Goal: Task Accomplishment & Management: Use online tool/utility

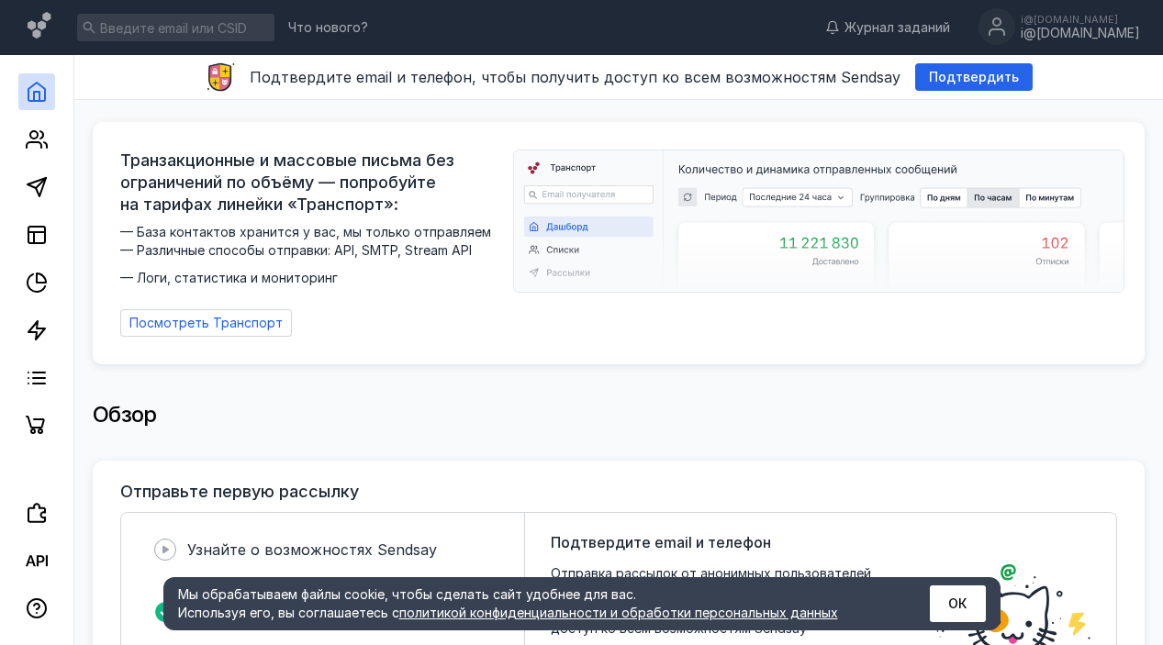
click at [16, 130] on div at bounding box center [36, 249] width 73 height 389
click at [33, 136] on icon at bounding box center [37, 139] width 22 height 22
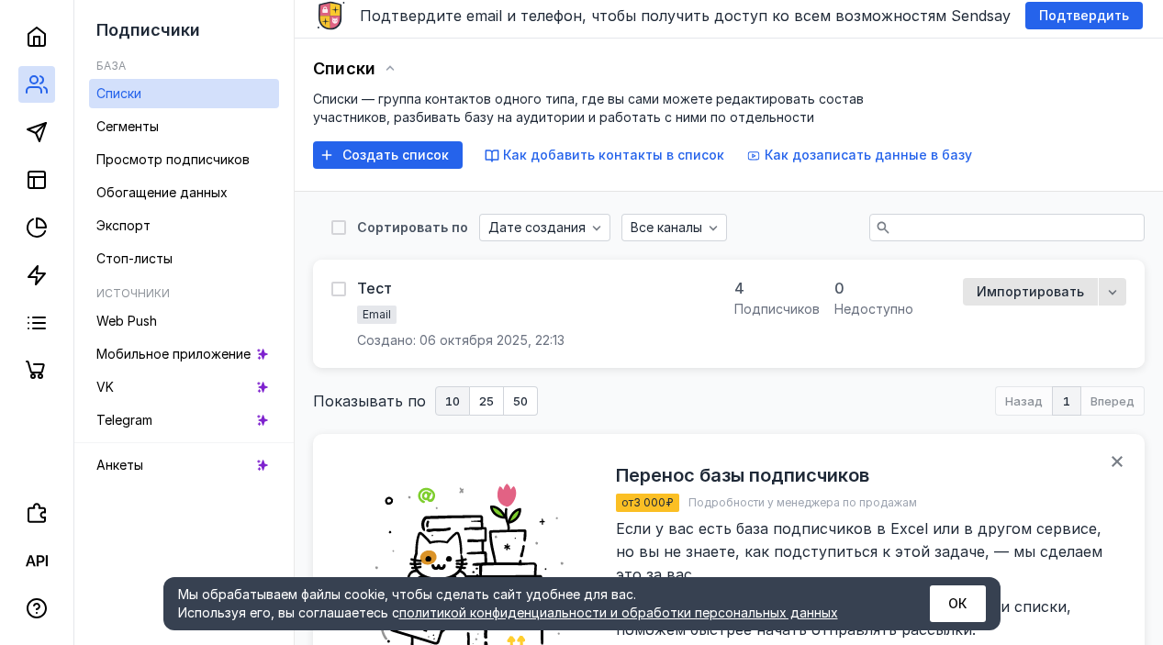
scroll to position [55, 0]
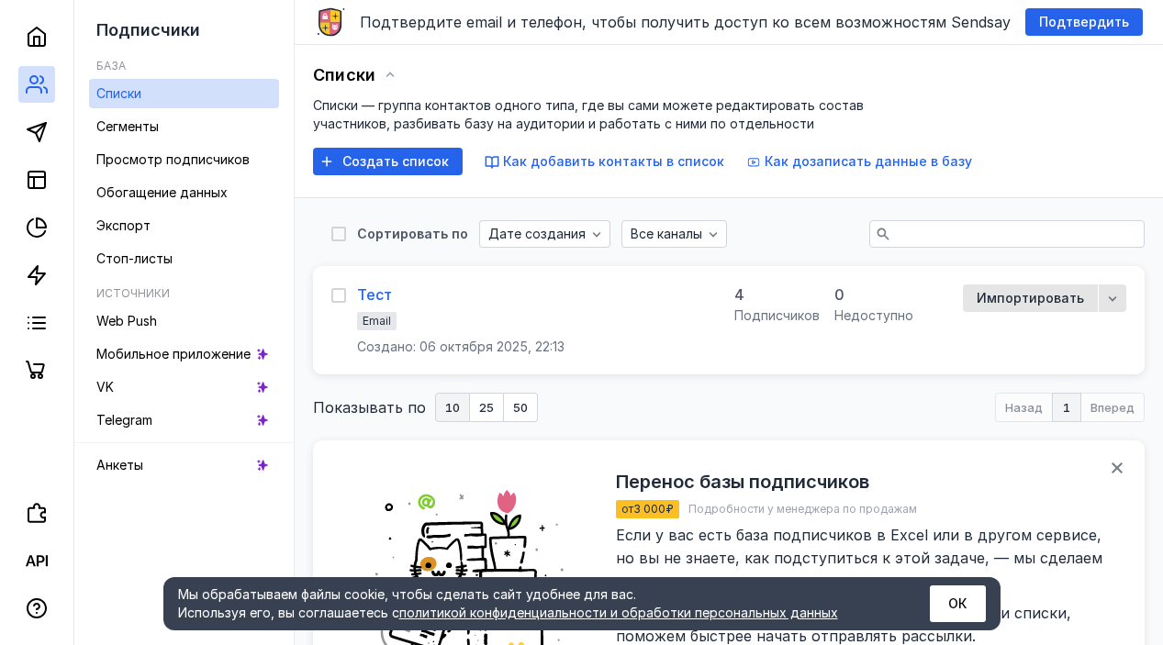
click at [379, 295] on div "Тест" at bounding box center [374, 294] width 35 height 18
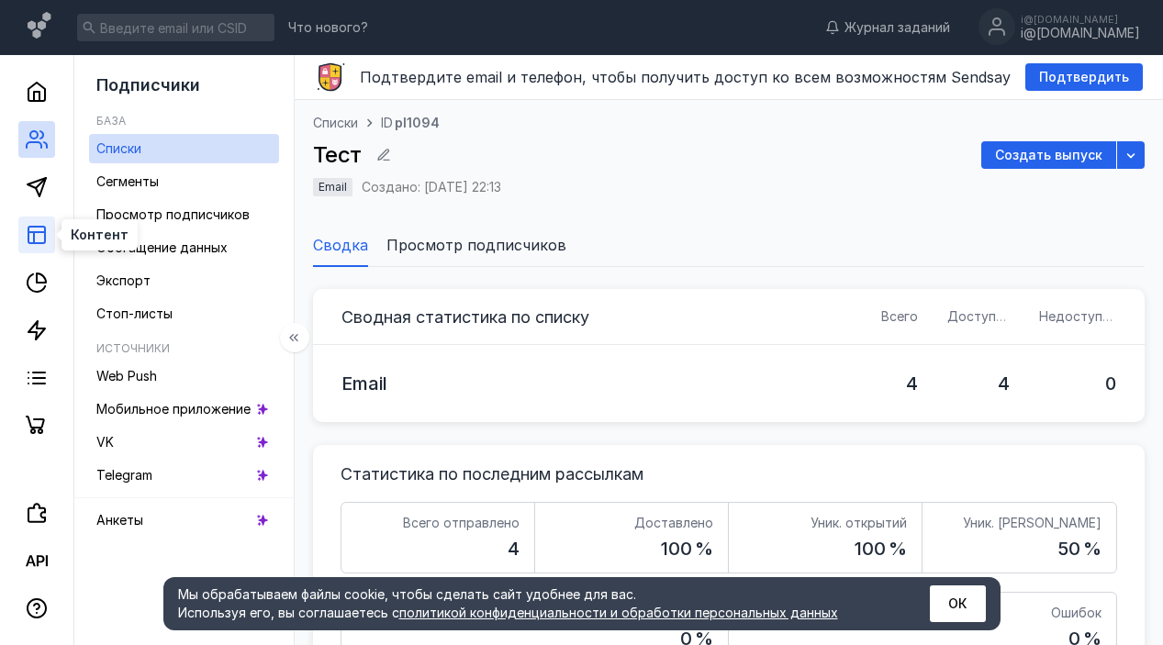
click at [41, 238] on icon at bounding box center [37, 235] width 22 height 22
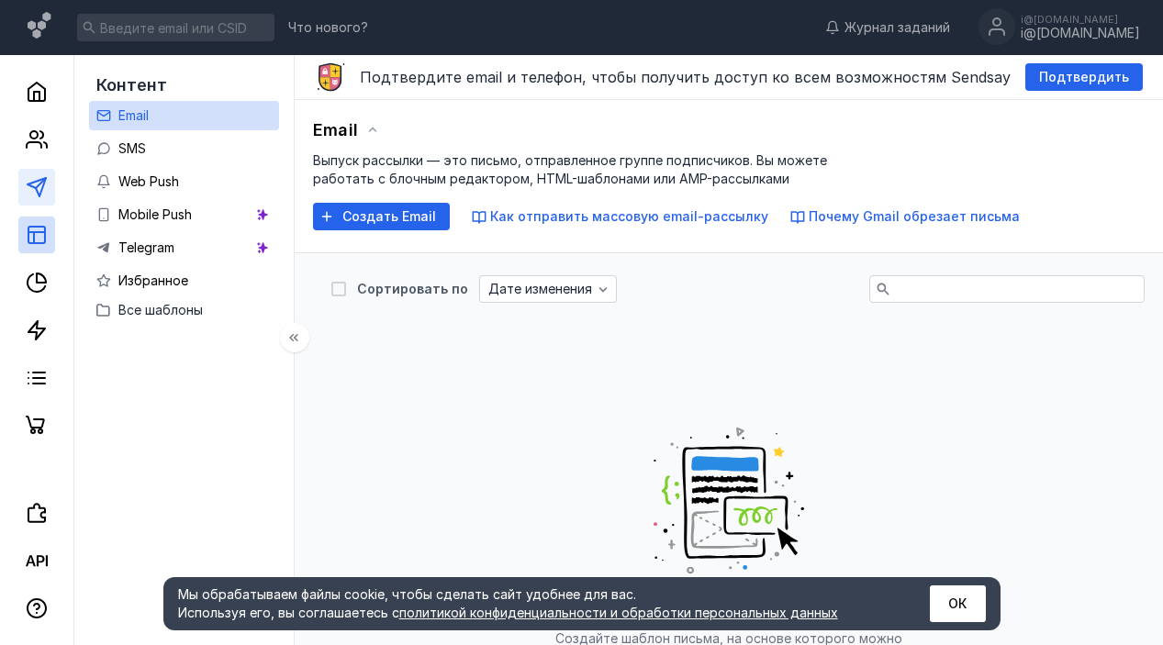
click at [46, 175] on link at bounding box center [36, 187] width 37 height 37
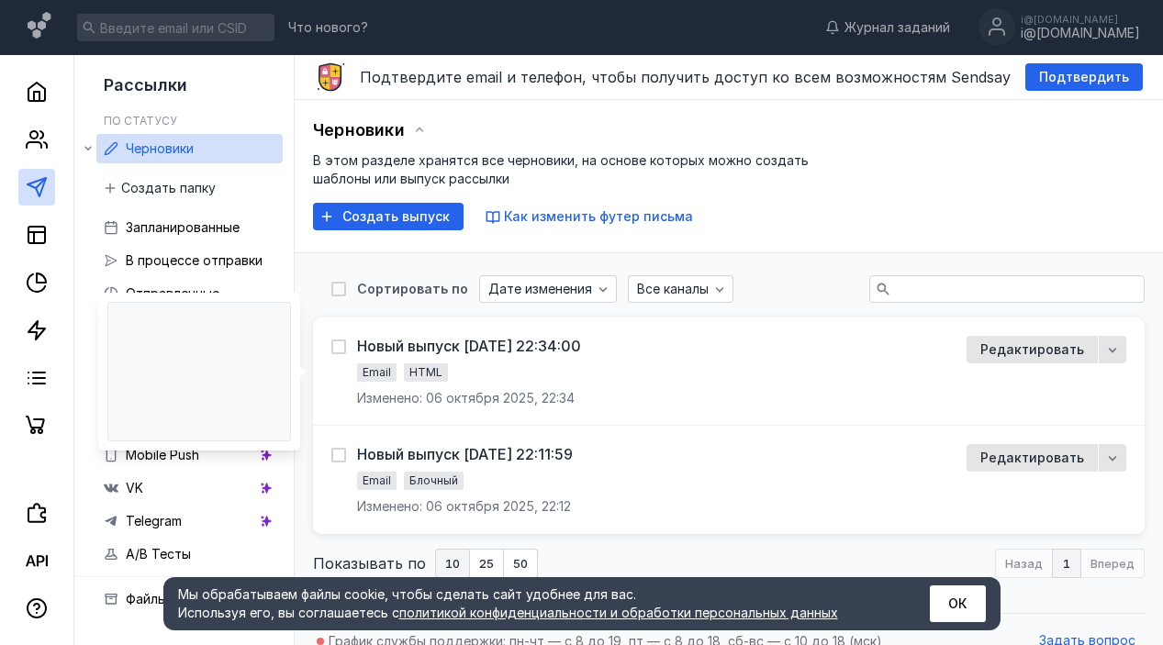
scroll to position [23, 0]
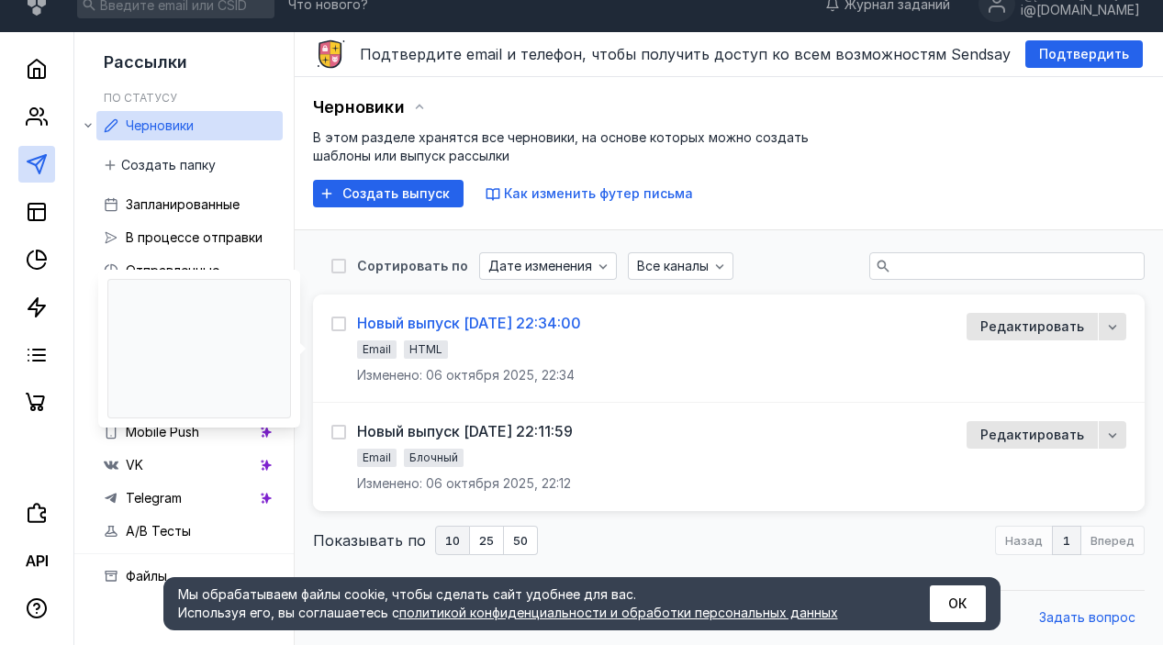
click at [471, 318] on div "Новый выпуск [DATE] 22:34:00" at bounding box center [469, 323] width 224 height 18
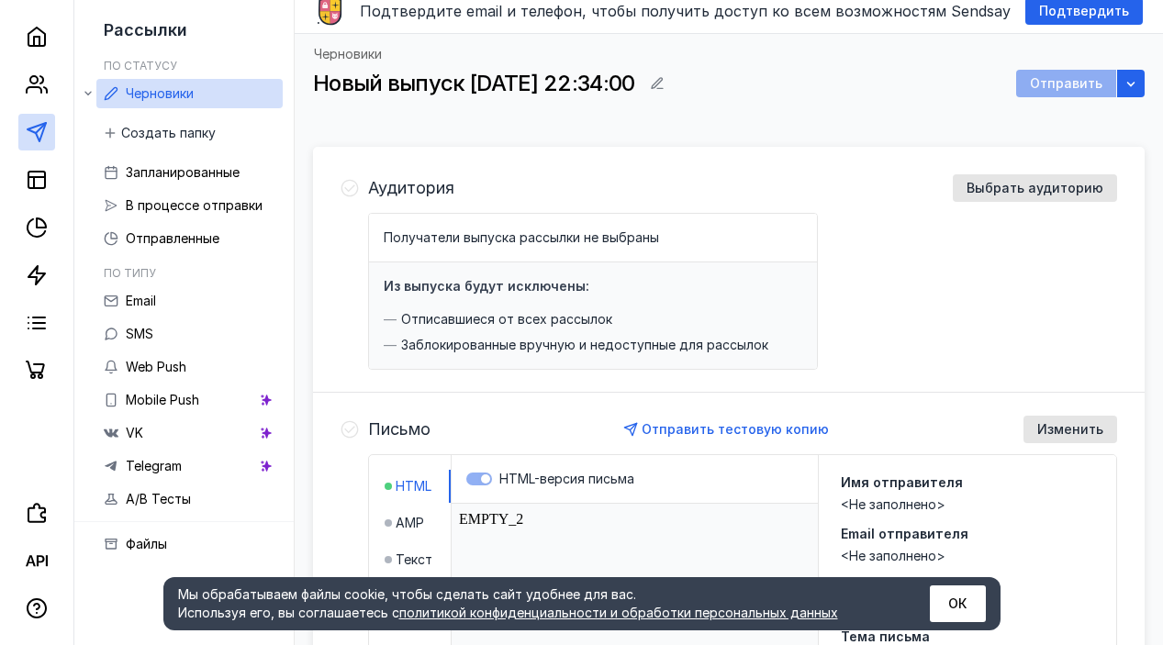
scroll to position [35, 0]
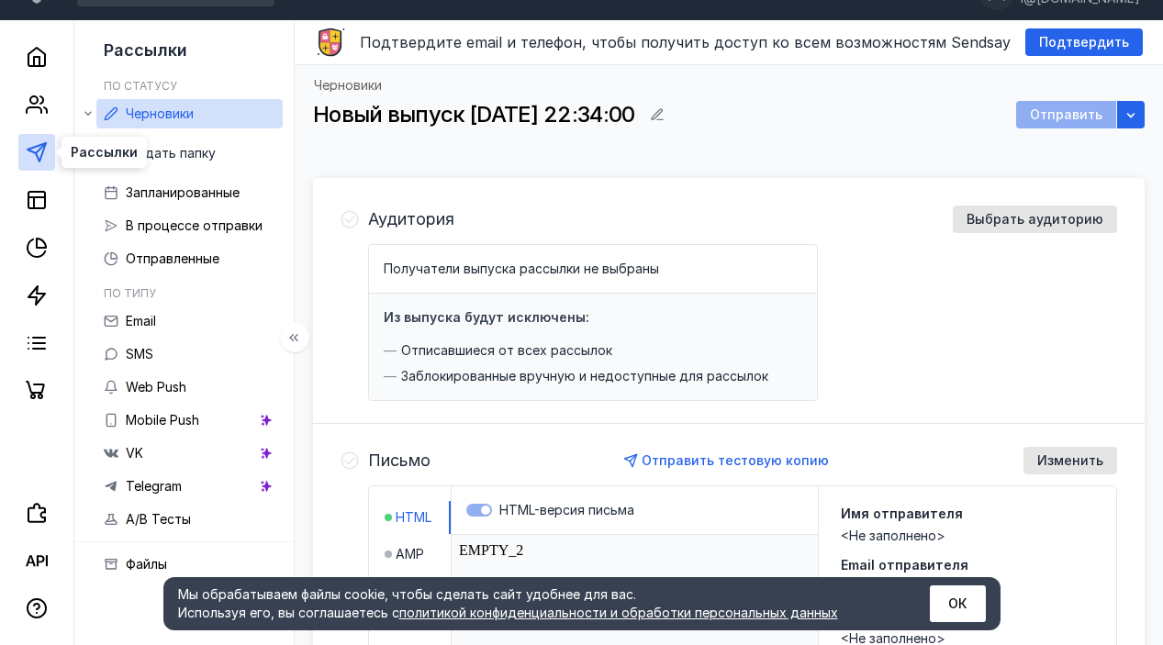
click at [34, 142] on icon at bounding box center [37, 152] width 22 height 22
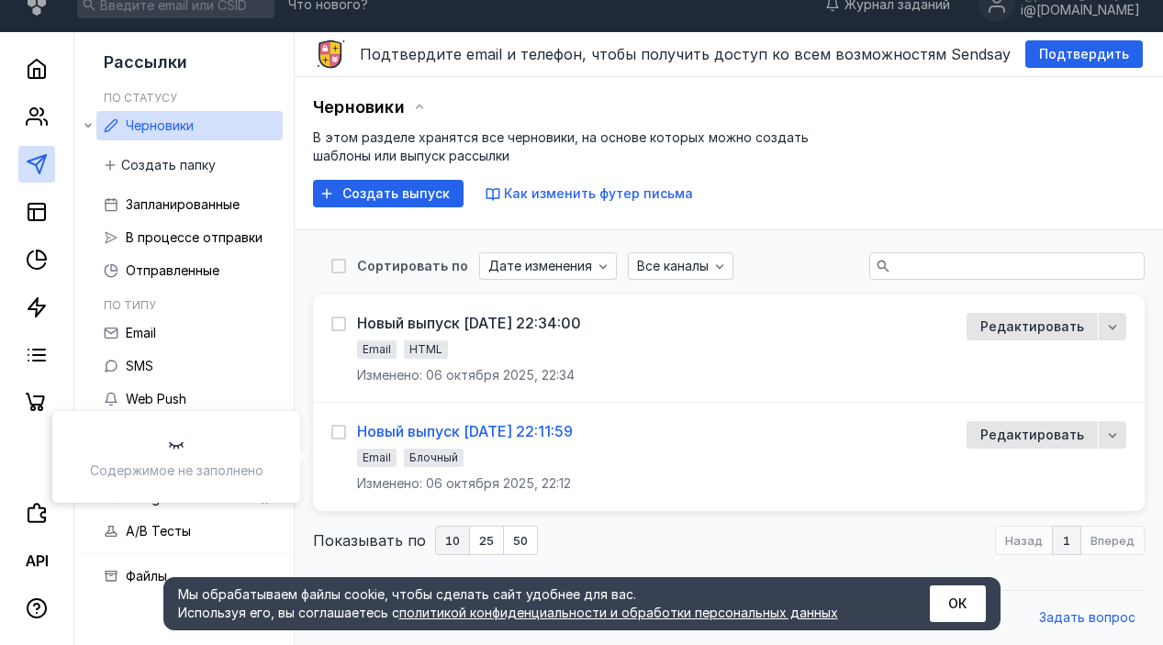
click at [557, 424] on div "Новый выпуск [DATE] 22:11:59" at bounding box center [465, 431] width 216 height 18
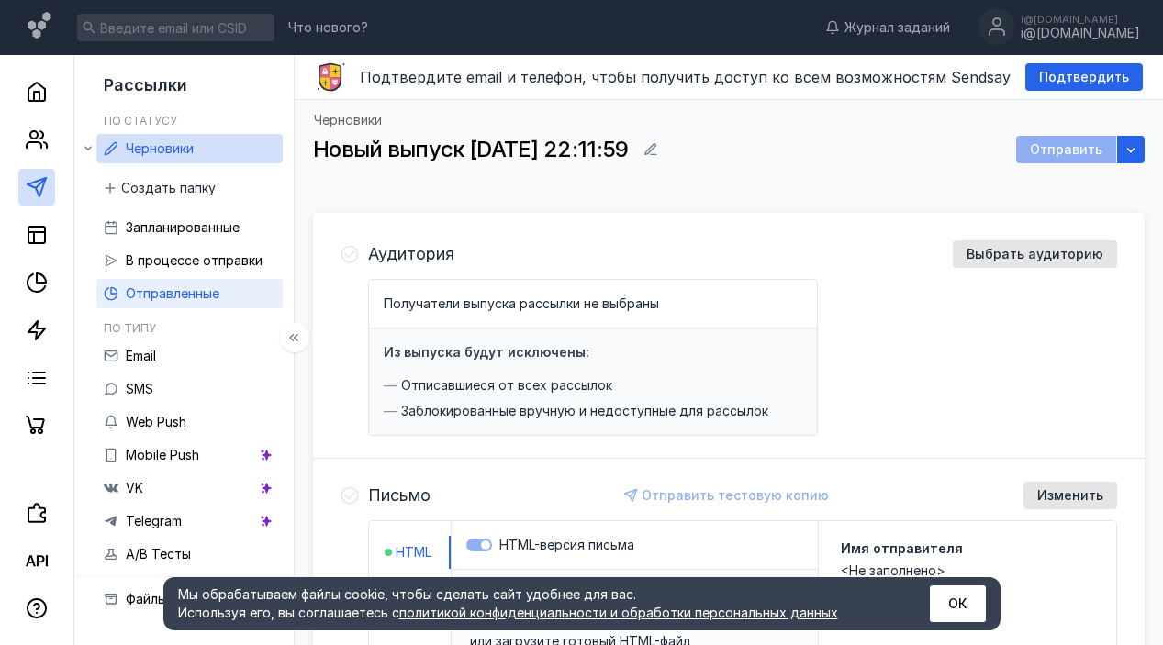
click at [240, 290] on link "Отправленные" at bounding box center [189, 293] width 186 height 29
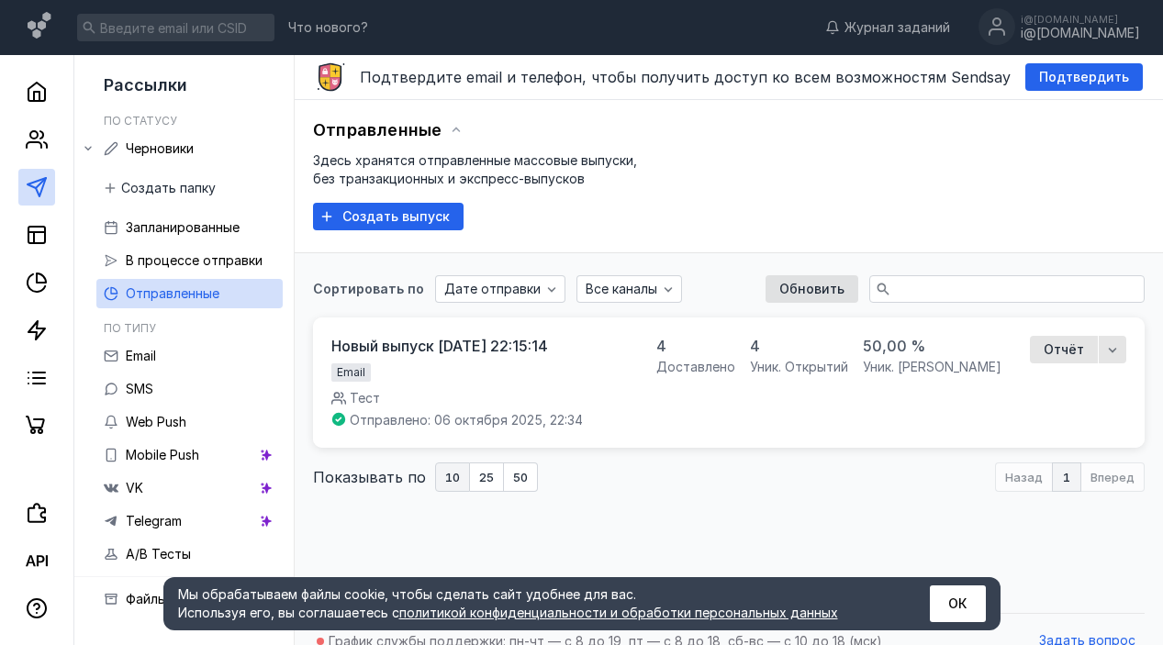
scroll to position [23, 0]
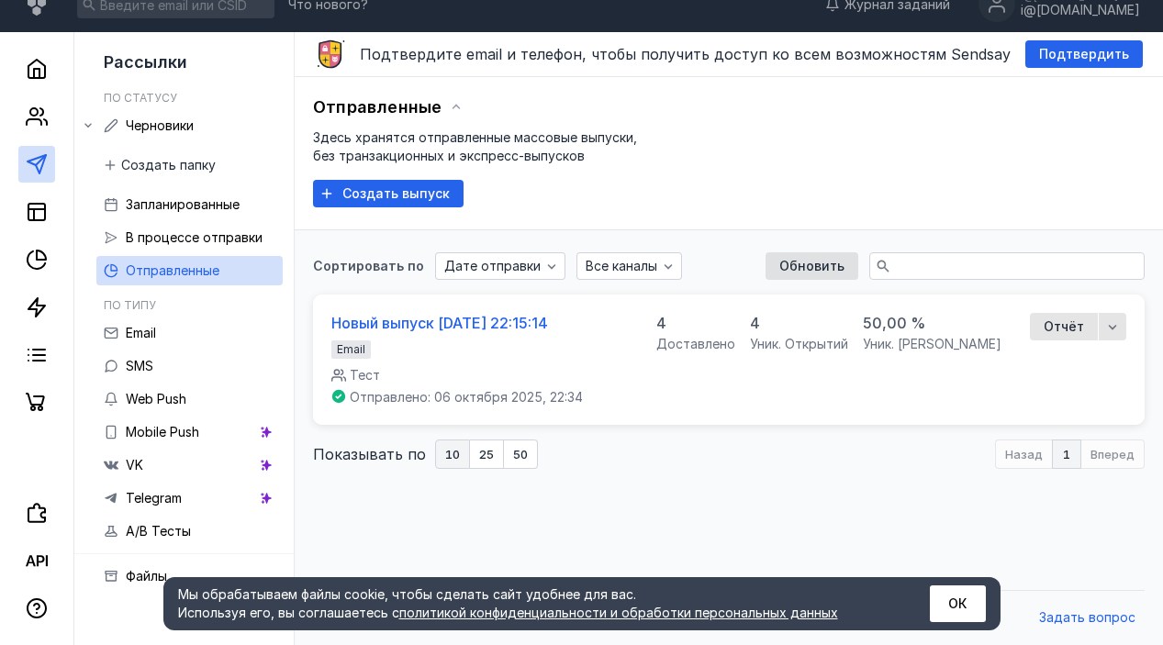
click at [437, 330] on div "Новый выпуск [DATE] 22:15:14" at bounding box center [439, 323] width 217 height 18
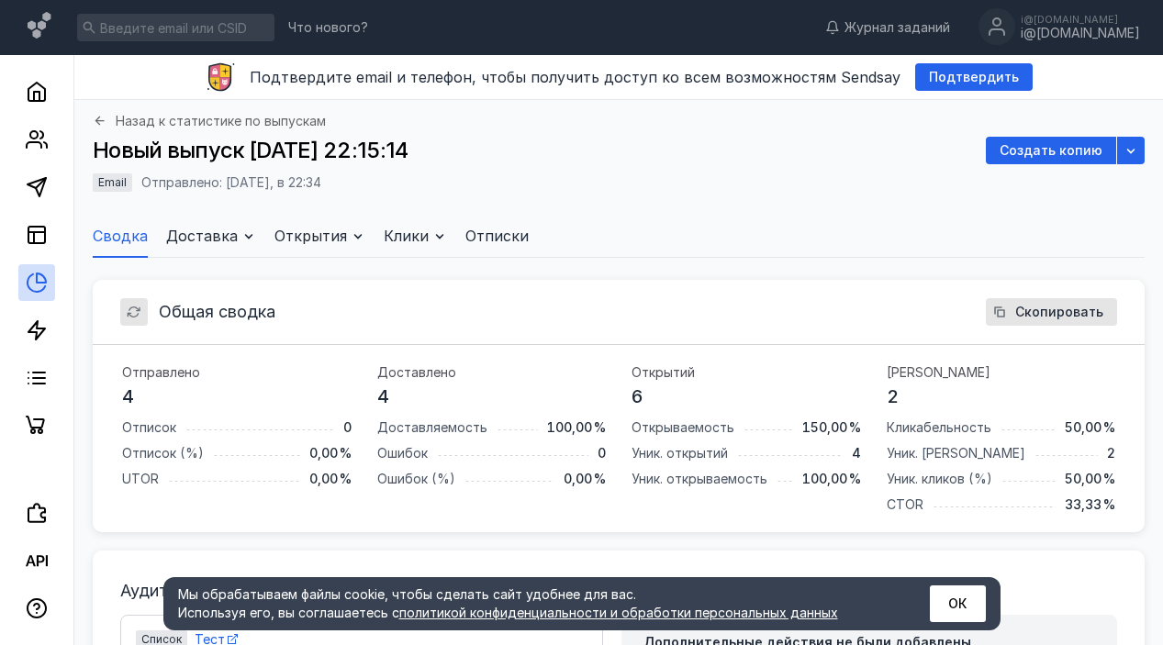
click at [207, 239] on span "Доставка" at bounding box center [202, 236] width 72 height 22
click at [299, 238] on span "Открытия" at bounding box center [310, 236] width 73 height 22
click at [384, 246] on span "Клики" at bounding box center [406, 236] width 45 height 22
click at [465, 245] on span "Отписки" at bounding box center [496, 236] width 63 height 22
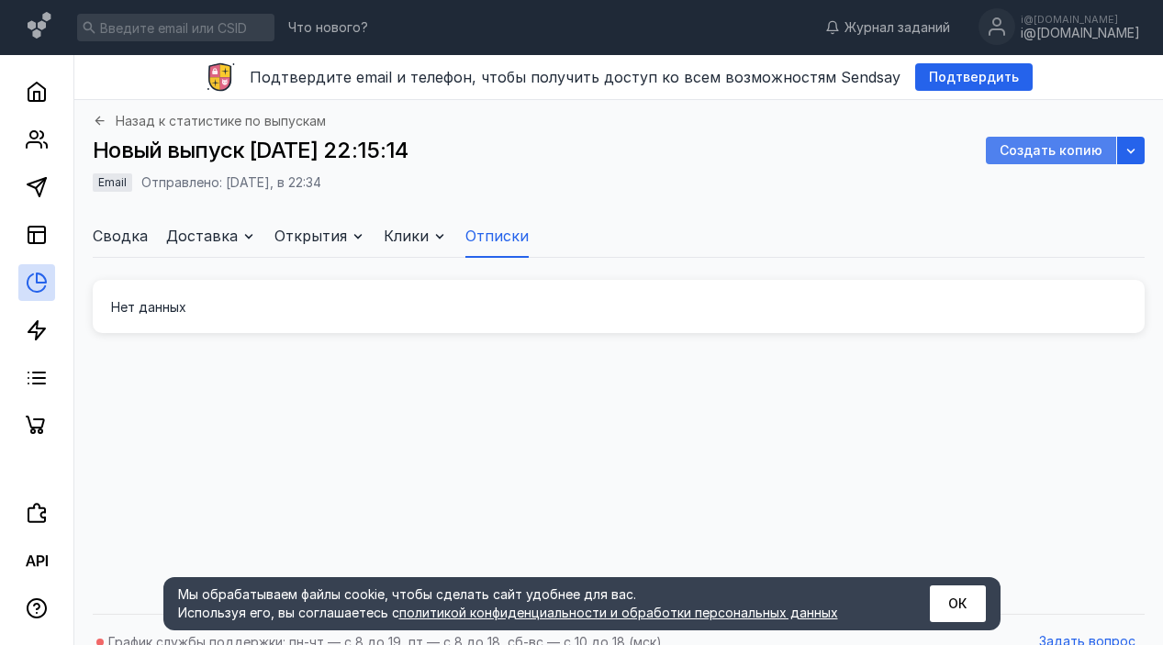
click at [1023, 152] on span "Создать копию" at bounding box center [1051, 151] width 103 height 16
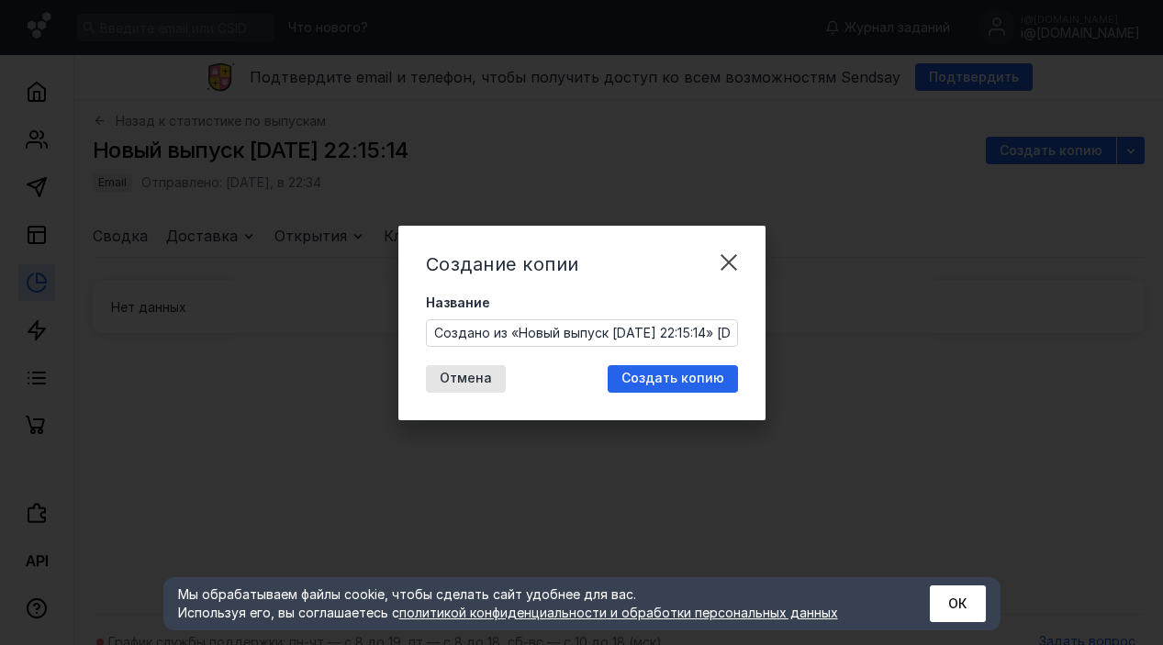
click at [576, 336] on input "Создано из «Новый выпуск [DATE] 22:15:14» [DATE] 22:42" at bounding box center [582, 333] width 310 height 26
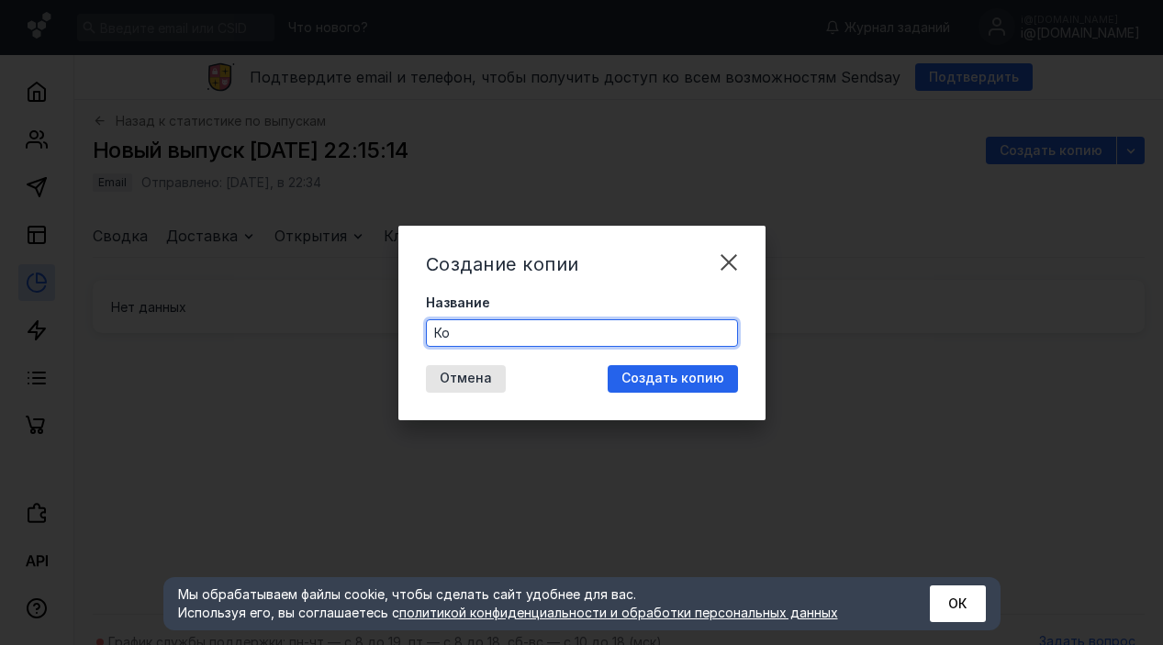
type input "[PERSON_NAME]"
type input "Шаблон рассылки МЕ"
click at [704, 377] on span "Создать копию" at bounding box center [672, 379] width 103 height 16
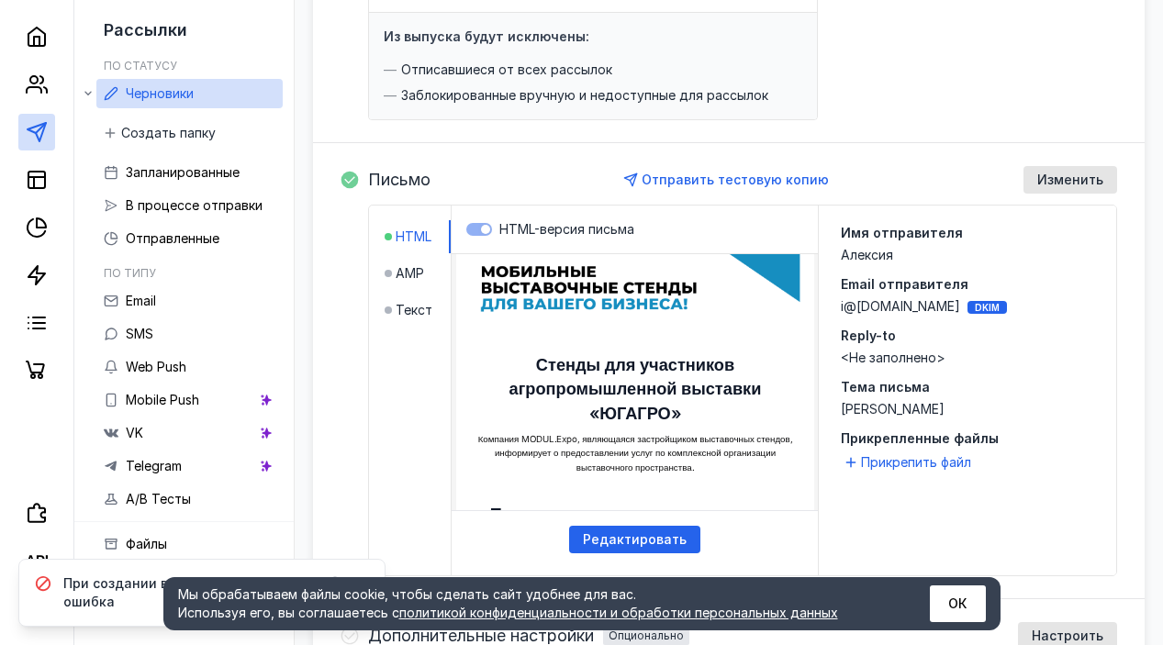
scroll to position [204, 0]
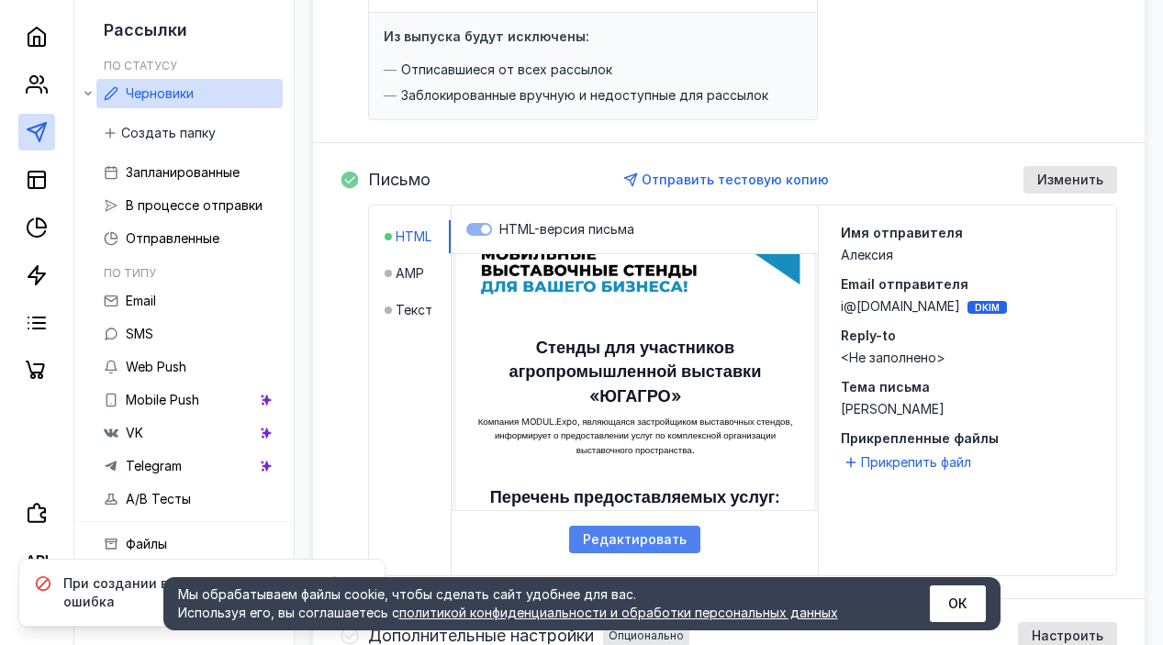
click at [639, 548] on div "Редактировать" at bounding box center [634, 540] width 131 height 28
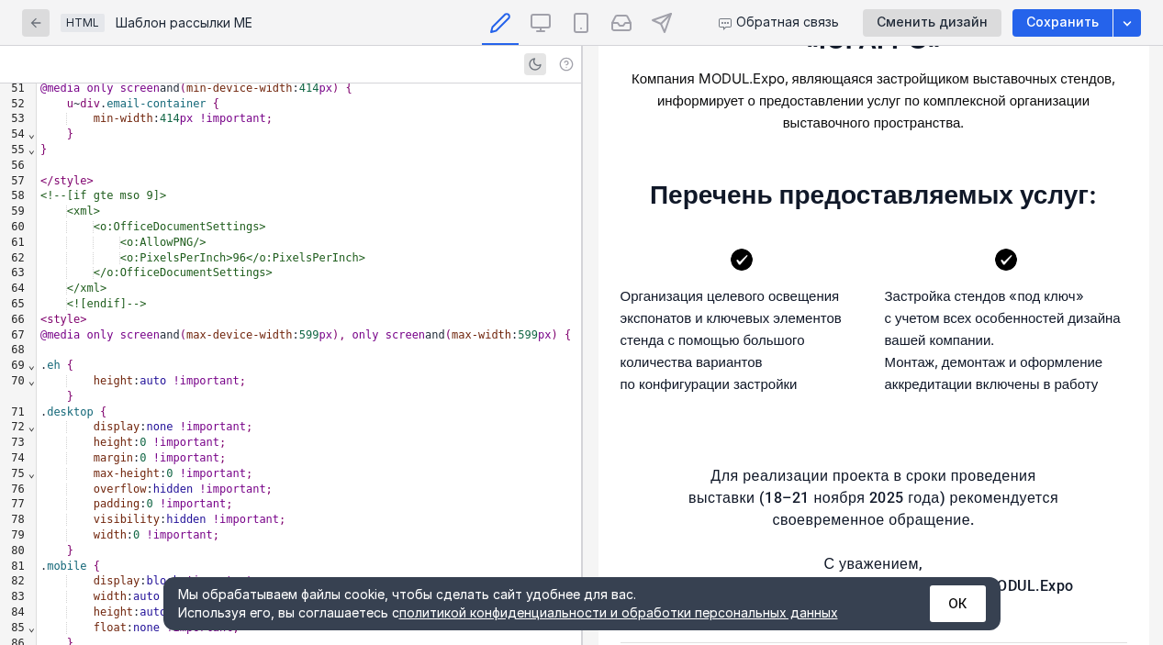
scroll to position [535, 0]
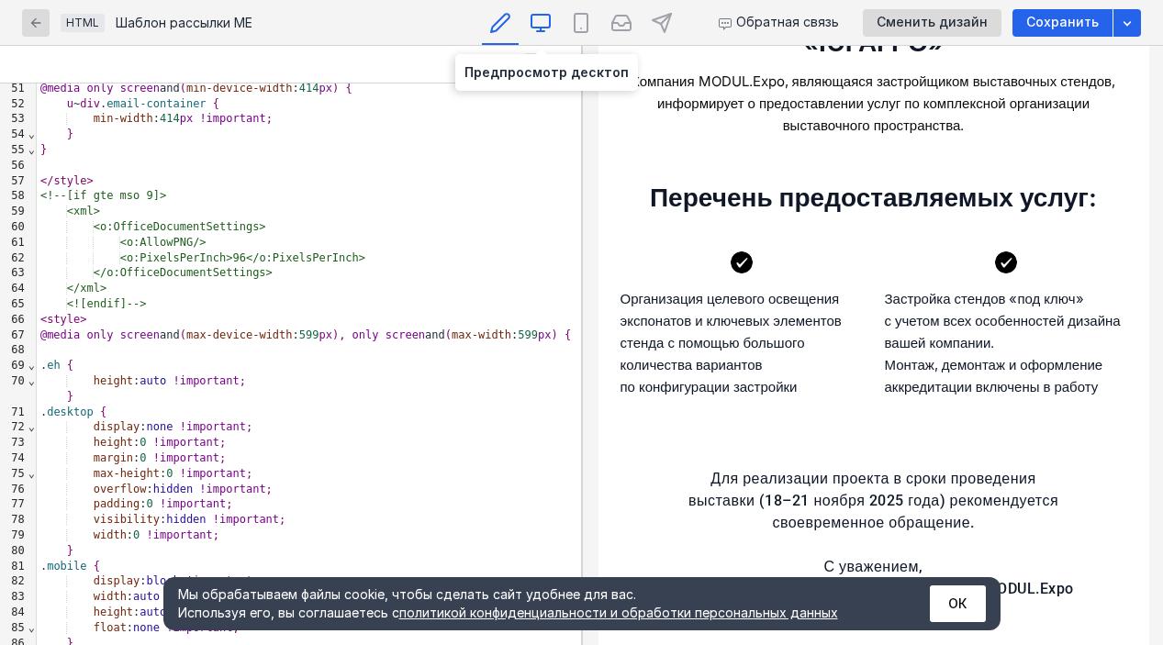
click at [542, 23] on icon at bounding box center [541, 23] width 22 height 22
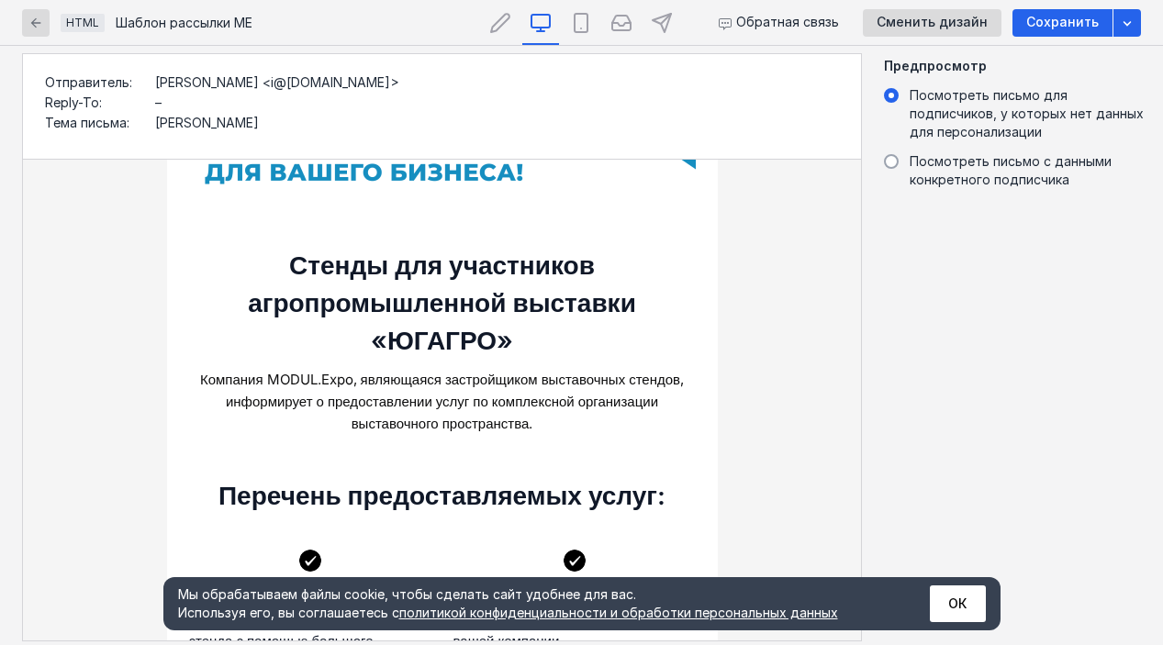
scroll to position [333, 0]
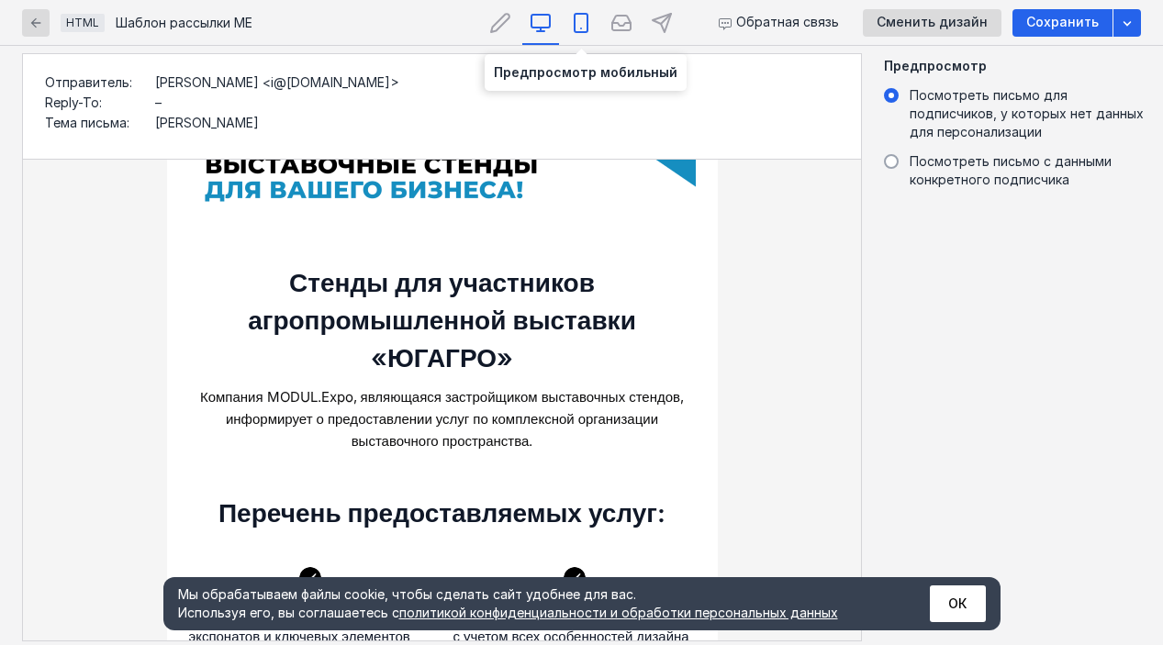
click at [583, 22] on icon at bounding box center [581, 23] width 22 height 22
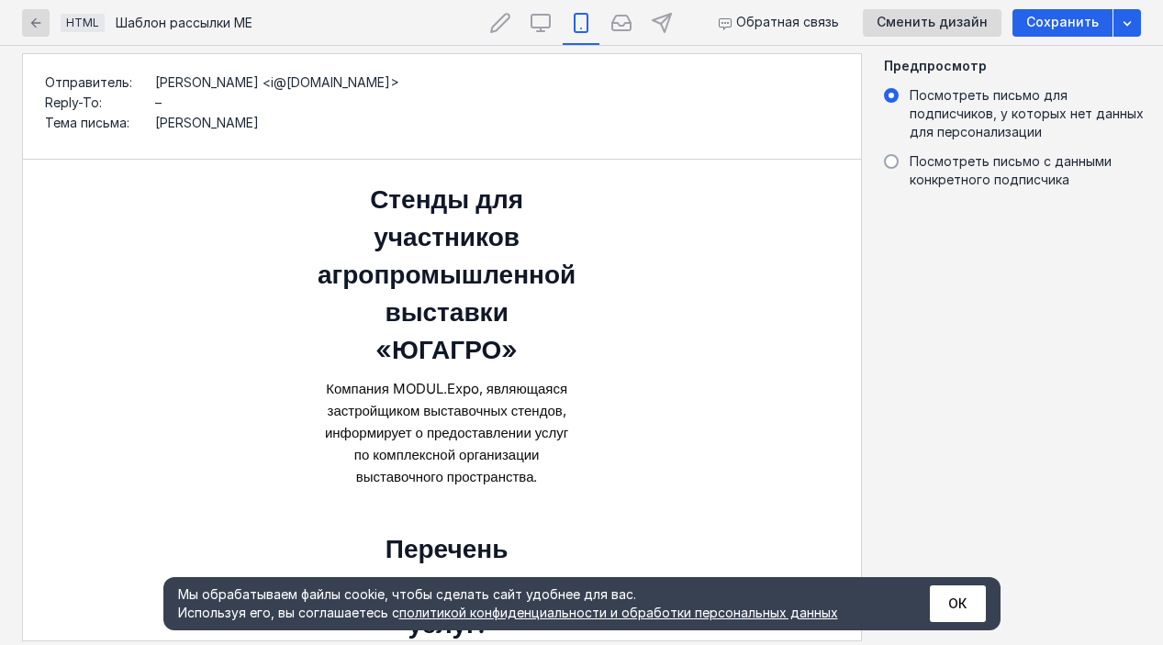
scroll to position [233, 0]
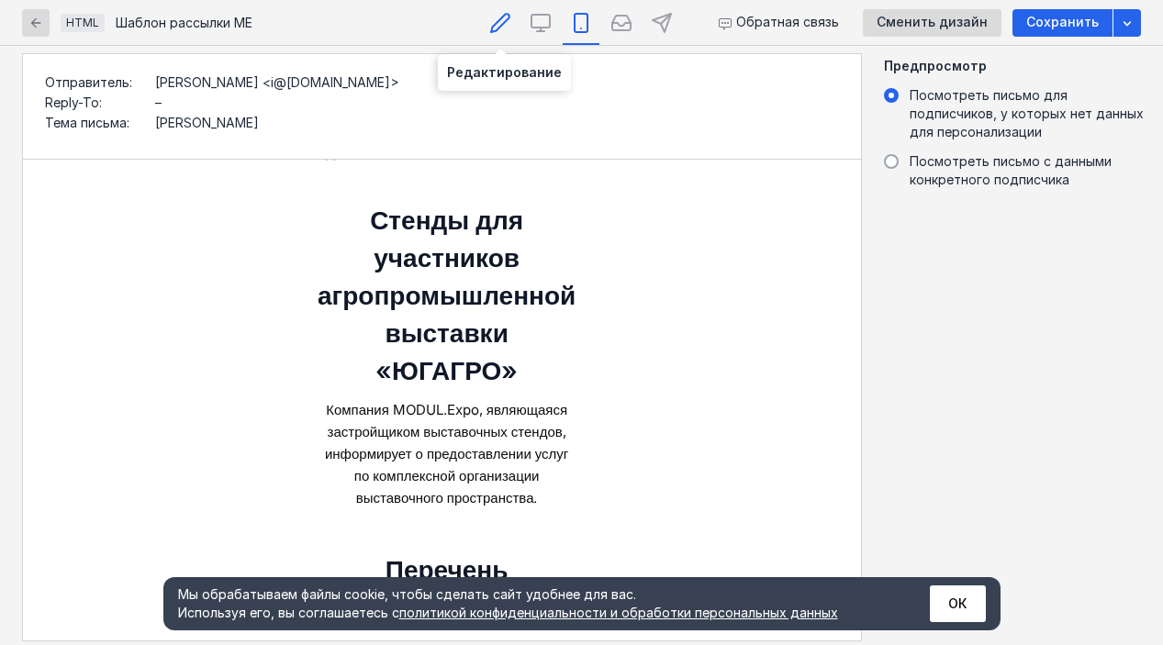
click at [497, 16] on icon at bounding box center [500, 23] width 22 height 22
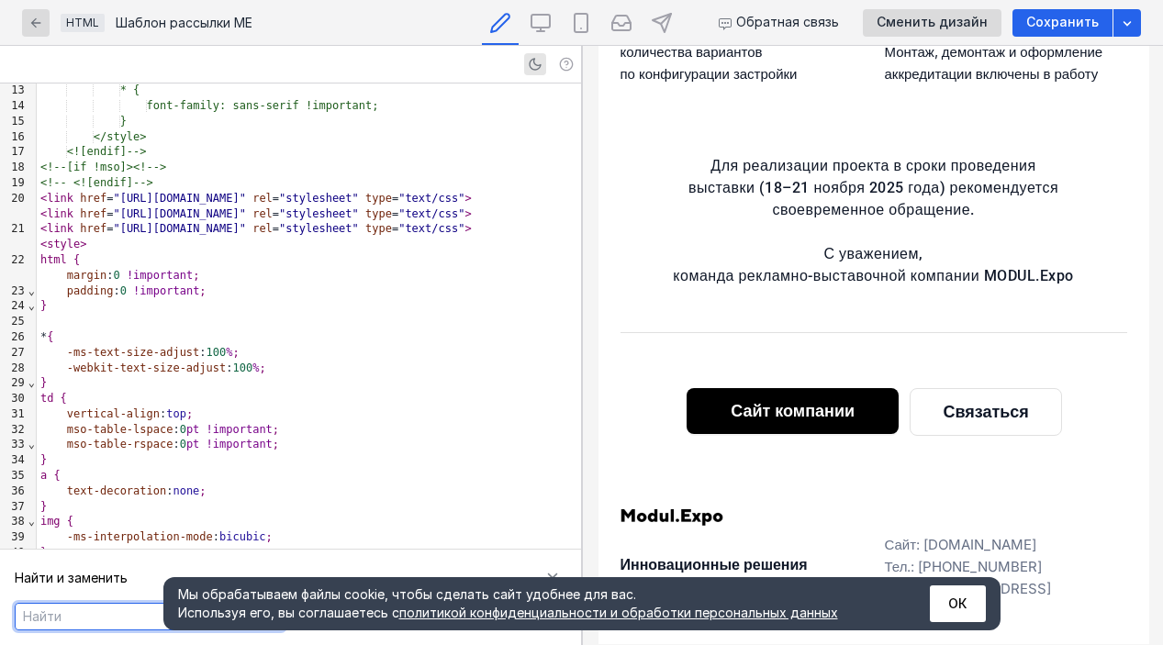
scroll to position [245, 0]
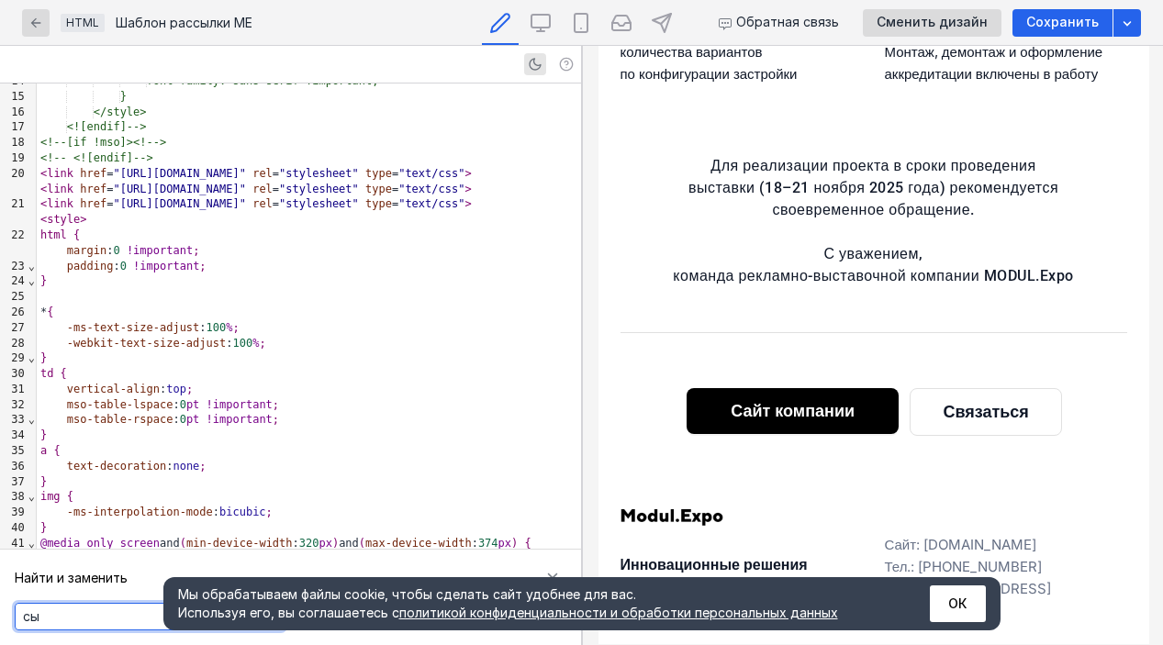
type textarea "с"
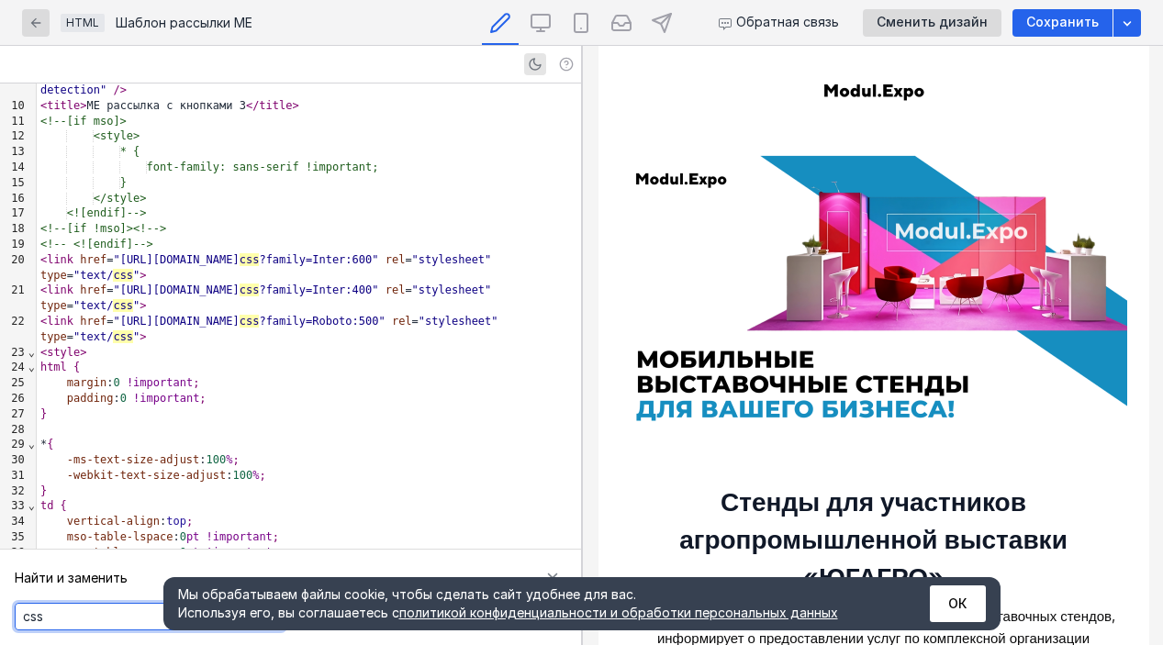
scroll to position [0, 0]
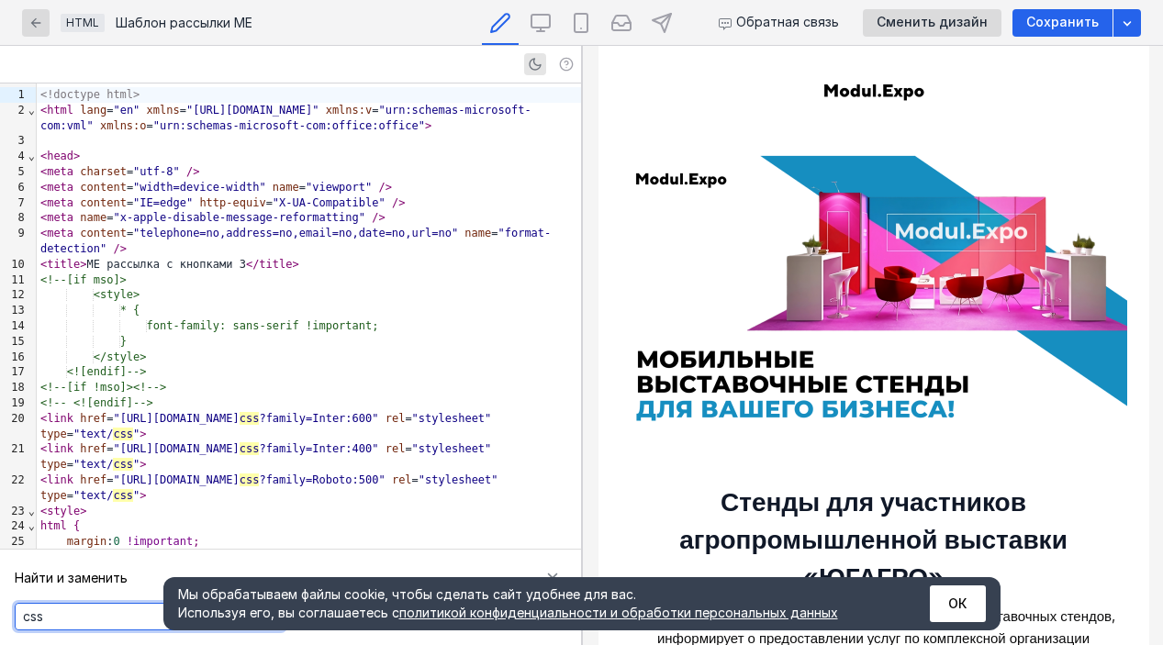
type textarea "css"
click at [307, 408] on div "<!-- <![endif]-->" at bounding box center [309, 404] width 544 height 16
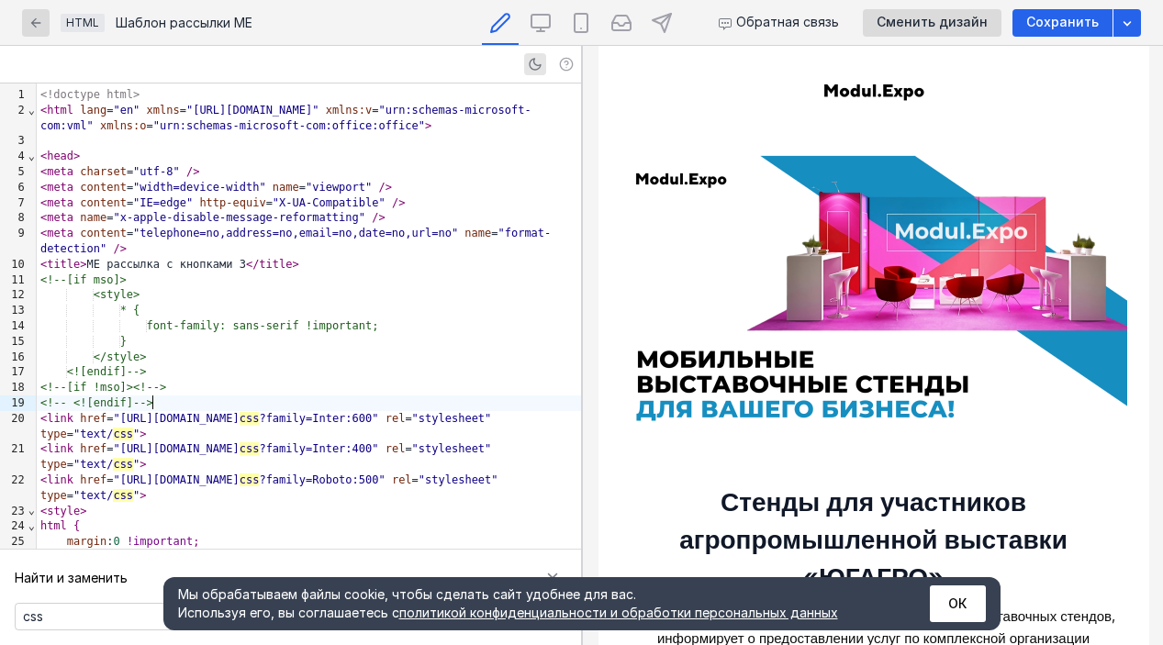
click at [72, 622] on textarea "css" at bounding box center [150, 617] width 268 height 26
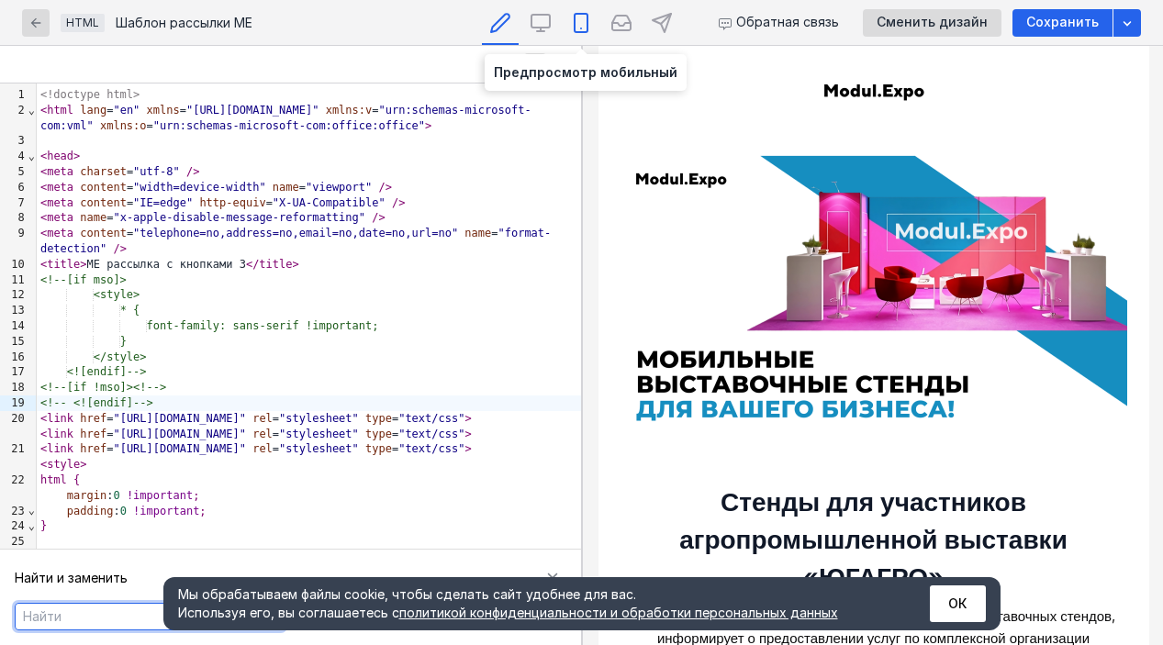
click at [583, 42] on div at bounding box center [581, 22] width 37 height 45
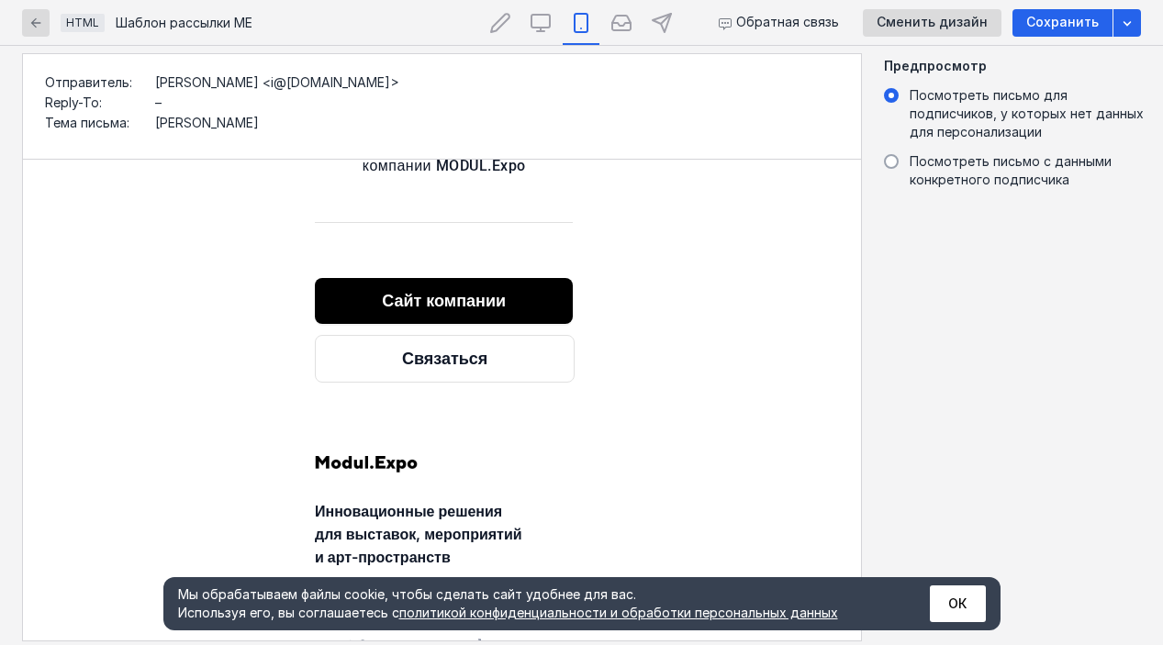
scroll to position [1392, 3]
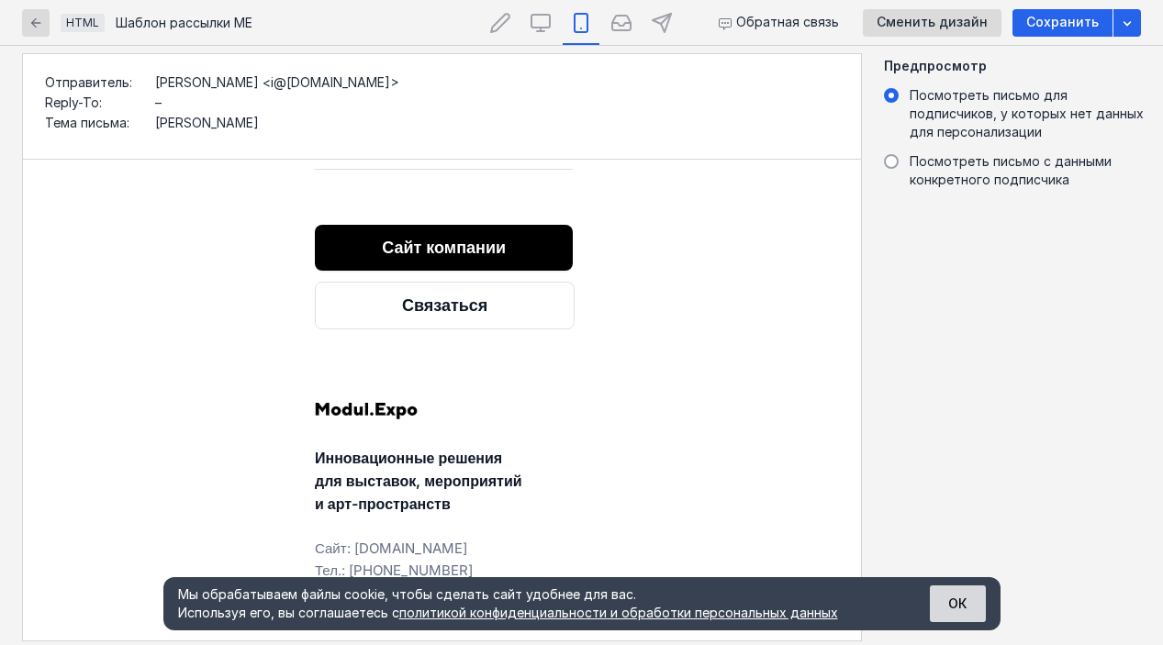
click at [974, 609] on button "ОК" at bounding box center [958, 604] width 56 height 37
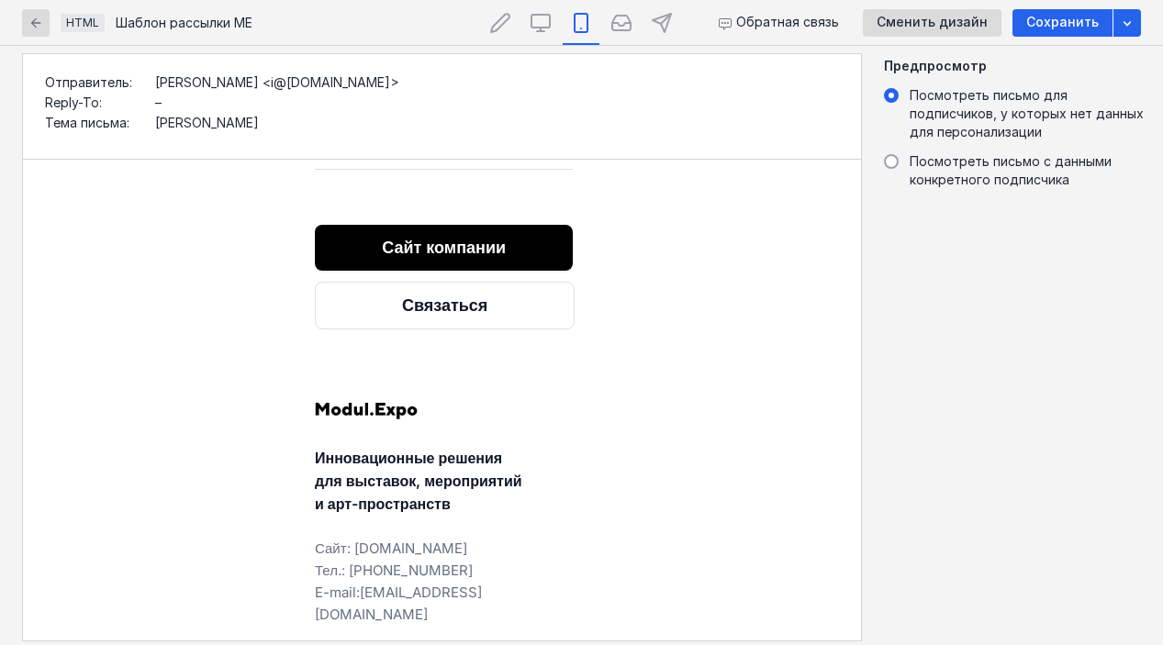
click at [211, 400] on div at bounding box center [442, 400] width 838 height 481
click at [40, 17] on icon "button" at bounding box center [35, 23] width 15 height 15
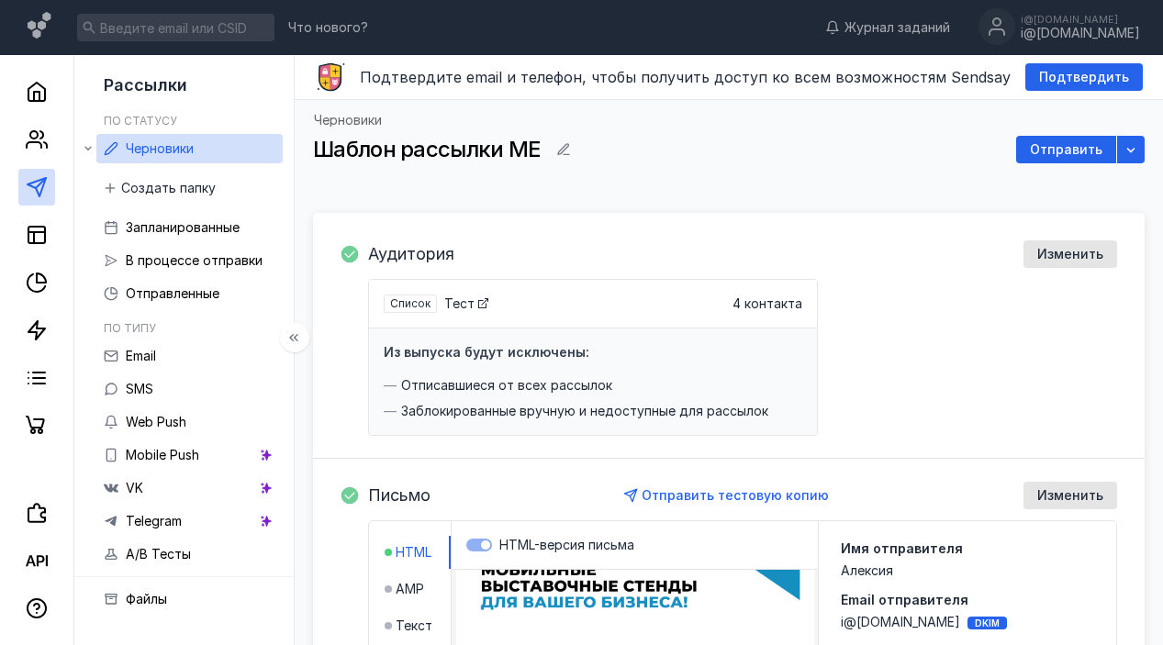
click at [210, 149] on link "Черновики" at bounding box center [189, 148] width 186 height 29
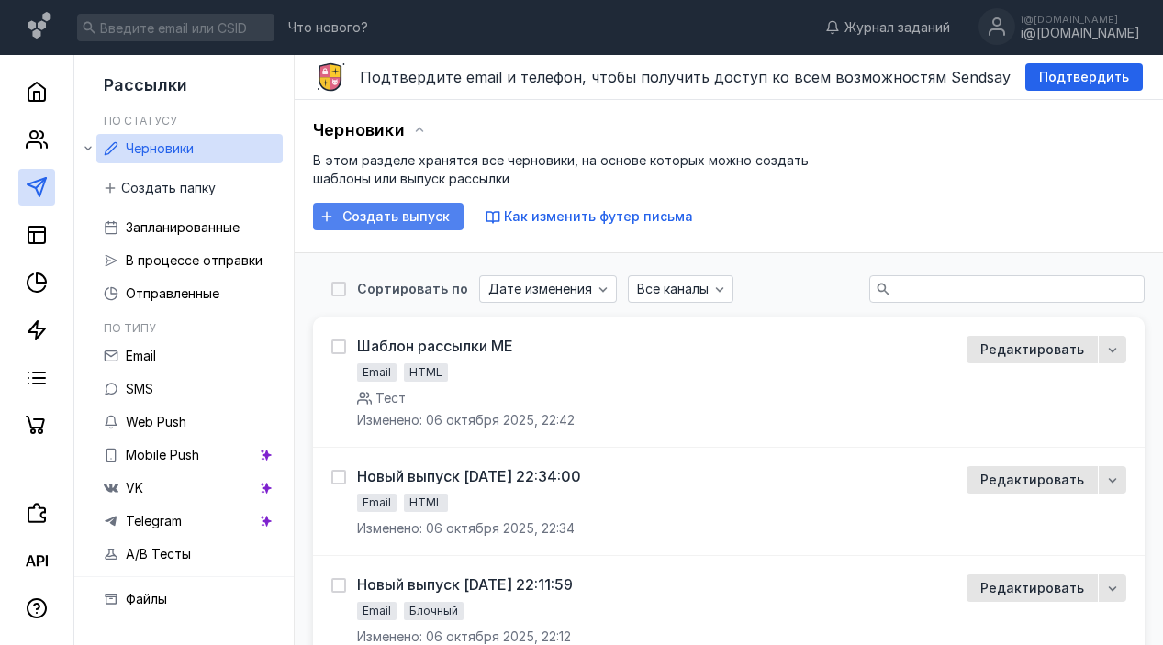
click at [371, 222] on span "Создать выпуск" at bounding box center [395, 217] width 107 height 16
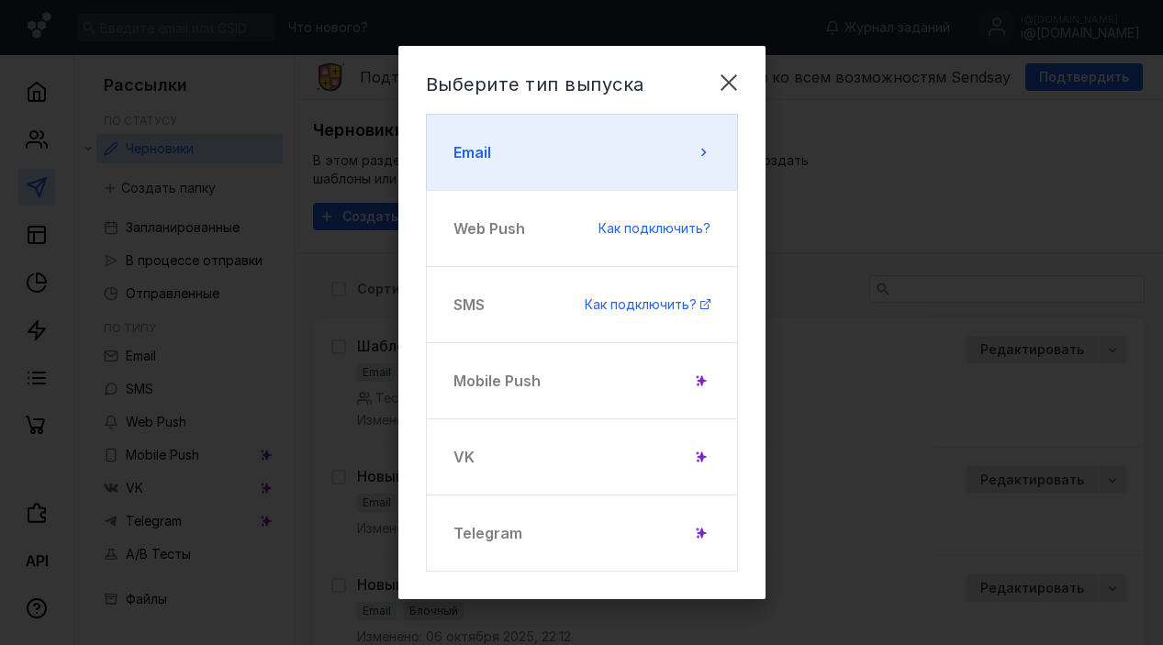
click at [607, 117] on button "Email" at bounding box center [582, 152] width 312 height 77
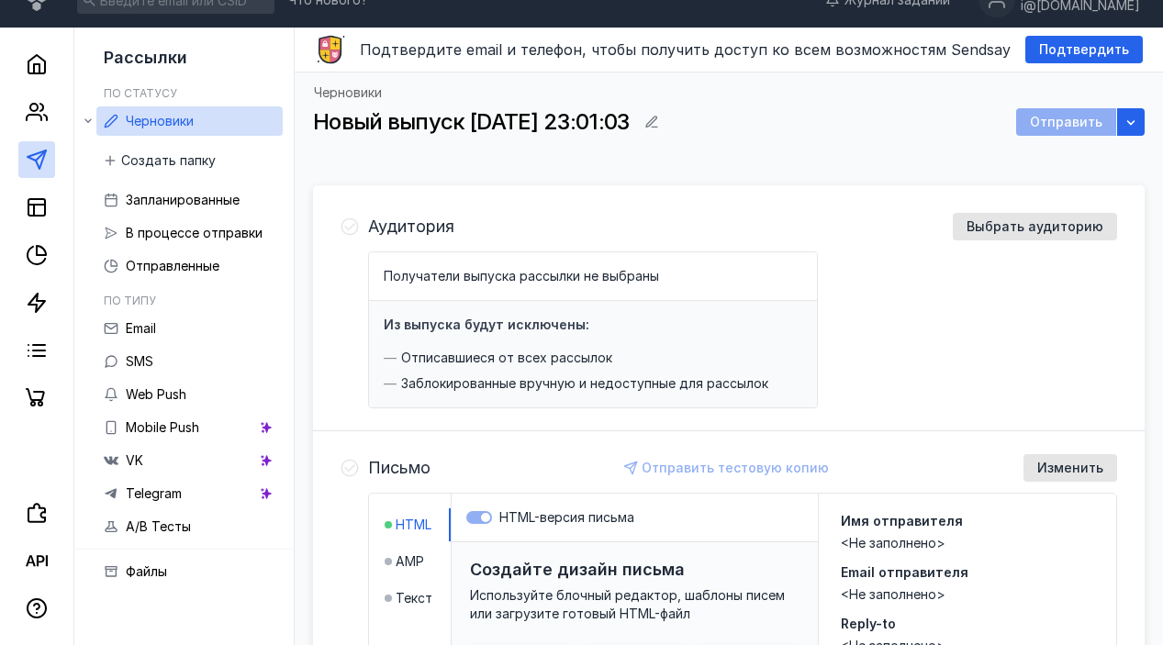
scroll to position [45, 0]
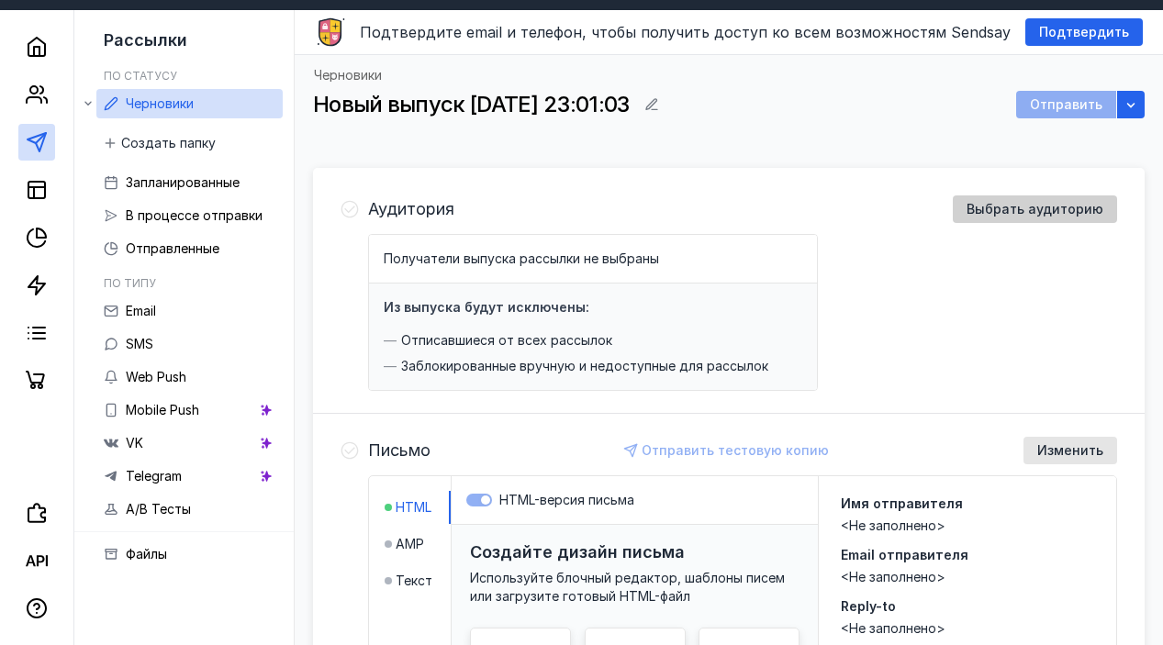
click at [993, 209] on span "Выбрать аудиторию" at bounding box center [1034, 210] width 137 height 16
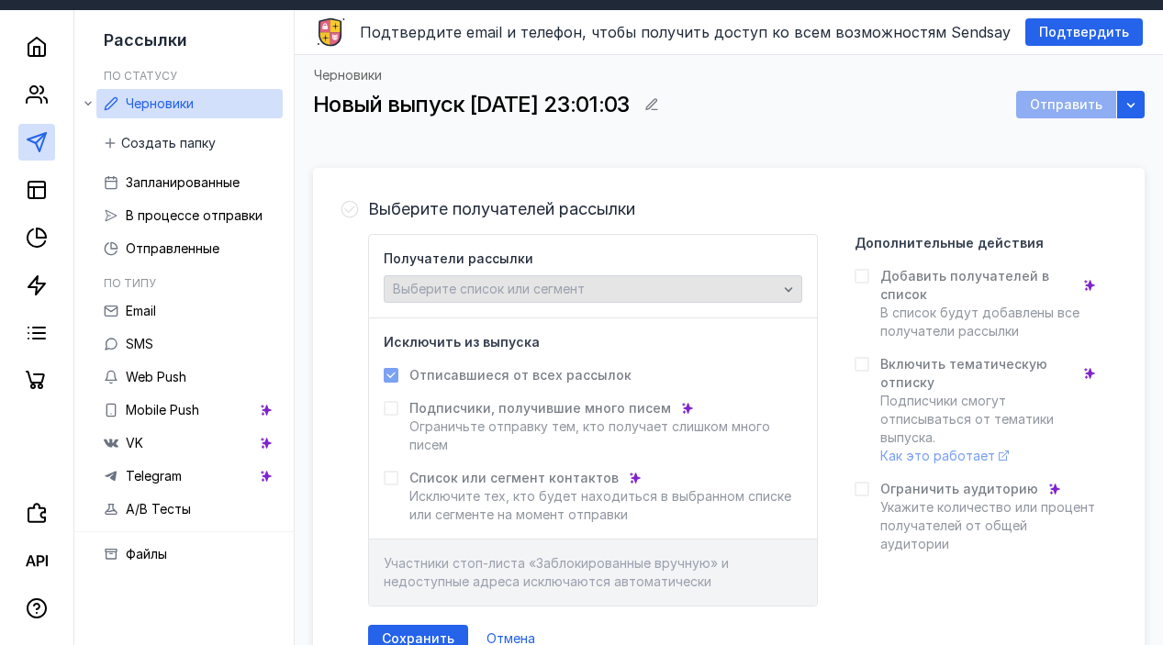
click at [595, 292] on div "Выберите список или сегмент" at bounding box center [585, 290] width 394 height 16
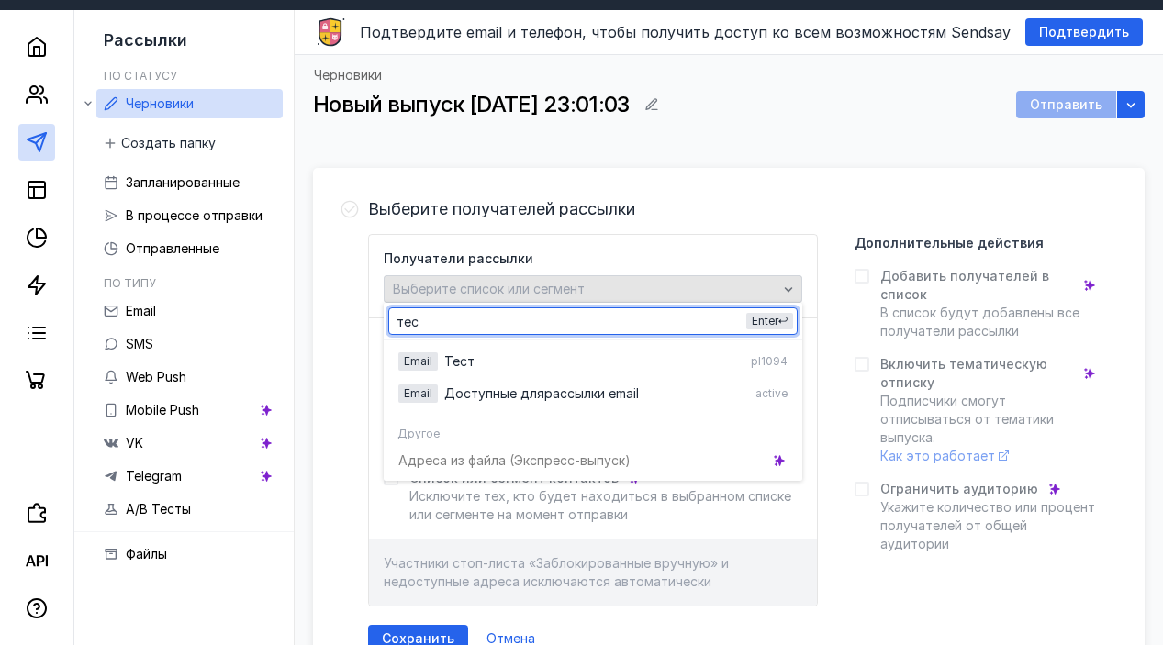
type input "тест"
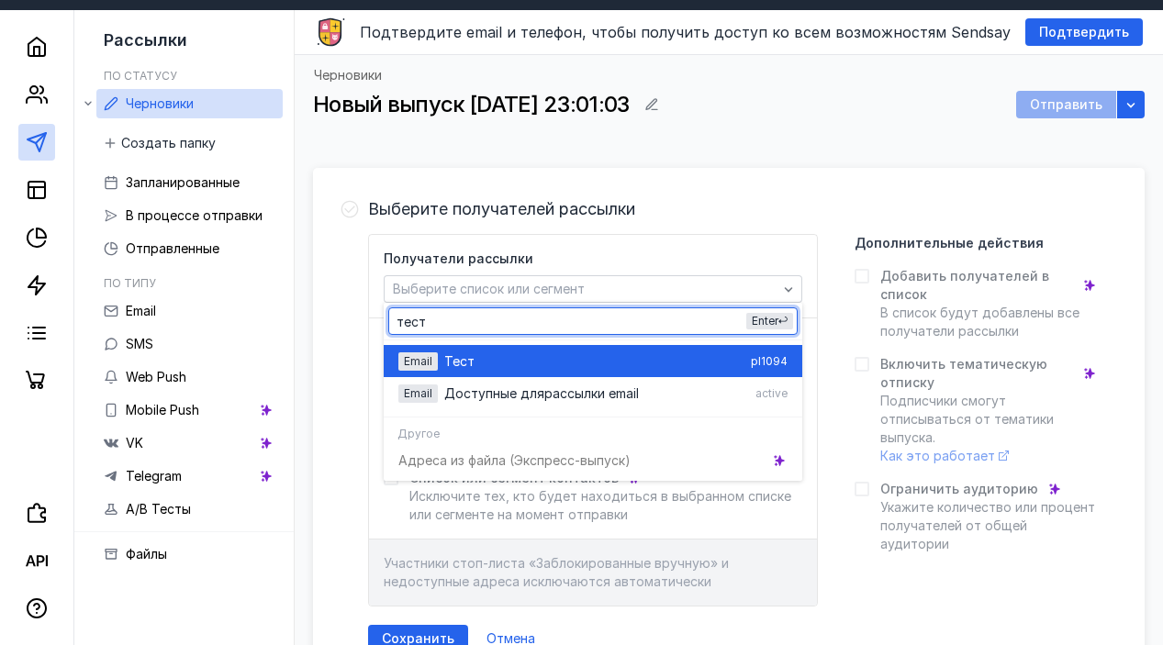
click at [612, 363] on div "Тест" at bounding box center [593, 361] width 299 height 18
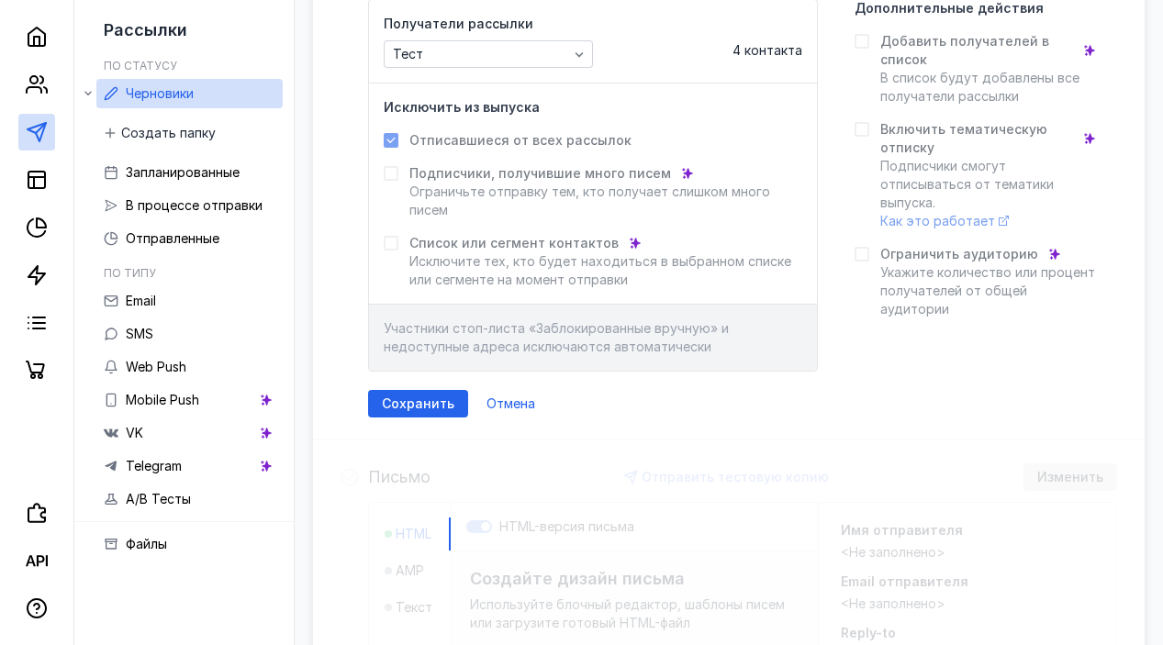
scroll to position [288, 0]
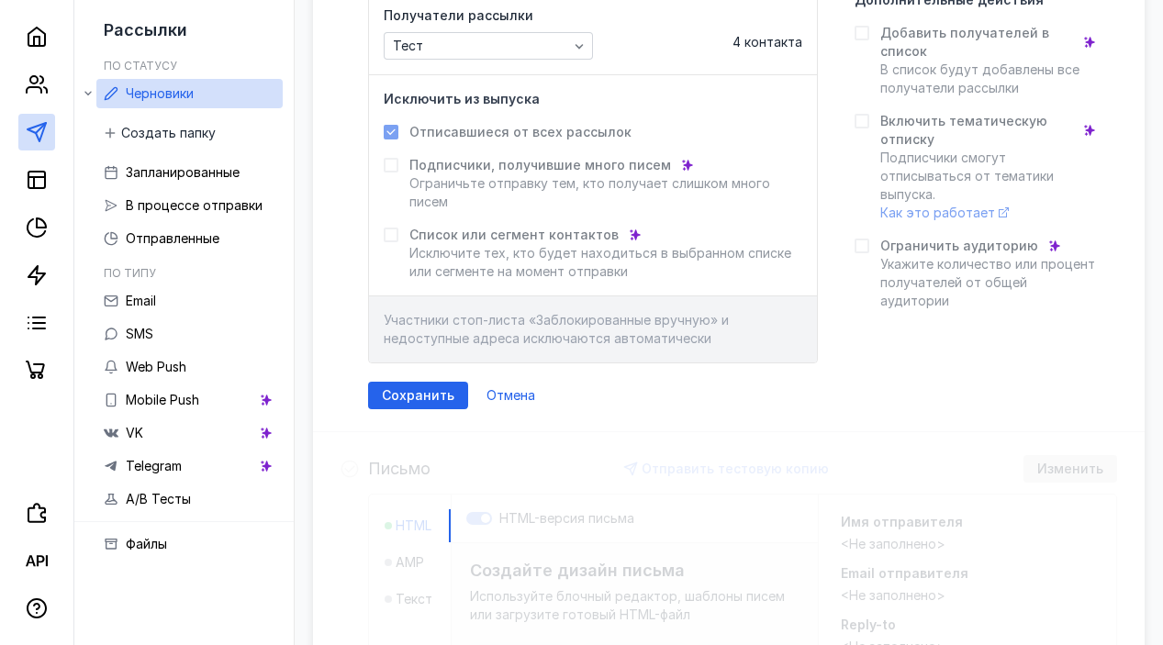
click at [441, 409] on div "Выберите получателей рассылки Получатели рассылки Тест 4 контакта Исключить из …" at bounding box center [729, 180] width 832 height 503
click at [424, 403] on div "Сохранить" at bounding box center [418, 396] width 100 height 28
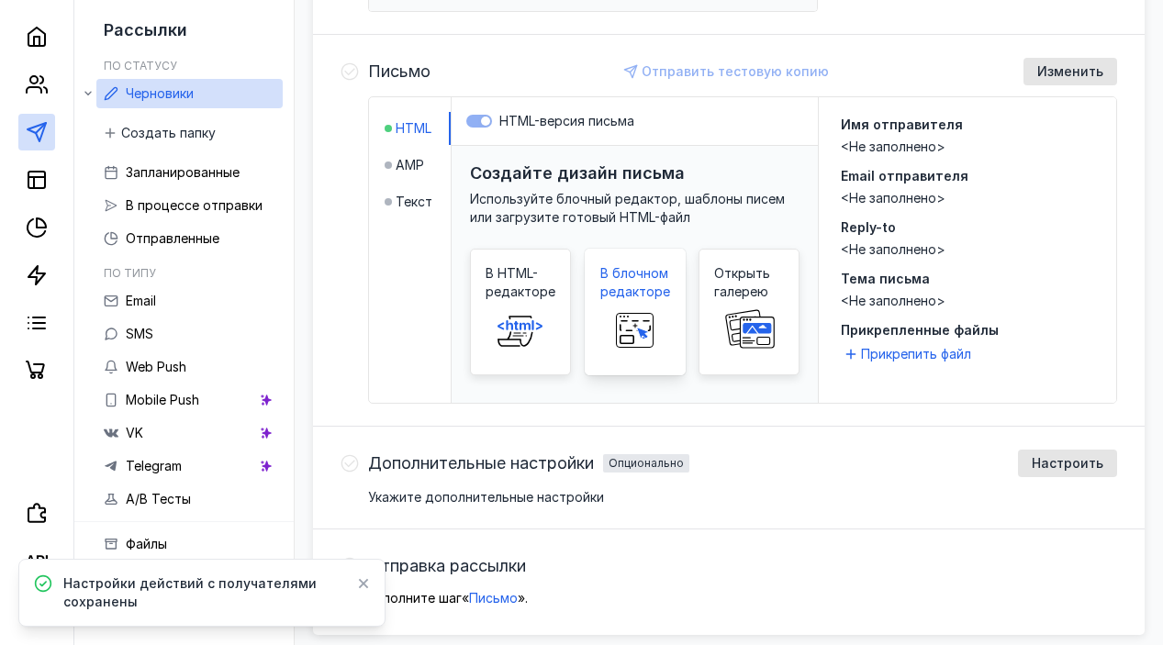
scroll to position [416, 0]
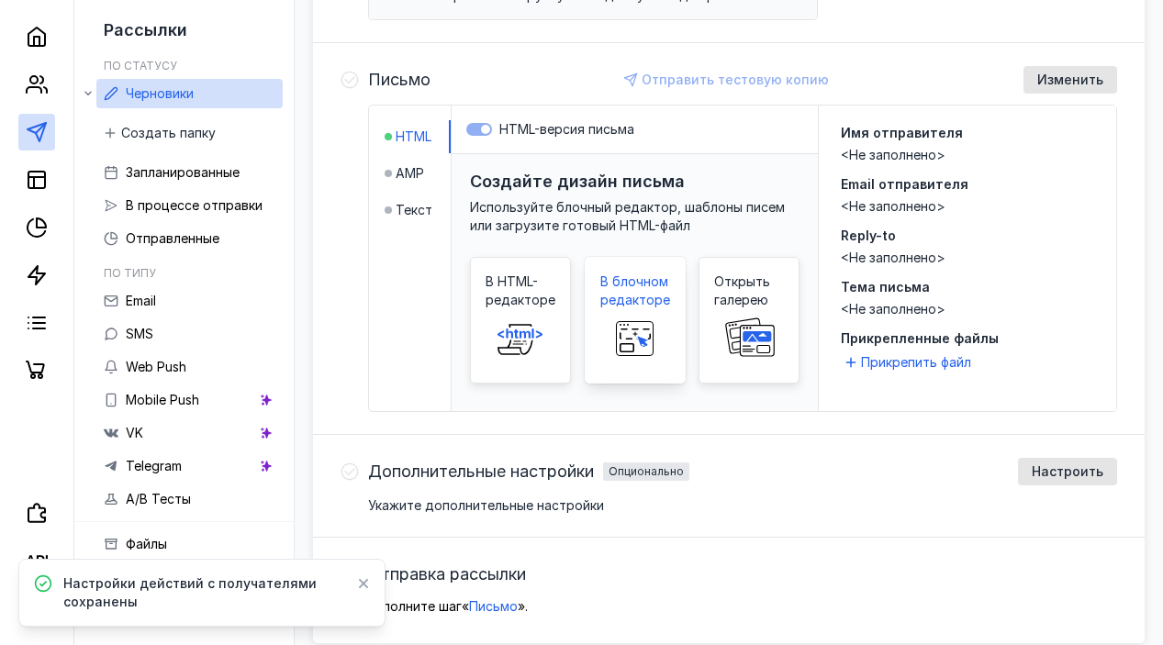
click at [647, 330] on rect at bounding box center [634, 334] width 29 height 9
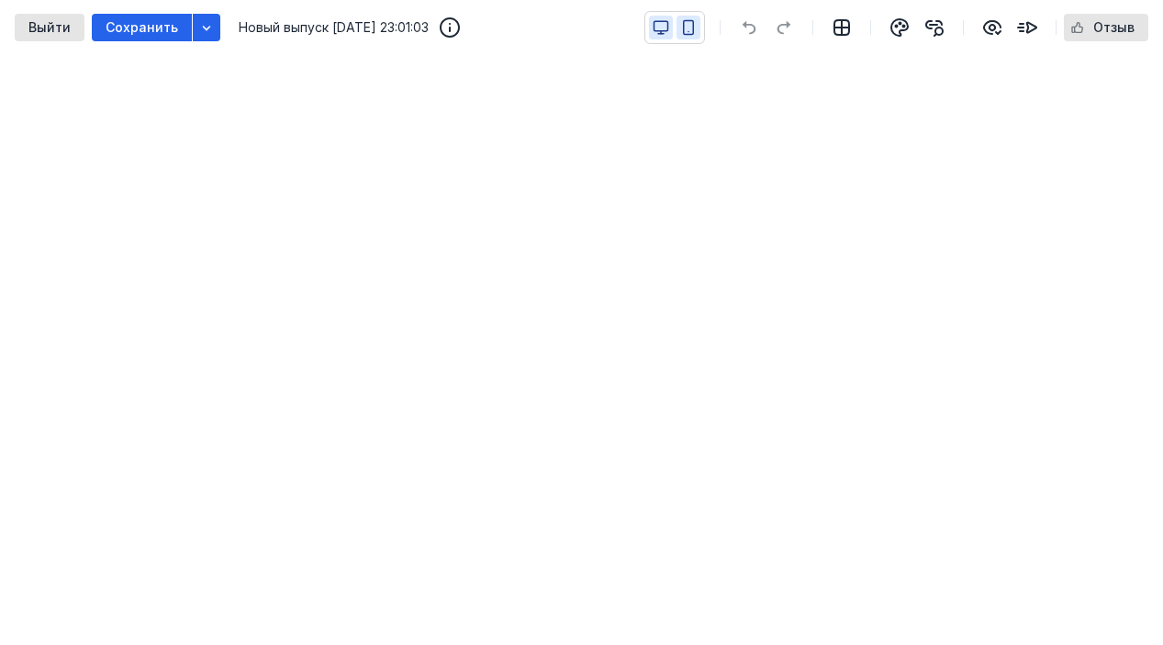
click at [687, 33] on icon "button" at bounding box center [689, 28] width 10 height 14
click at [660, 25] on icon "button" at bounding box center [661, 27] width 17 height 17
click at [687, 31] on icon "button" at bounding box center [688, 27] width 17 height 17
click at [655, 30] on icon "button" at bounding box center [661, 27] width 17 height 17
click at [204, 25] on icon "button" at bounding box center [206, 27] width 15 height 15
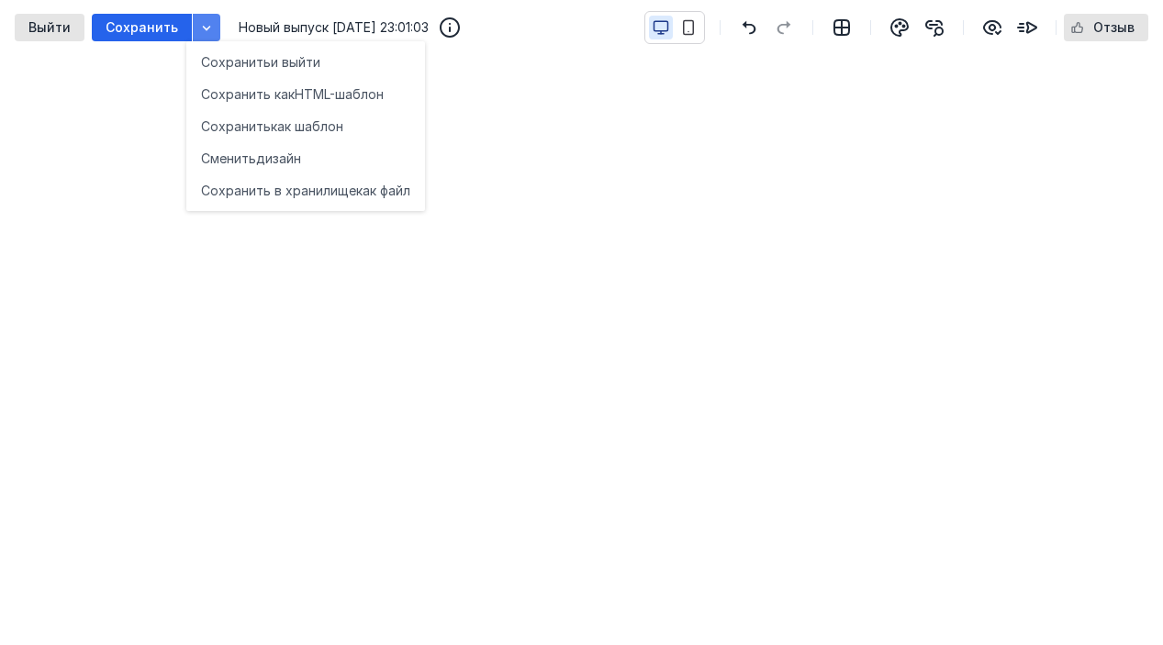
click at [198, 37] on div "button" at bounding box center [207, 28] width 28 height 28
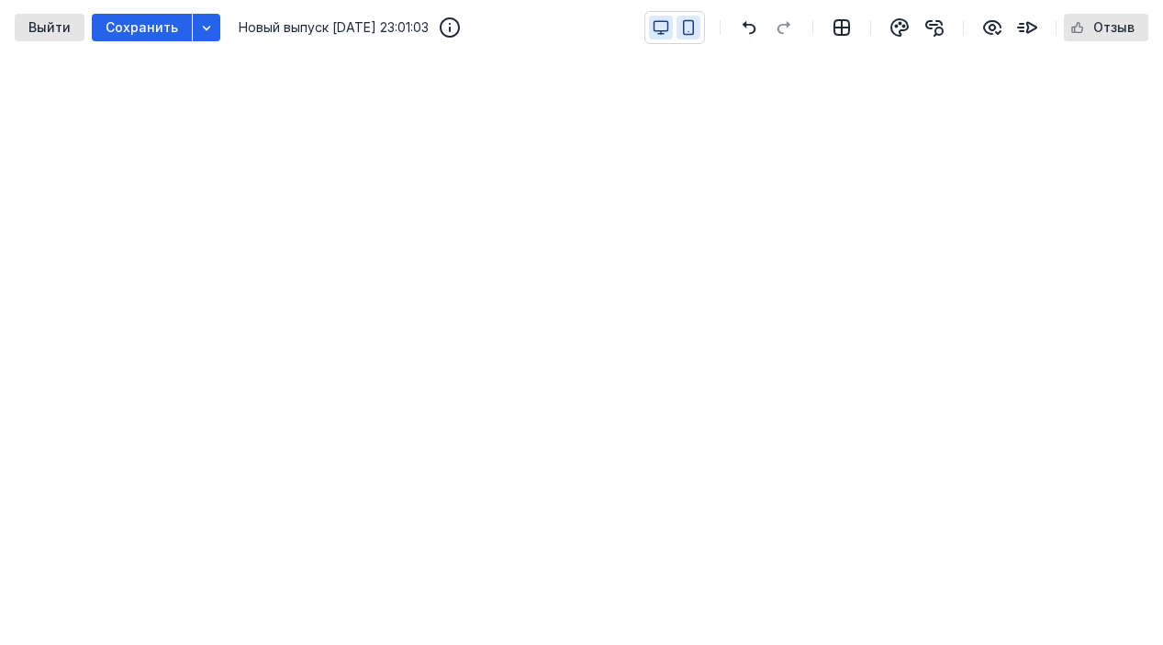
click at [694, 29] on icon "button" at bounding box center [689, 28] width 10 height 14
click at [664, 20] on icon "button" at bounding box center [661, 27] width 17 height 17
click at [691, 39] on button "button" at bounding box center [688, 28] width 24 height 24
click at [667, 28] on icon "button" at bounding box center [661, 27] width 17 height 17
click at [691, 29] on icon "button" at bounding box center [688, 27] width 17 height 17
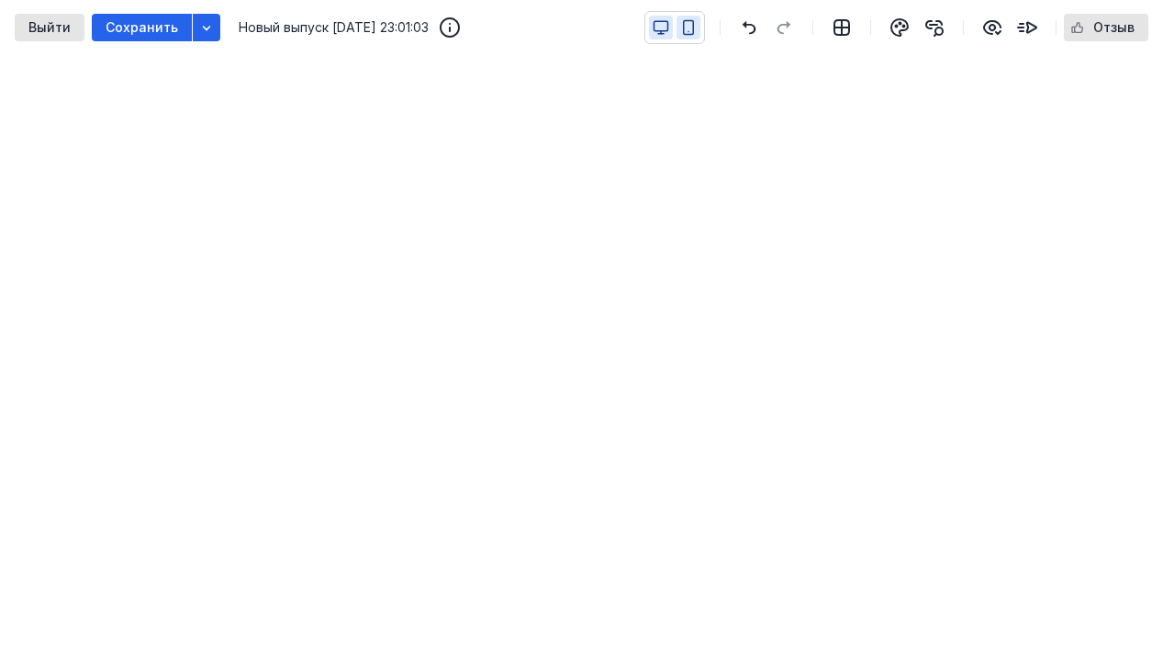
click at [657, 28] on icon "button" at bounding box center [661, 27] width 17 height 17
click at [682, 34] on icon "button" at bounding box center [688, 27] width 17 height 17
click at [653, 35] on button "button" at bounding box center [661, 28] width 24 height 24
click at [679, 33] on button "button" at bounding box center [688, 28] width 24 height 24
click at [661, 33] on icon "button" at bounding box center [661, 32] width 0 height 3
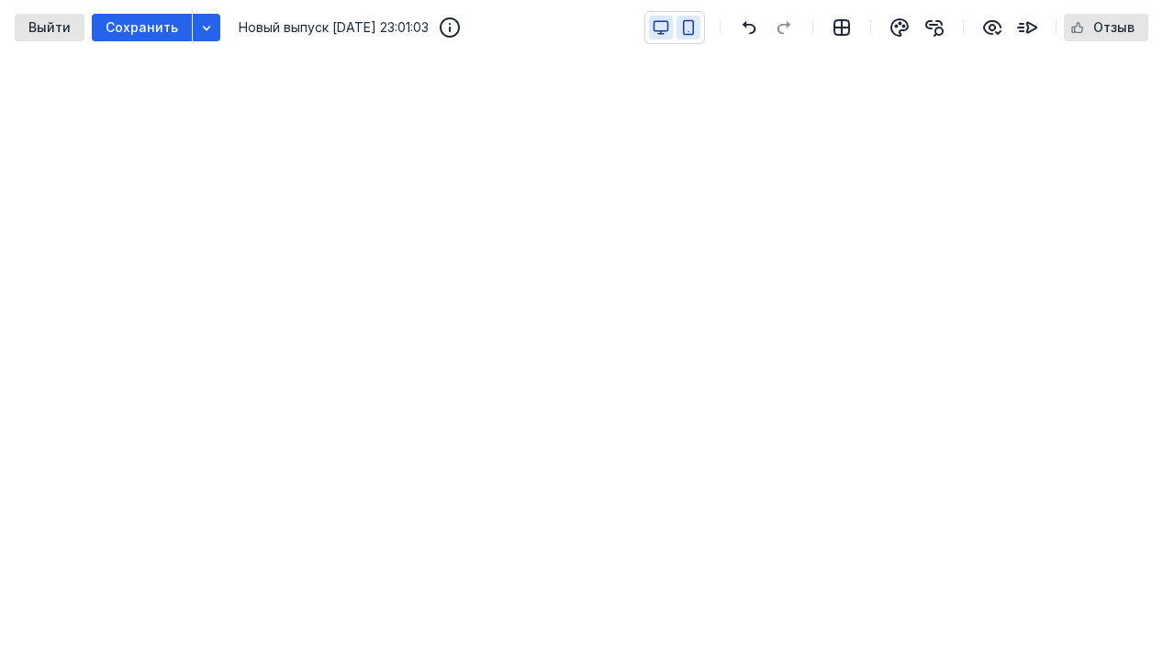
click at [691, 39] on button "button" at bounding box center [688, 28] width 24 height 24
click at [663, 36] on button "button" at bounding box center [661, 28] width 24 height 24
click at [36, 14] on div "Выйти" at bounding box center [50, 28] width 70 height 28
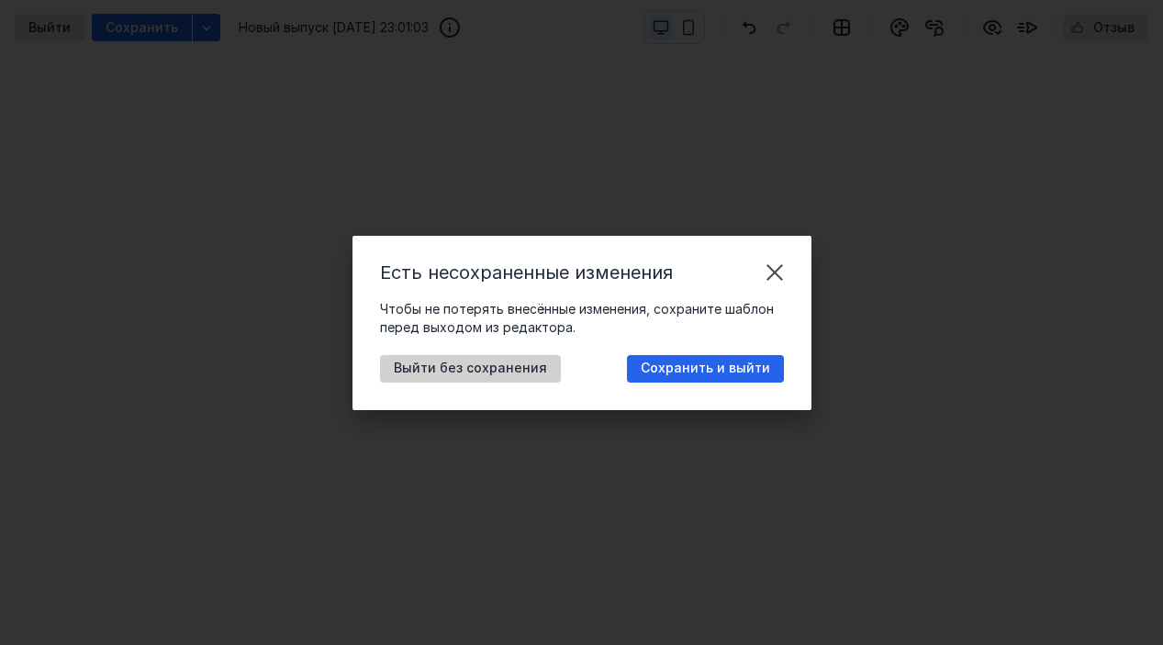
click at [506, 368] on span "Выйти без сохранения" at bounding box center [470, 369] width 153 height 16
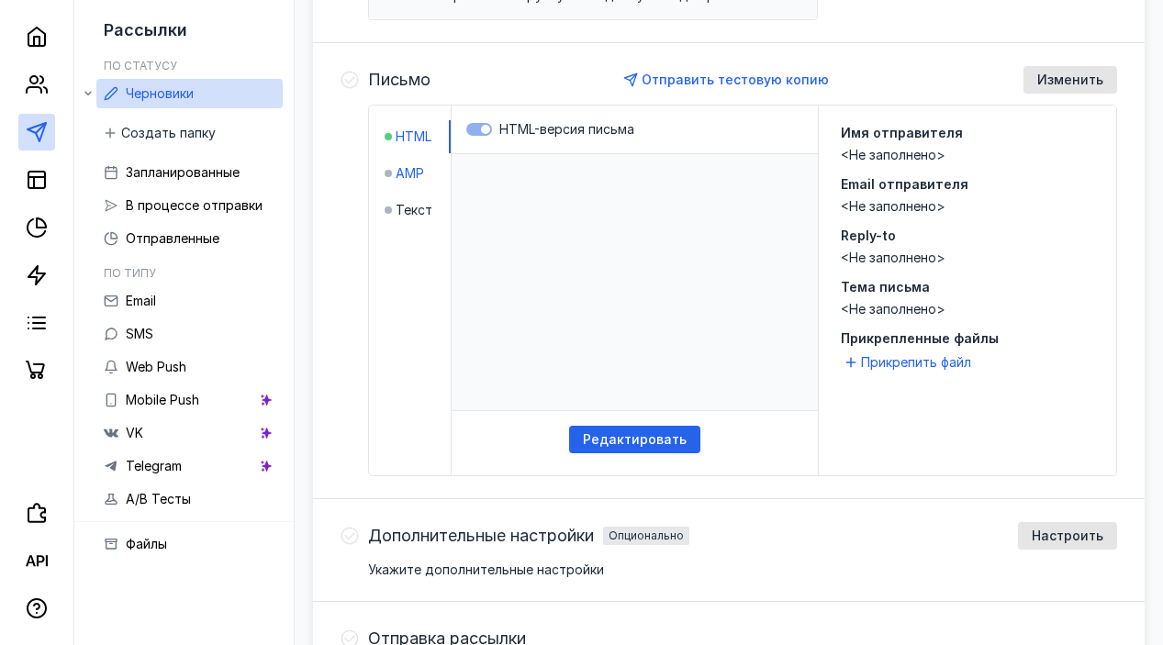
click at [420, 176] on span "AMP" at bounding box center [410, 173] width 28 height 18
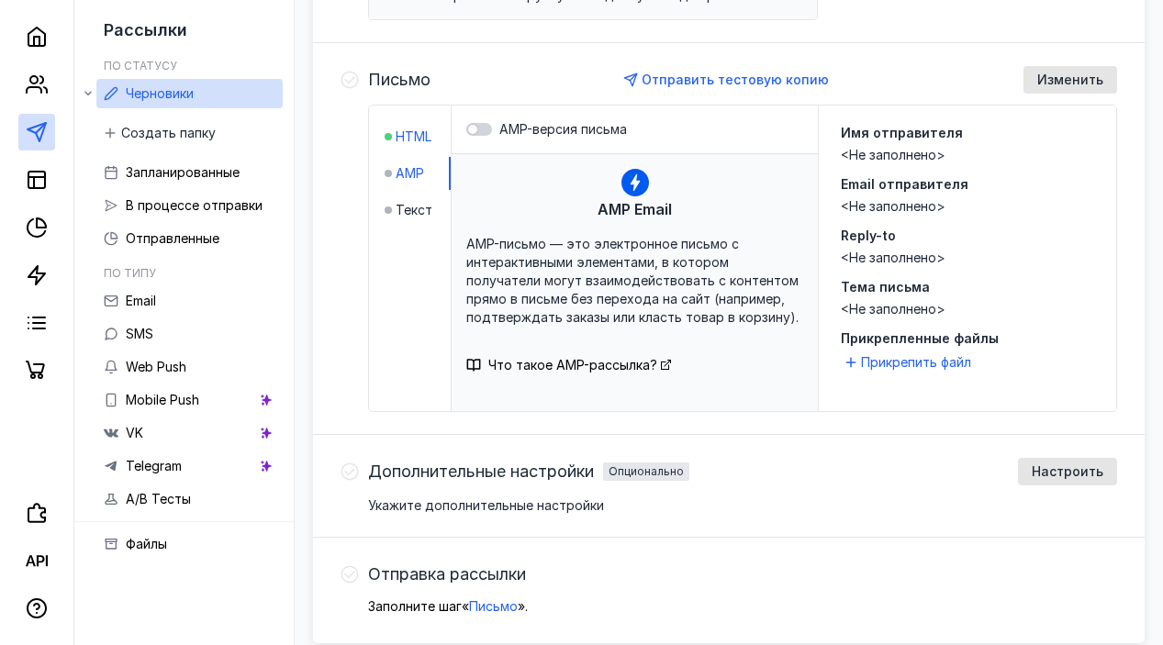
click at [385, 131] on div at bounding box center [388, 137] width 7 height 18
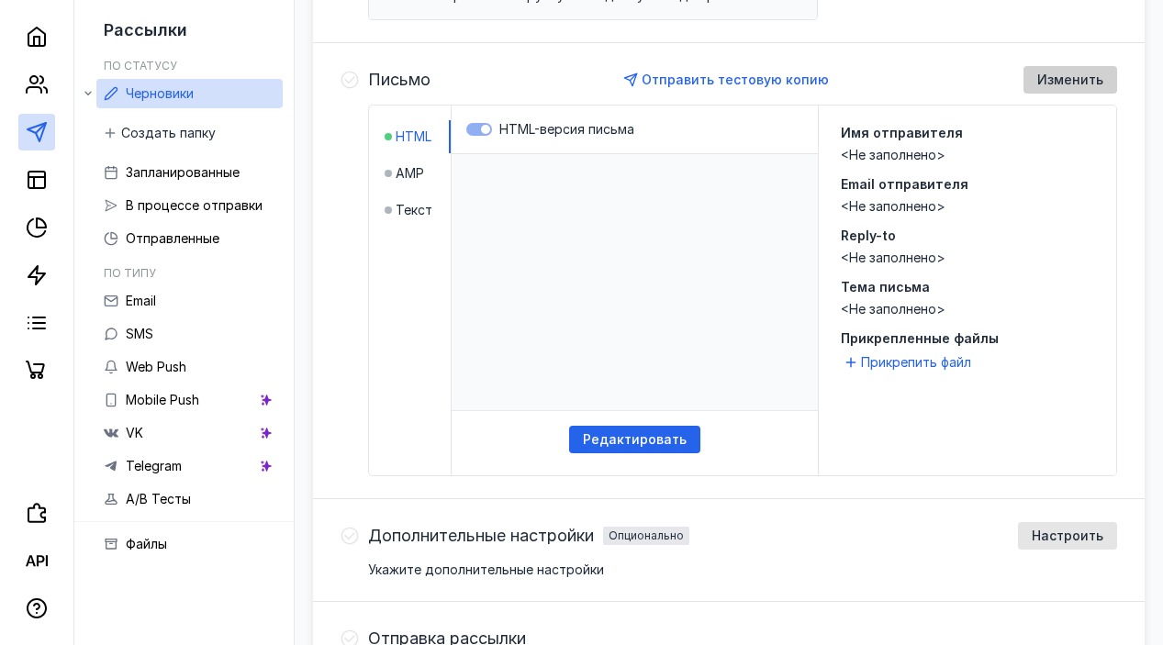
click at [1101, 70] on div "Изменить" at bounding box center [1070, 80] width 94 height 28
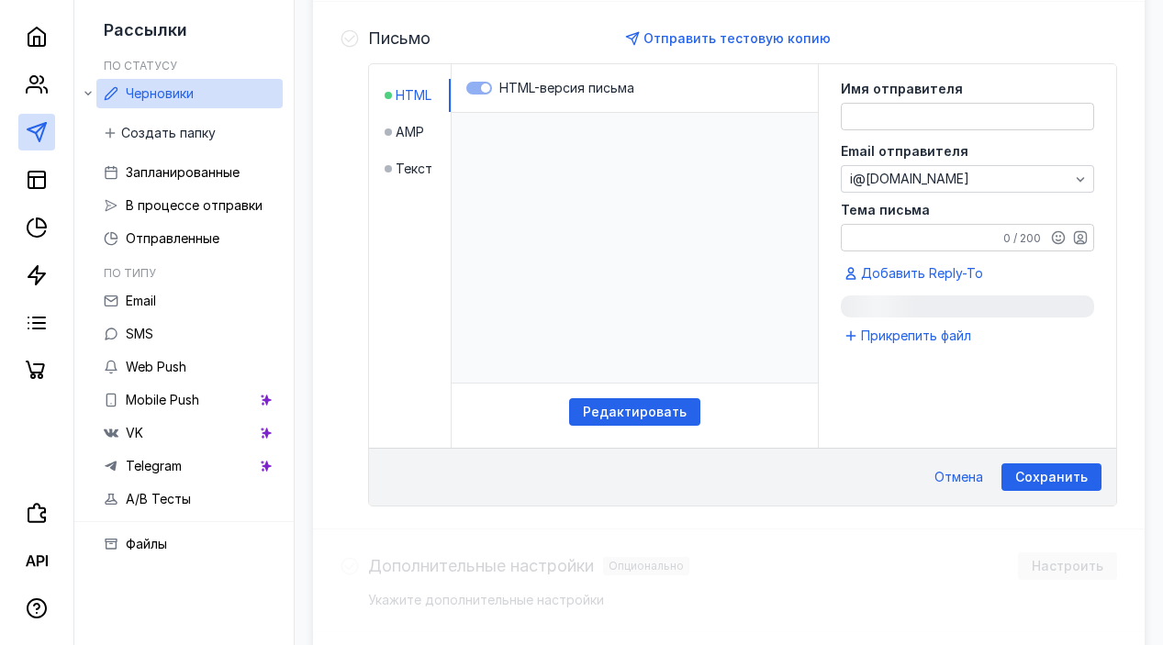
scroll to position [458, 0]
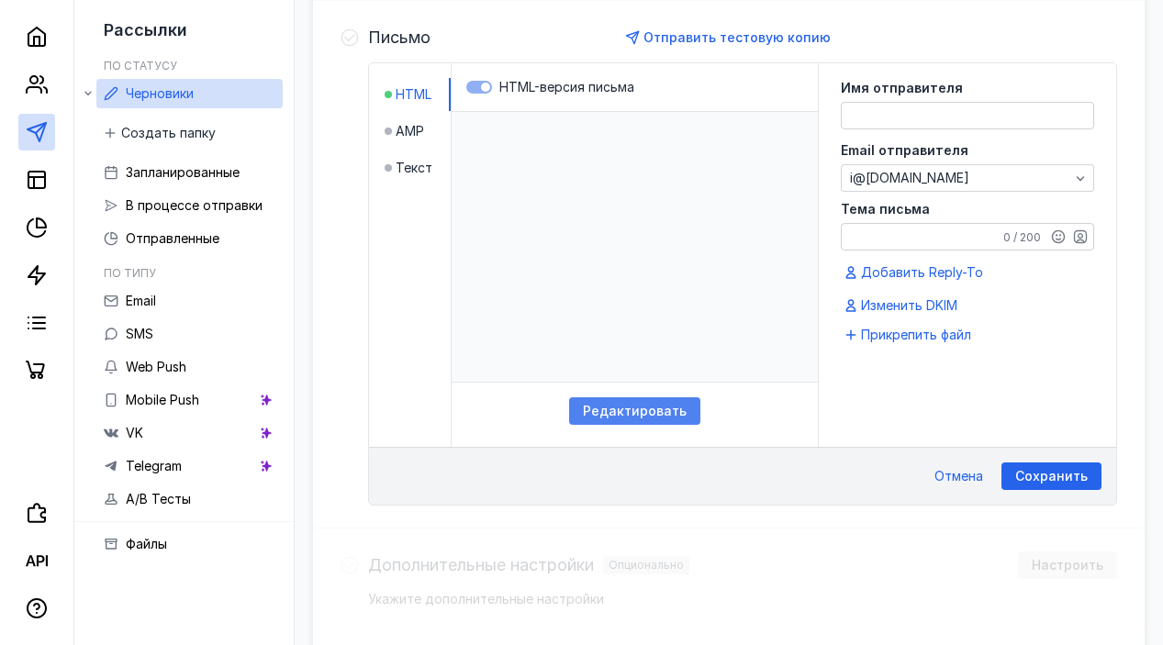
click at [650, 419] on div "Редактировать" at bounding box center [634, 411] width 131 height 28
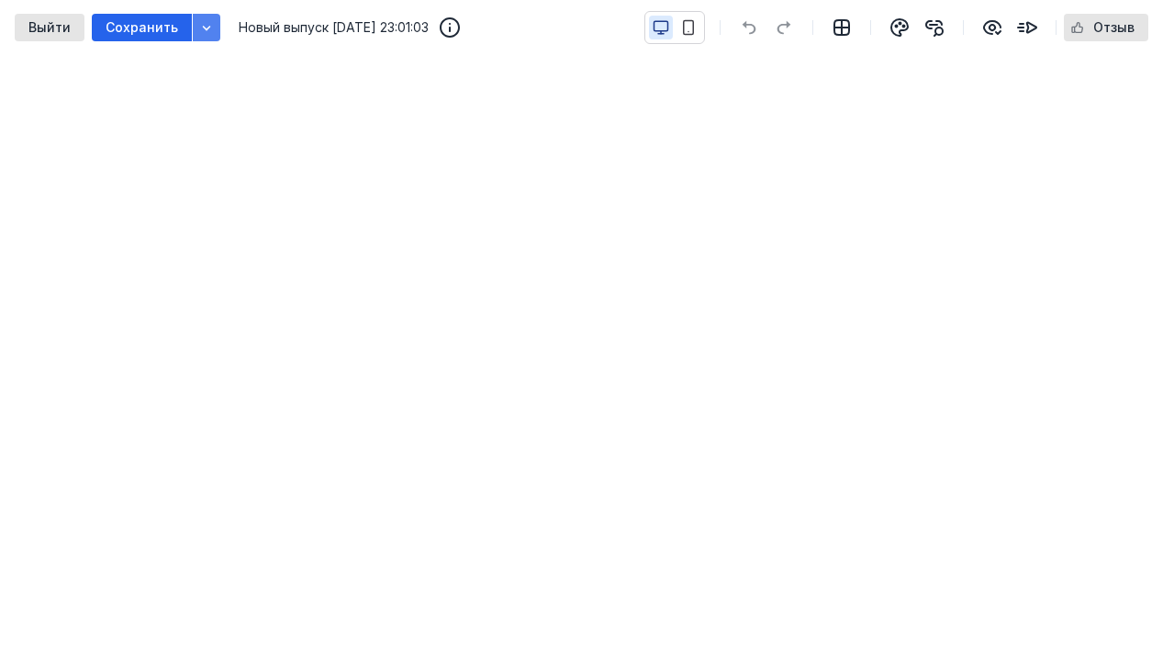
click at [207, 36] on div "button" at bounding box center [206, 27] width 18 height 18
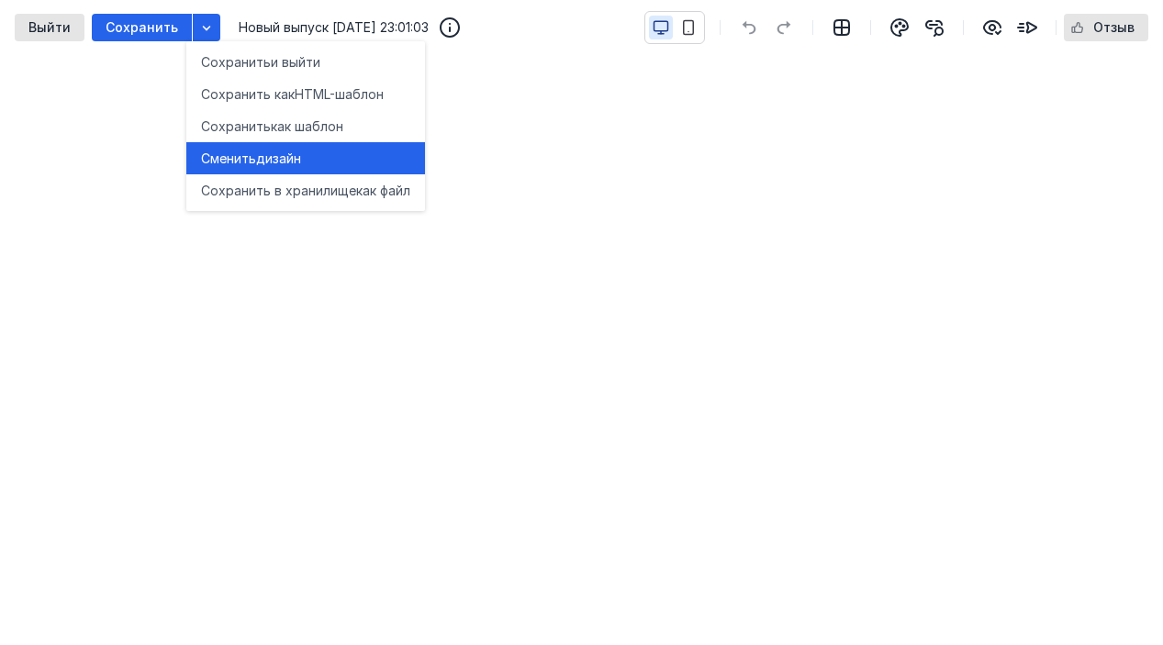
click at [244, 155] on span "Сменить" at bounding box center [228, 159] width 55 height 18
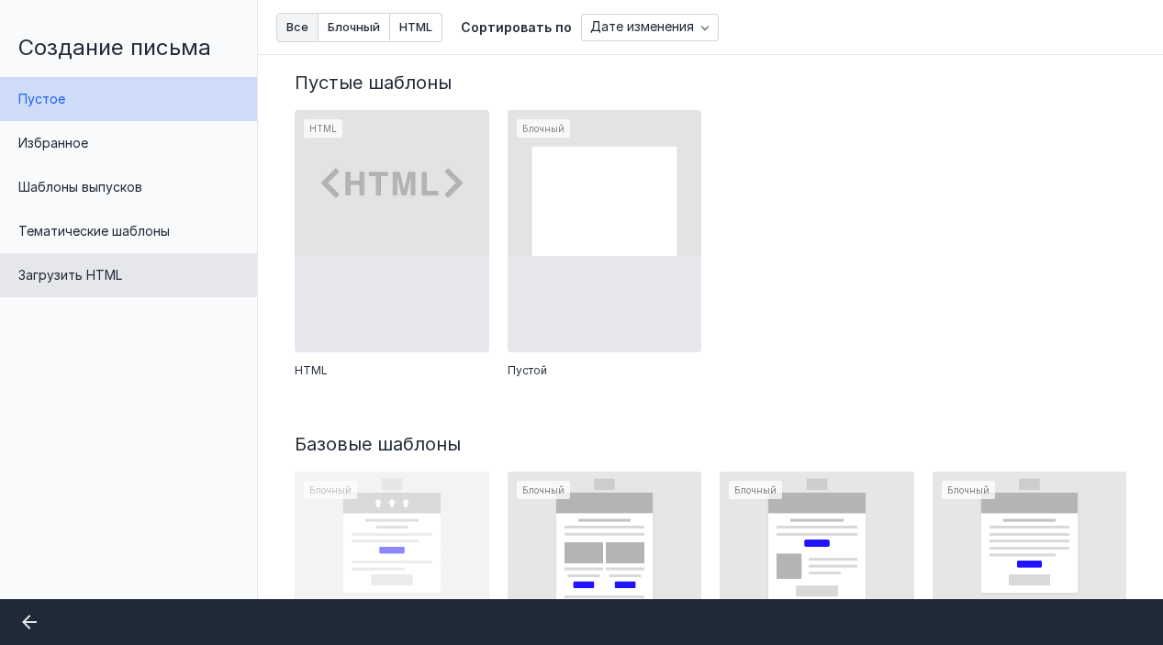
click at [140, 269] on div "Загрузить HTML" at bounding box center [128, 275] width 257 height 44
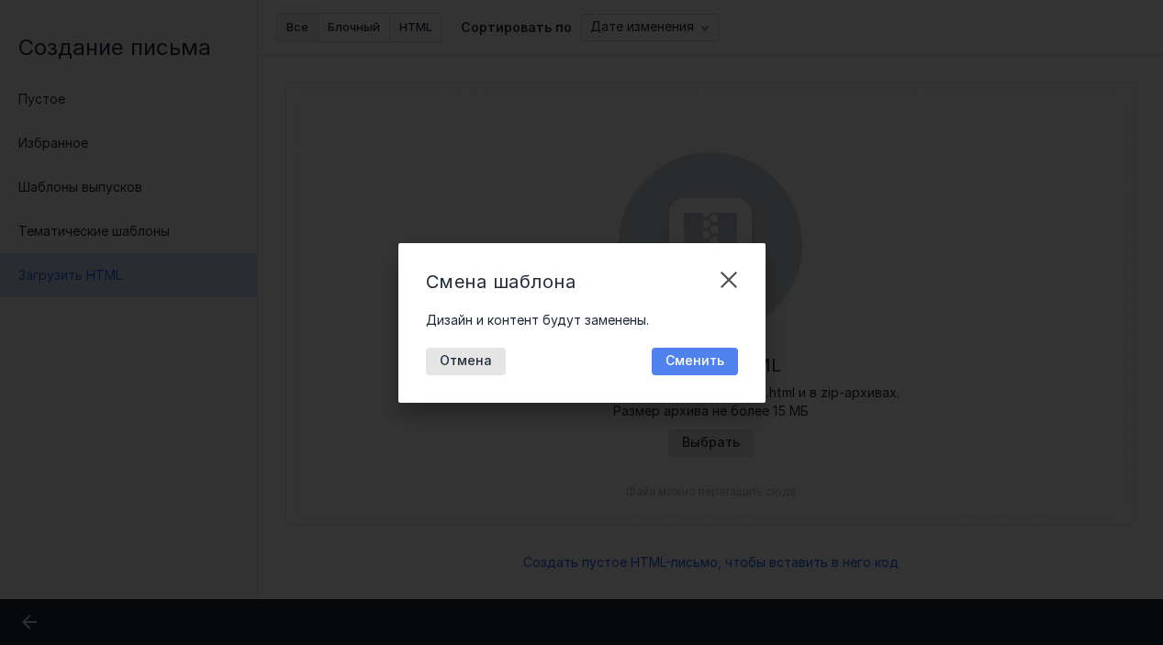
click at [677, 351] on div "Сменить" at bounding box center [695, 362] width 86 height 28
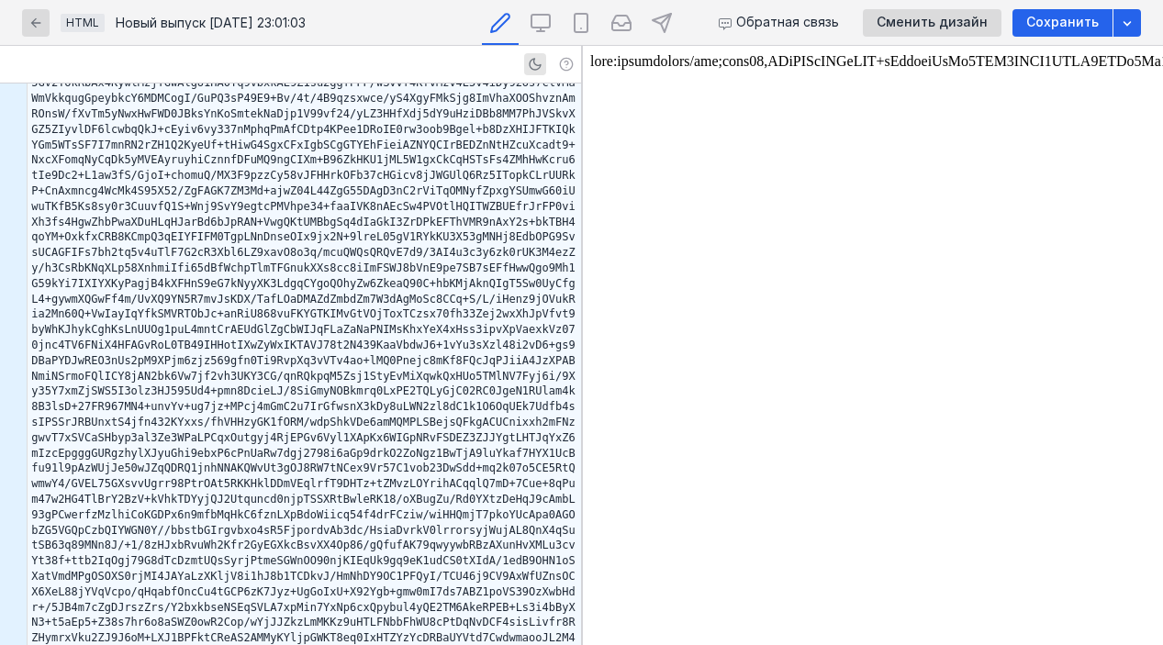
scroll to position [56700, 0]
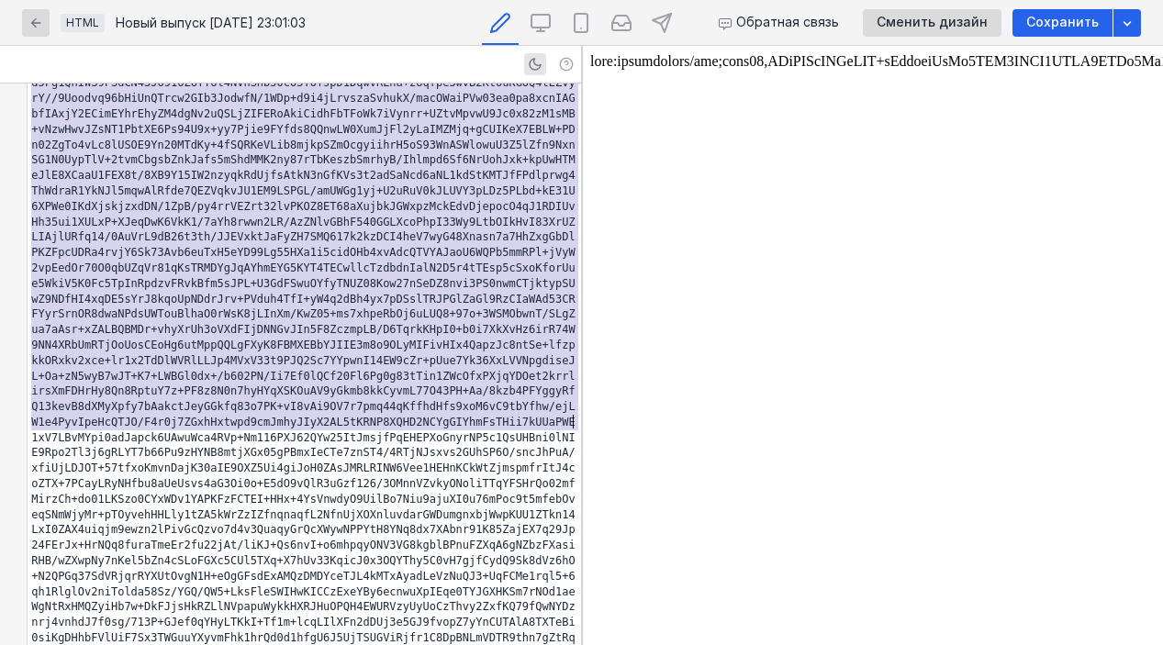
scroll to position [8876, 0]
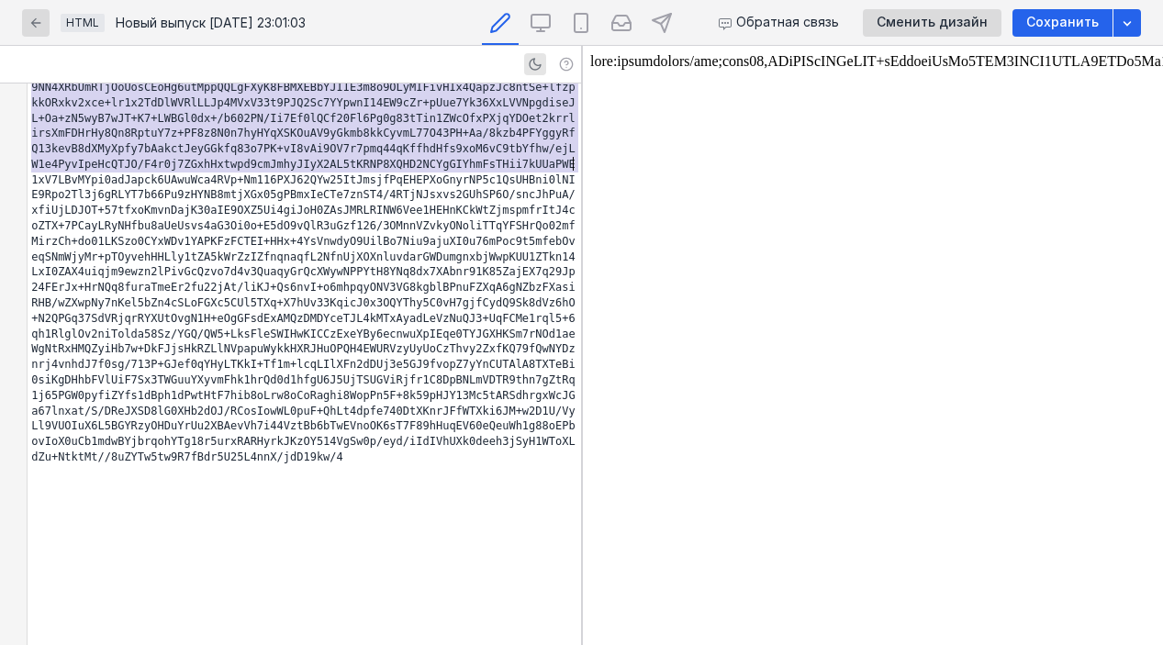
drag, startPoint x: 31, startPoint y: 95, endPoint x: 642, endPoint y: 689, distance: 852.2
click at [642, 644] on html "Что нового? Журнал заданий i@[DOMAIN_NAME] i@[DOMAIN_NAME] Рассылки По статусу …" at bounding box center [581, 182] width 1163 height 1281
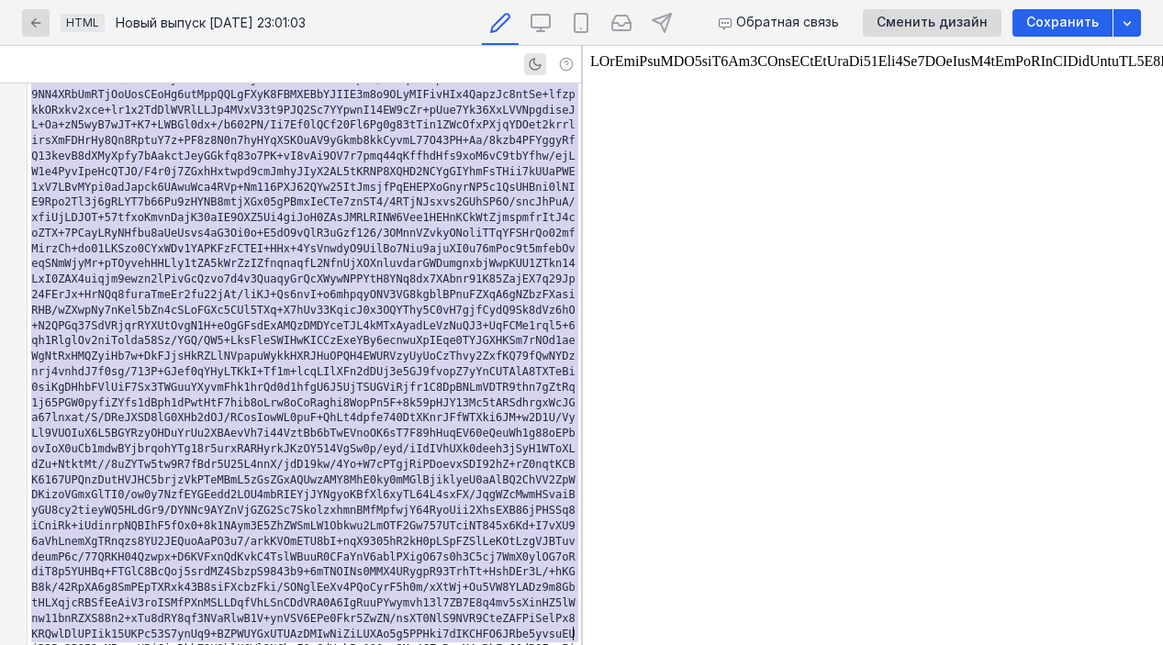
scroll to position [0, 0]
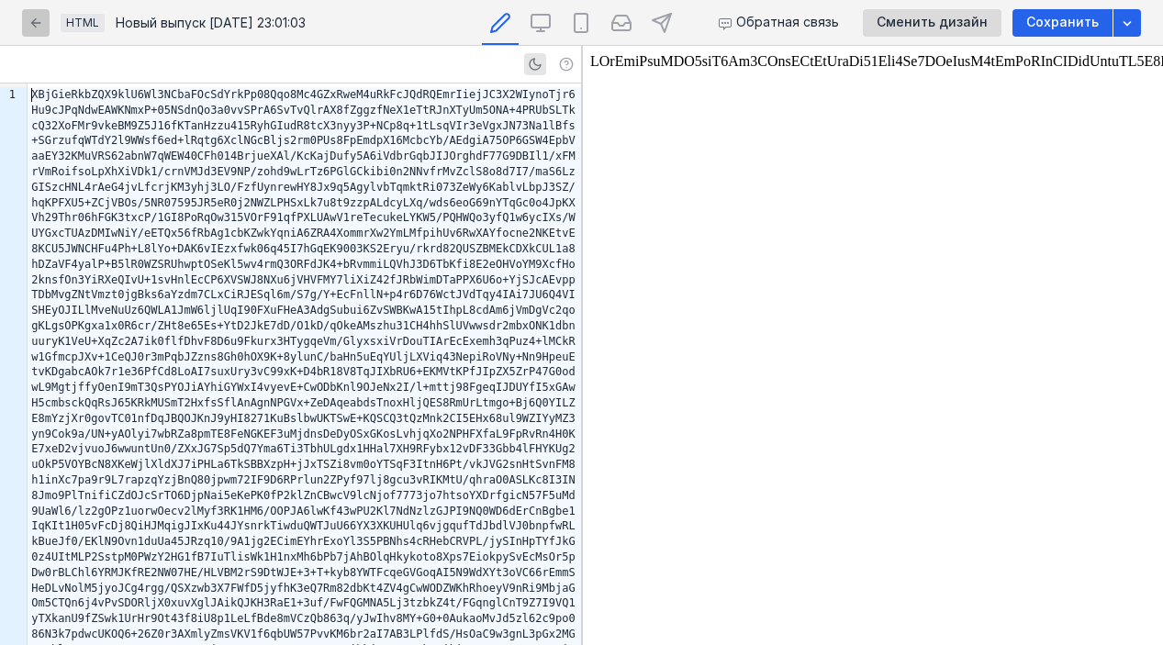
click at [32, 21] on icon "button" at bounding box center [36, 22] width 10 height 10
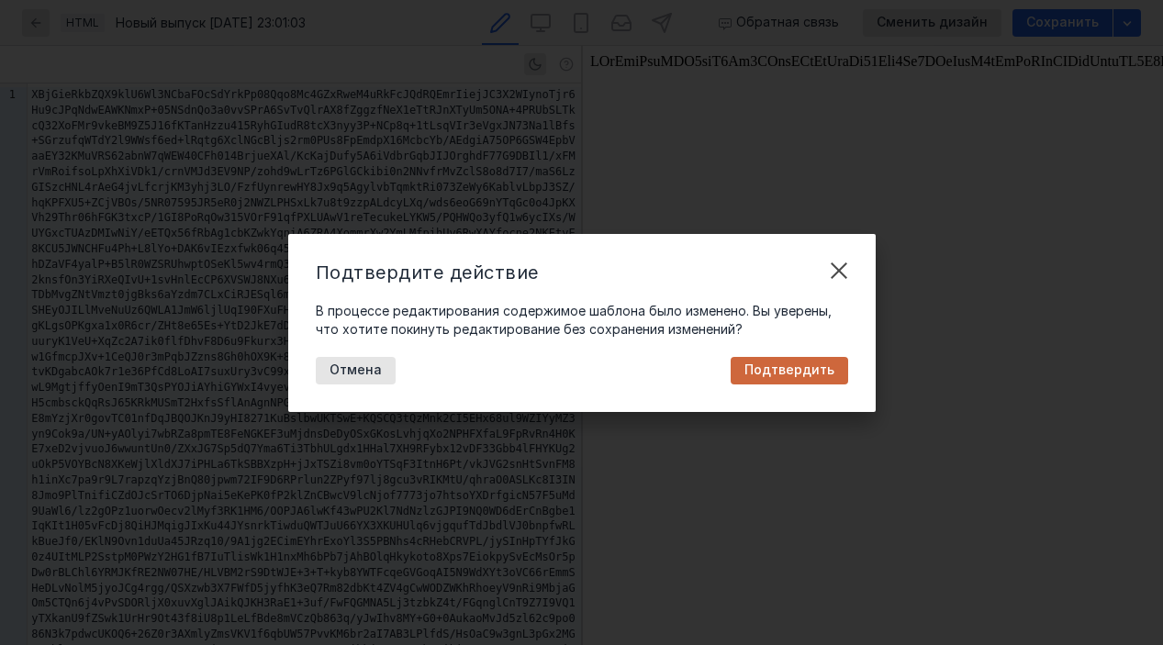
click at [794, 375] on span "Подтвердить" at bounding box center [789, 371] width 90 height 16
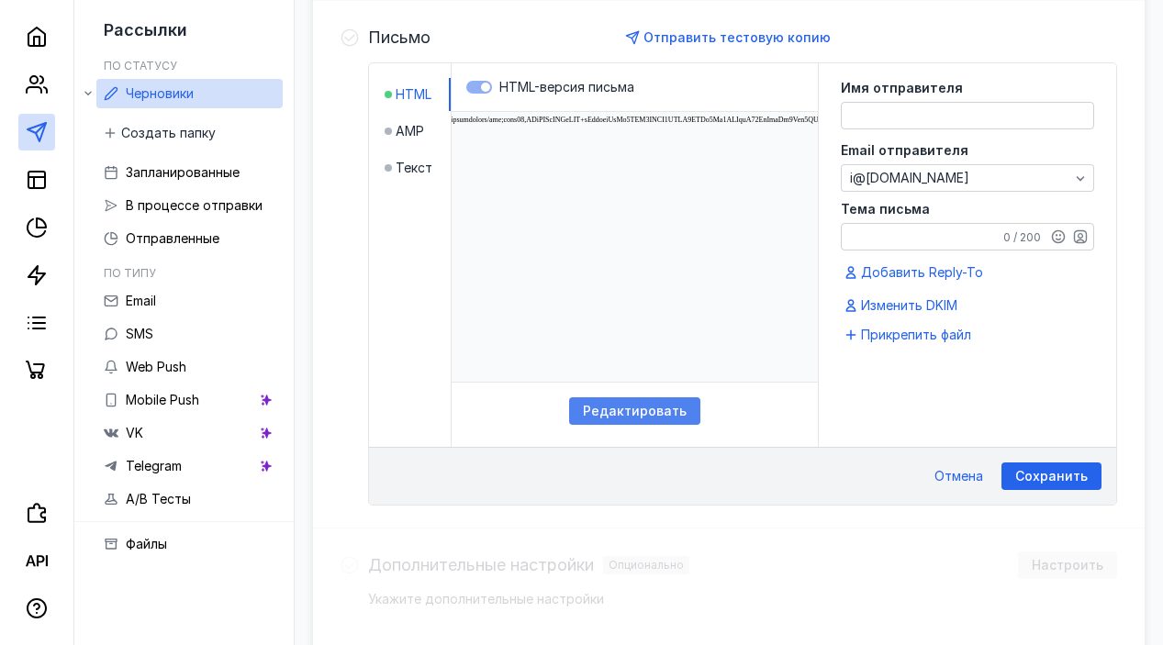
click at [647, 408] on span "Редактировать" at bounding box center [635, 412] width 104 height 16
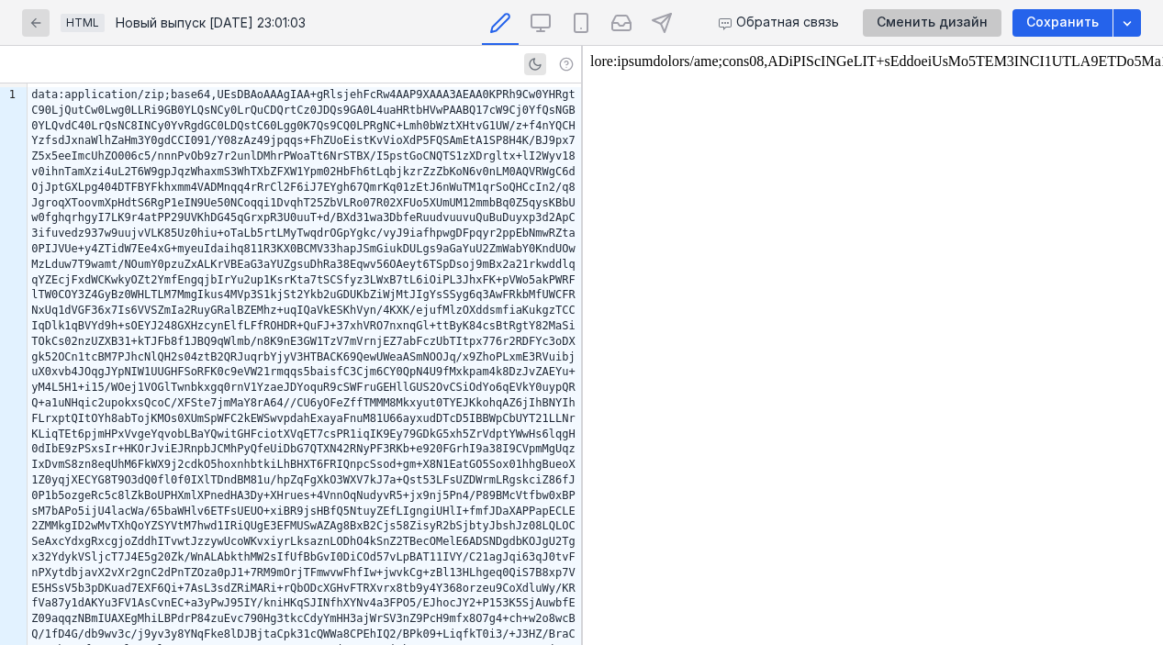
click at [972, 9] on div "Сменить дизайн" at bounding box center [932, 23] width 139 height 28
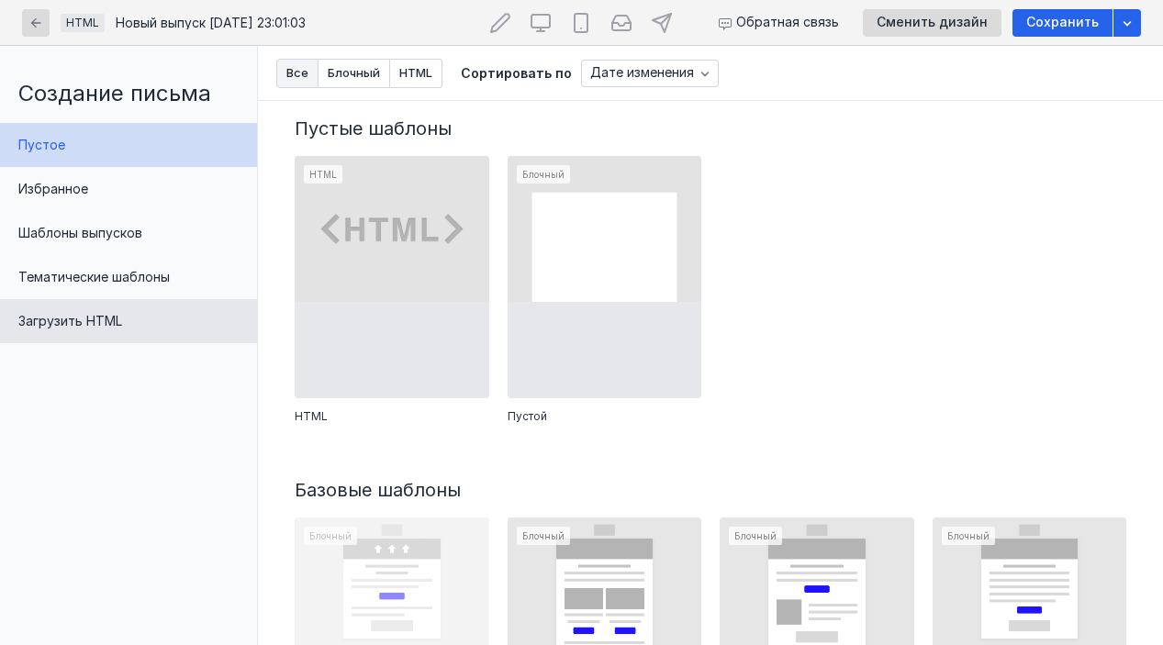
click at [142, 333] on div "Загрузить HTML" at bounding box center [128, 321] width 257 height 44
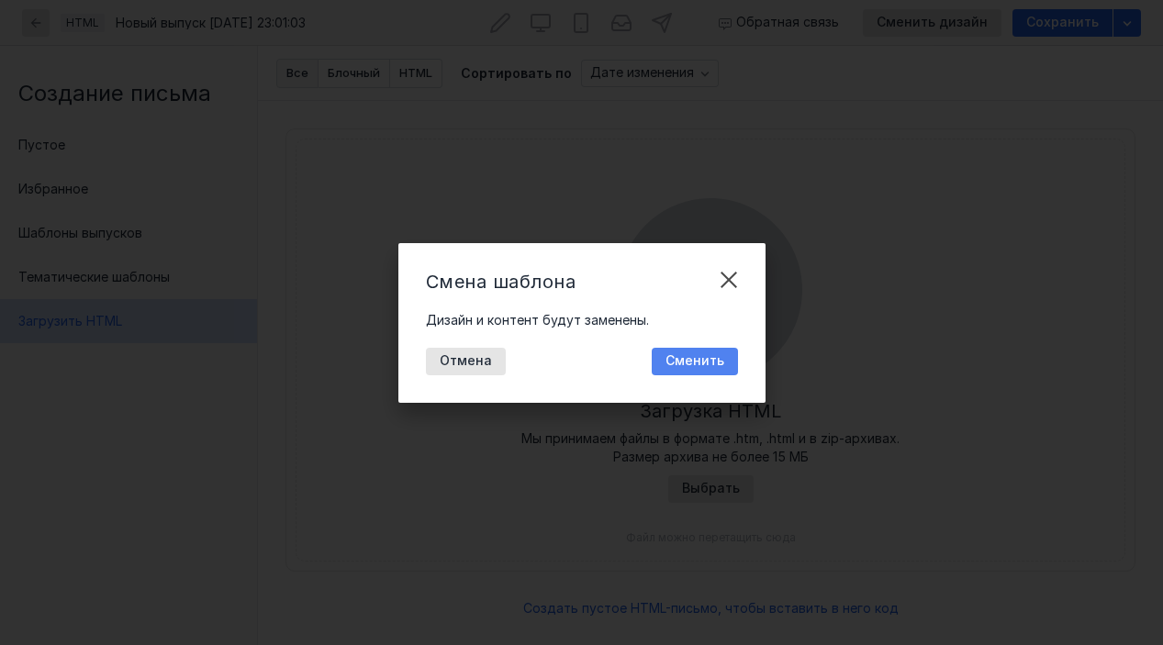
click at [699, 363] on span "Сменить" at bounding box center [694, 361] width 59 height 16
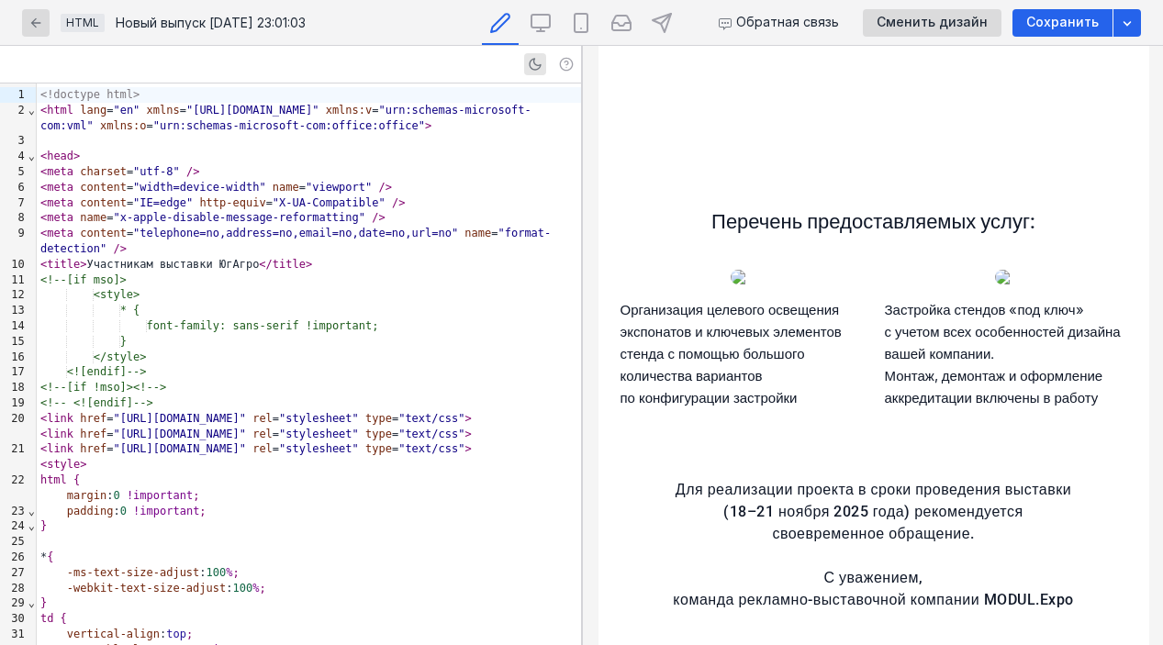
scroll to position [453, 0]
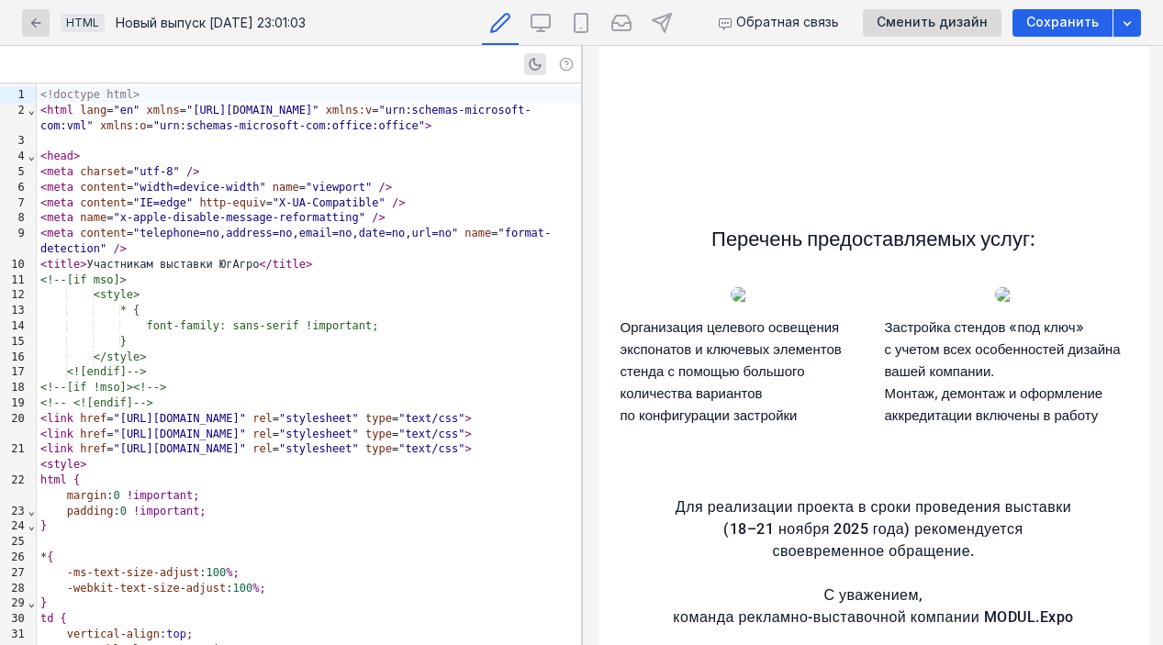
click at [820, 234] on span "Перечень предоставляемых услуг:" at bounding box center [872, 239] width 324 height 23
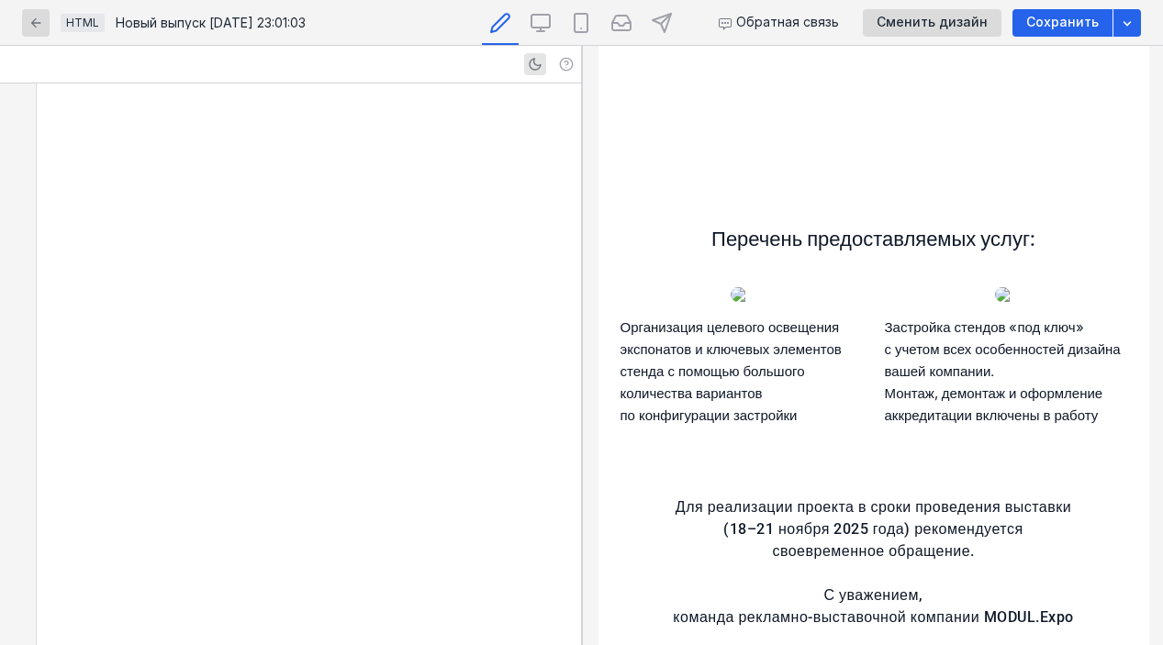
scroll to position [4771, 0]
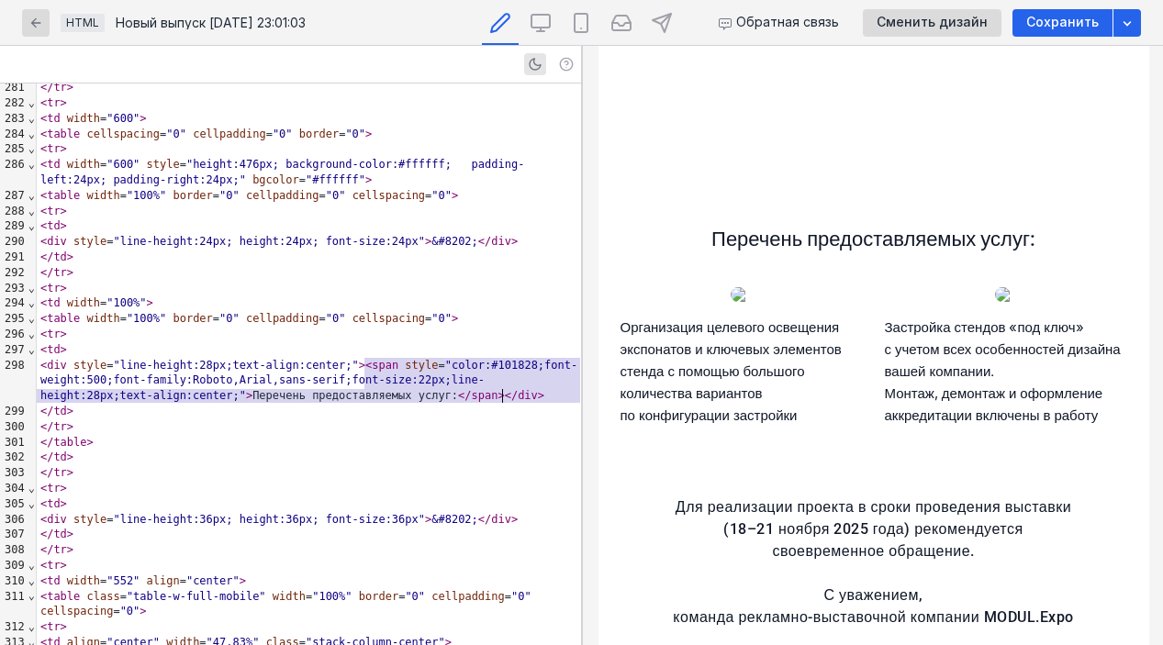
click at [820, 234] on span "Перечень предоставляемых услуг:" at bounding box center [872, 239] width 324 height 23
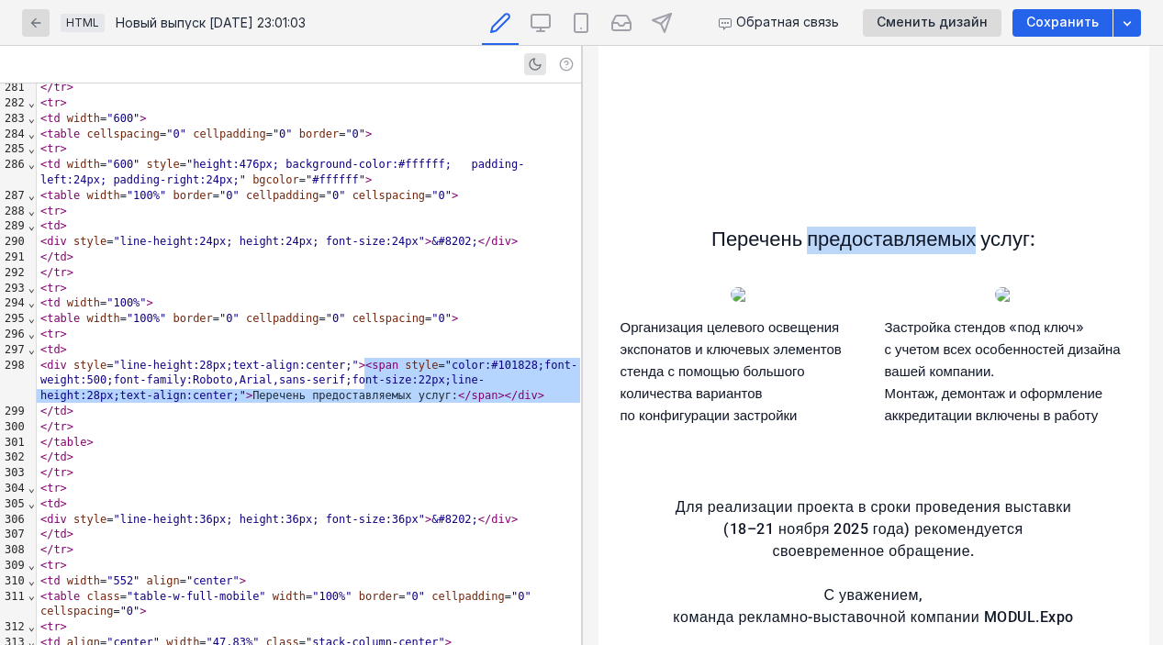
click at [820, 234] on span "Перечень предоставляемых услуг:" at bounding box center [872, 239] width 324 height 23
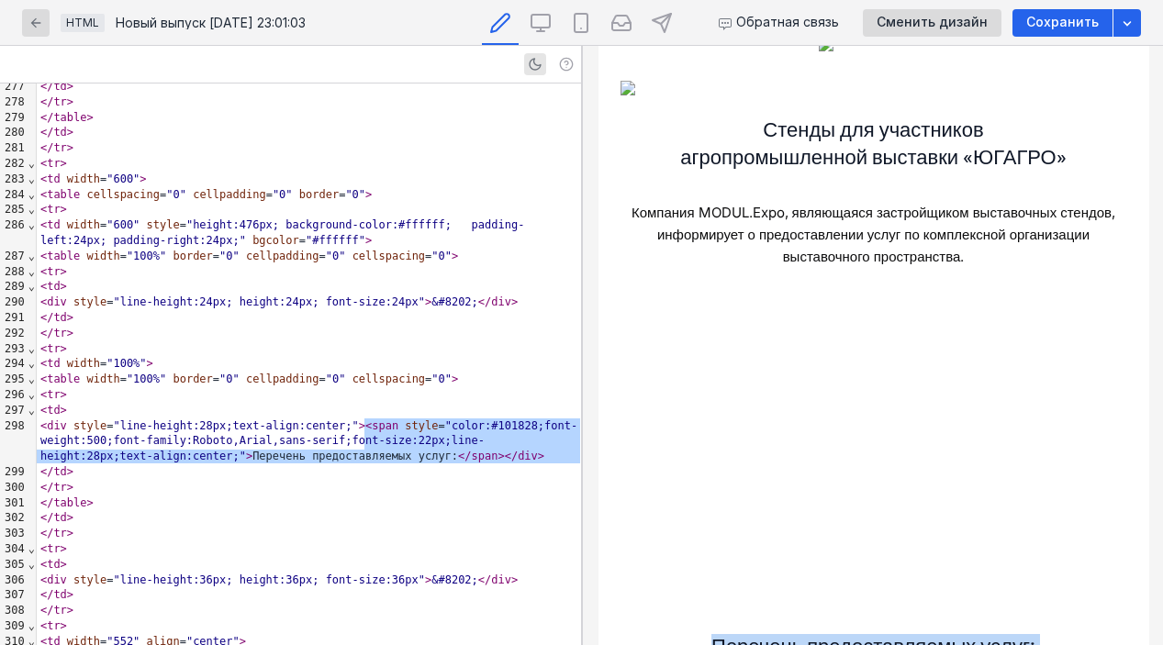
scroll to position [0, 0]
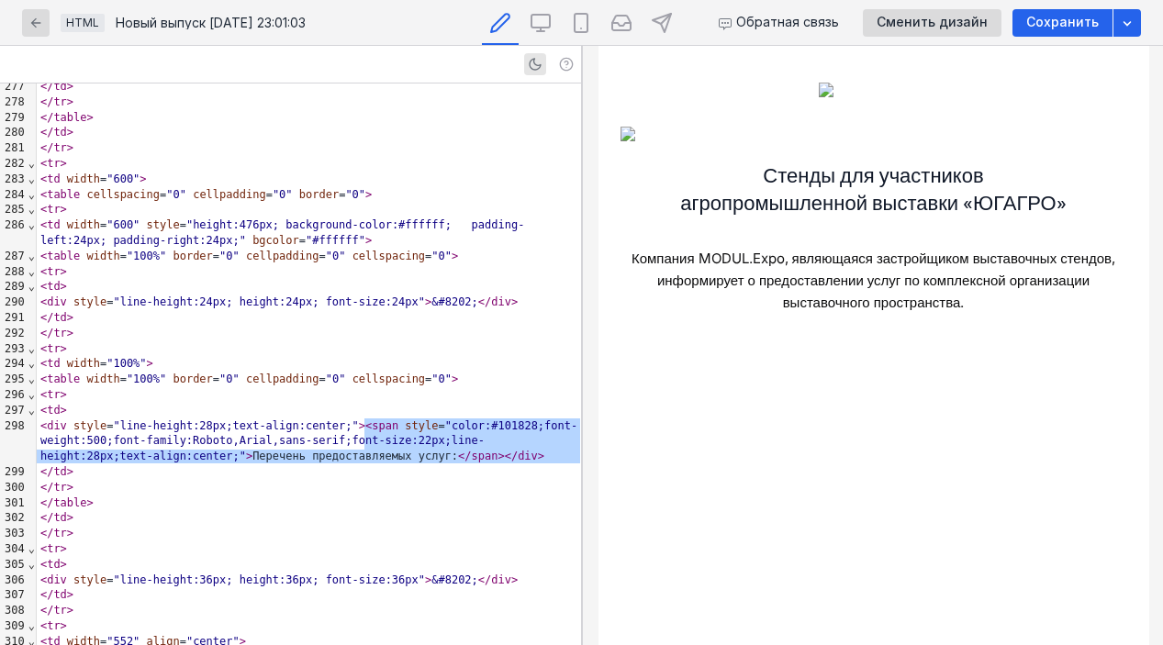
click at [828, 183] on span "Стенды для участников агропромышленной выставки «ЮГАГРО»" at bounding box center [871, 189] width 385 height 50
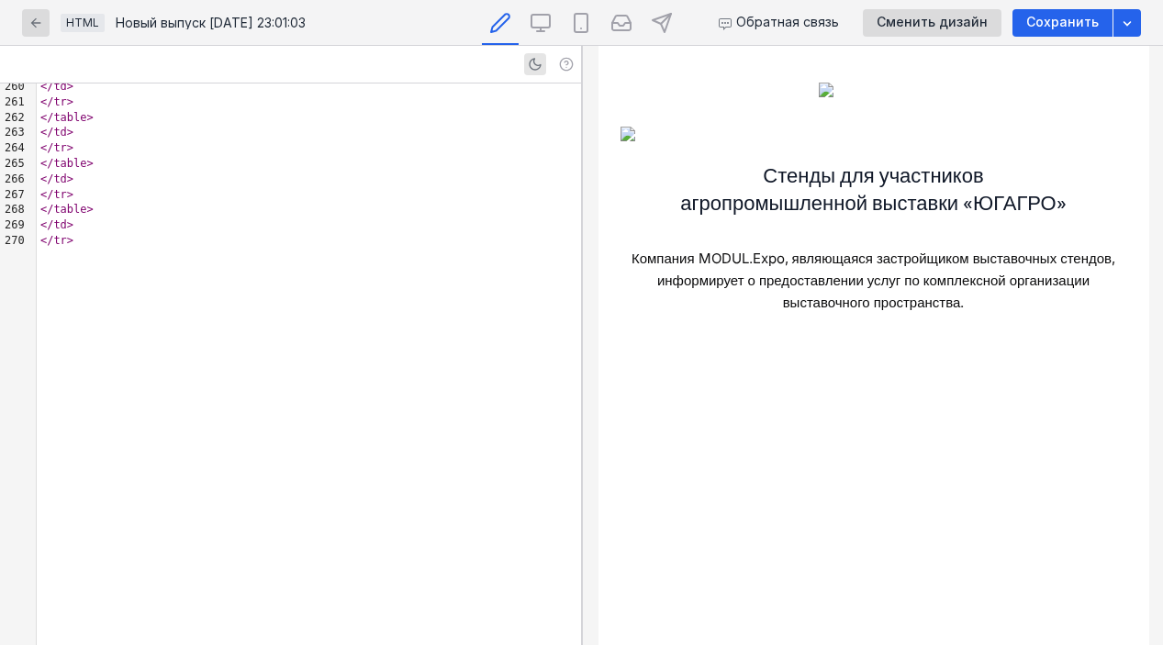
scroll to position [4093, 0]
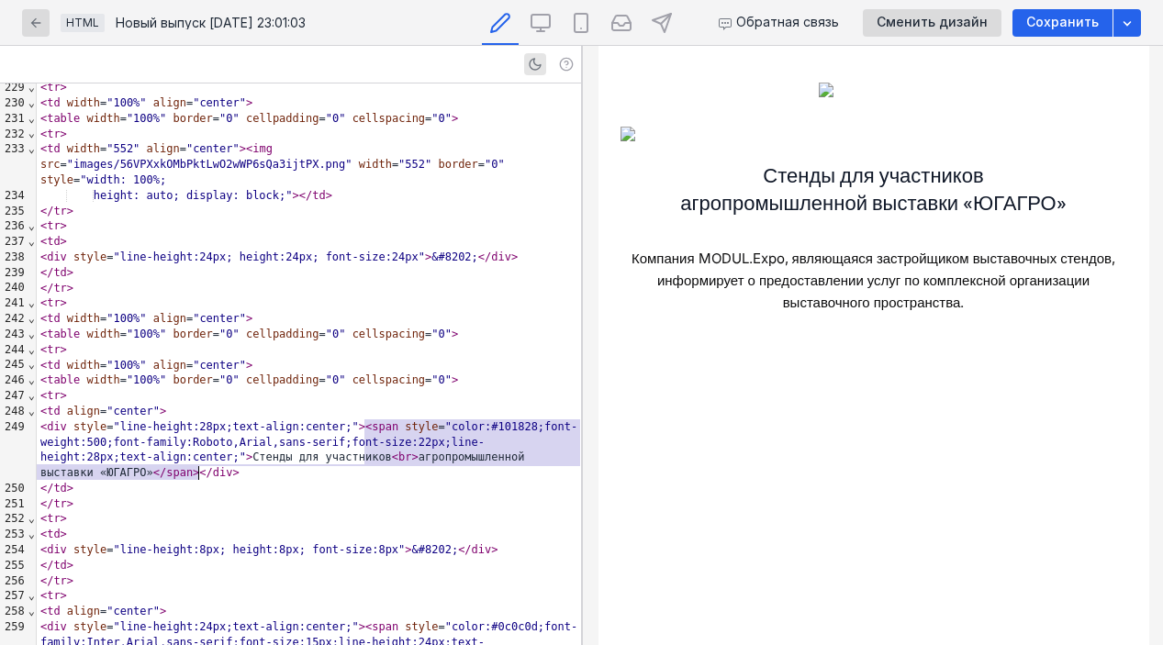
click at [828, 183] on span "Стенды для участников агропромышленной выставки «ЮГАГРО»" at bounding box center [871, 189] width 385 height 50
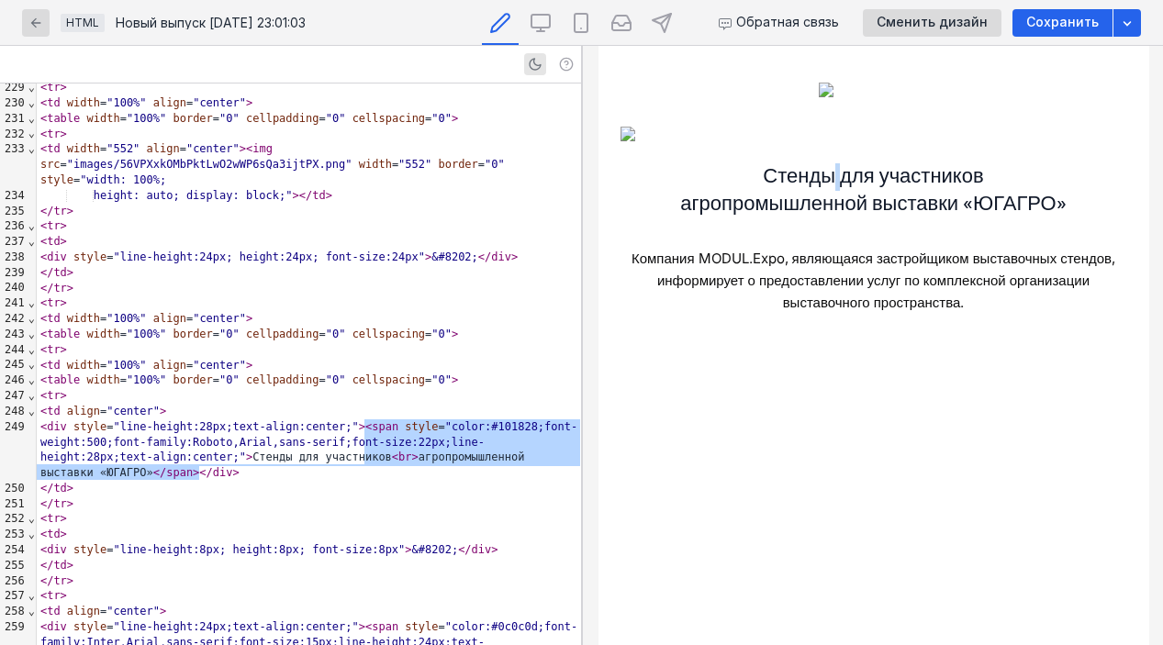
click at [828, 183] on span "Стенды для участников агропромышленной выставки «ЮГАГРО»" at bounding box center [871, 189] width 385 height 50
click at [842, 196] on span "Стенды для участников агропромышленной выставки «ЮГАГРО»" at bounding box center [871, 189] width 385 height 50
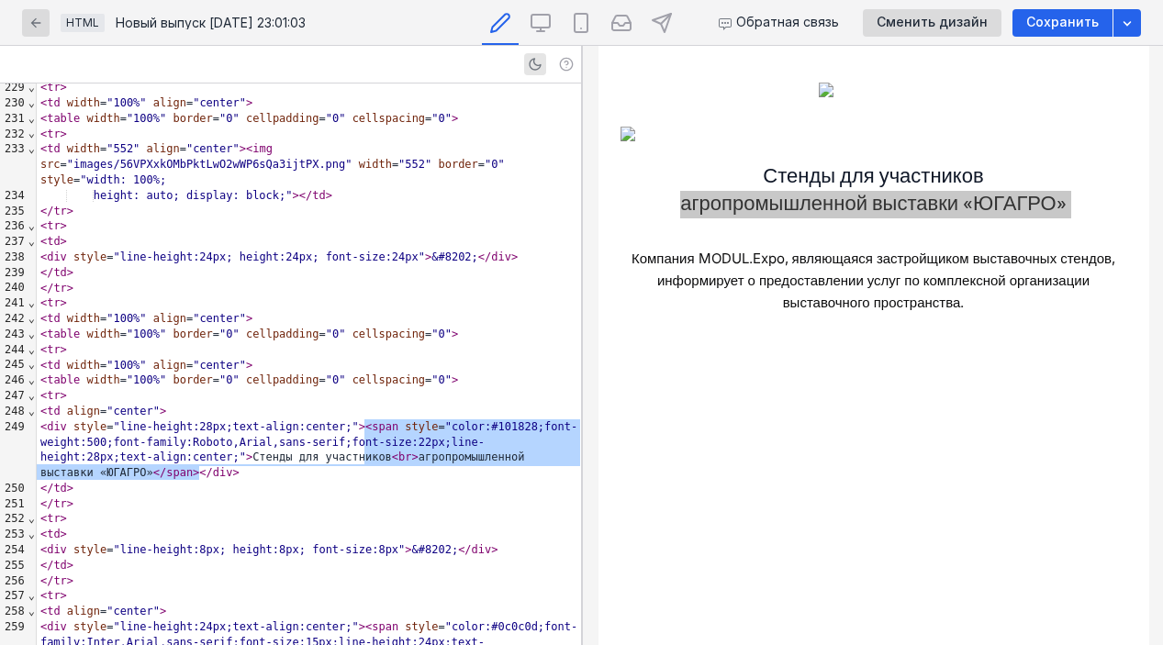
click at [430, 453] on div "< div style = "line-height:28px;text-align:center;" > < span style = "color:#10…" at bounding box center [309, 449] width 544 height 61
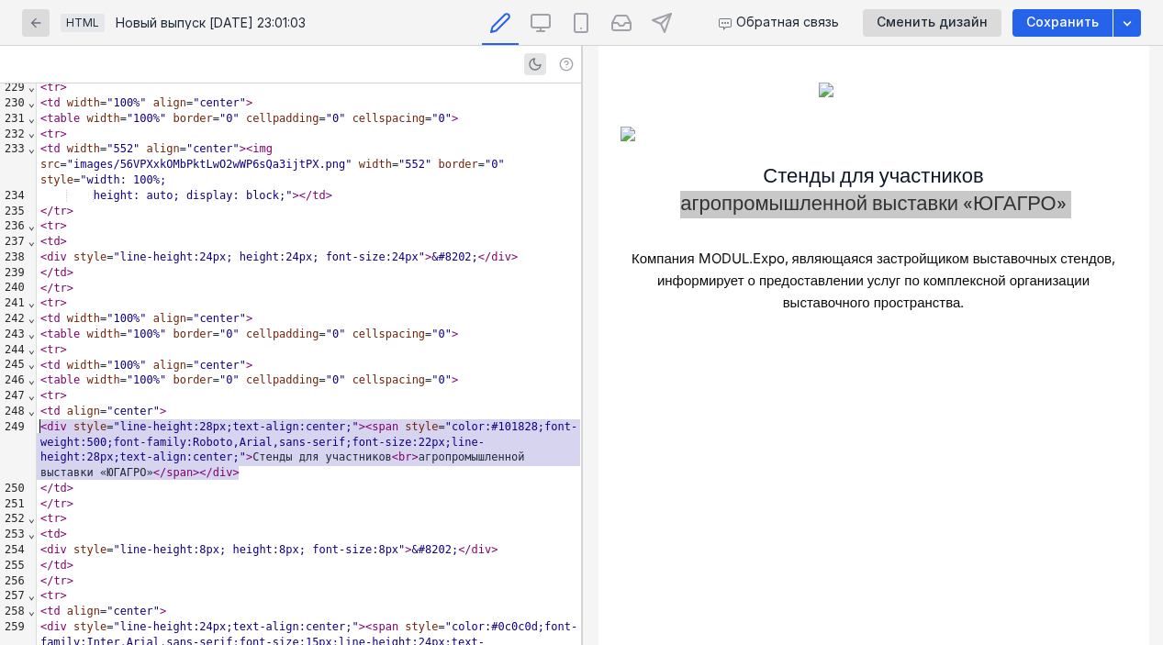
drag, startPoint x: 251, startPoint y: 477, endPoint x: 42, endPoint y: 433, distance: 213.9
click at [42, 433] on div "< div style = "line-height:28px;text-align:center;" > < span style = "color:#10…" at bounding box center [309, 449] width 544 height 61
copy div "< div style = "line-height:28px;text-align:center;" > < span style = "color:#10…"
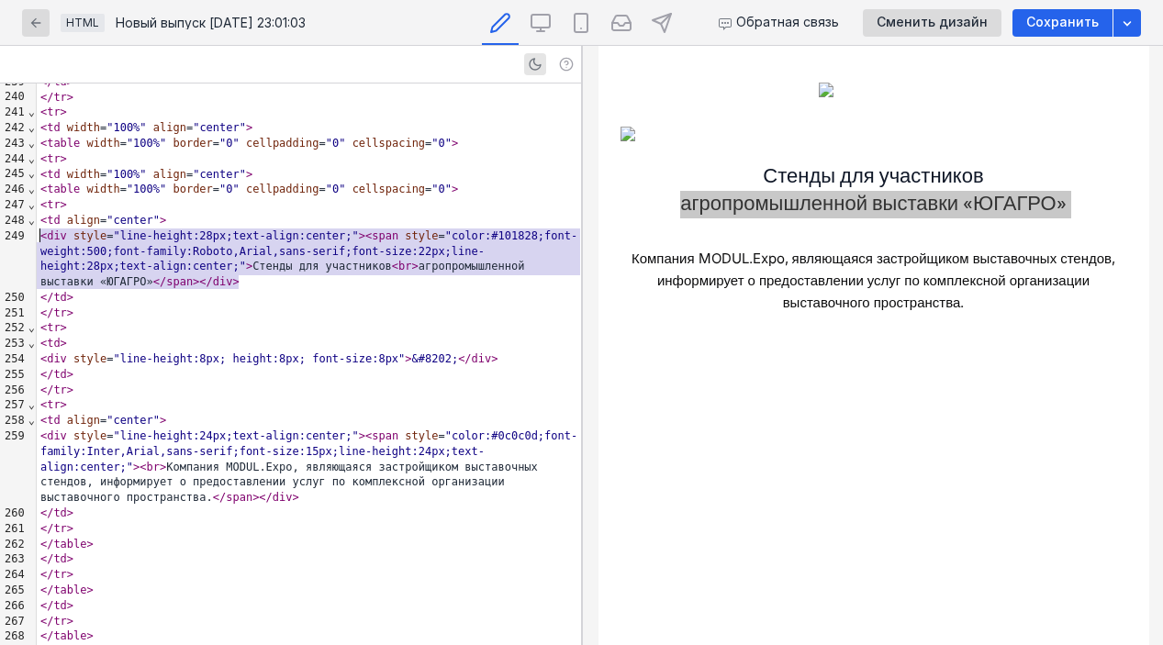
scroll to position [4286, 0]
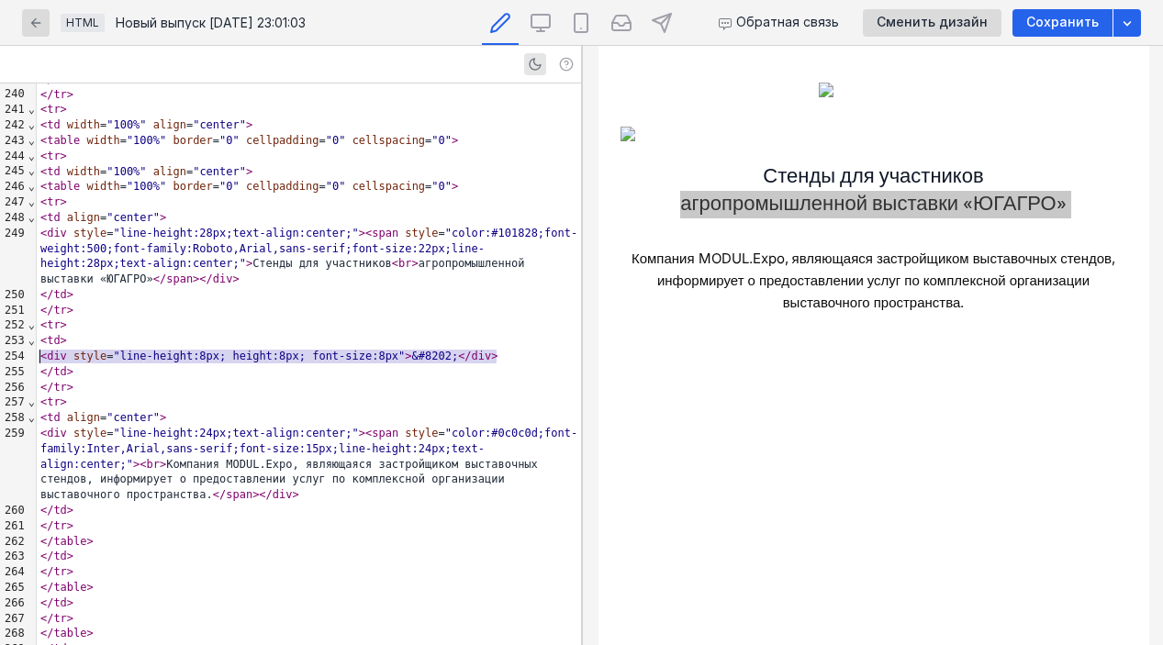
drag, startPoint x: 497, startPoint y: 357, endPoint x: 40, endPoint y: 354, distance: 456.2
click at [40, 354] on div "< div style = "line-height:8px; height:8px; font-size:8px" > &#8202; </ div >" at bounding box center [309, 357] width 544 height 16
copy div "< div style = "line-height:8px; height:8px; font-size:8px" > &#8202; </ div"
click at [335, 506] on div "</ td >" at bounding box center [309, 511] width 544 height 16
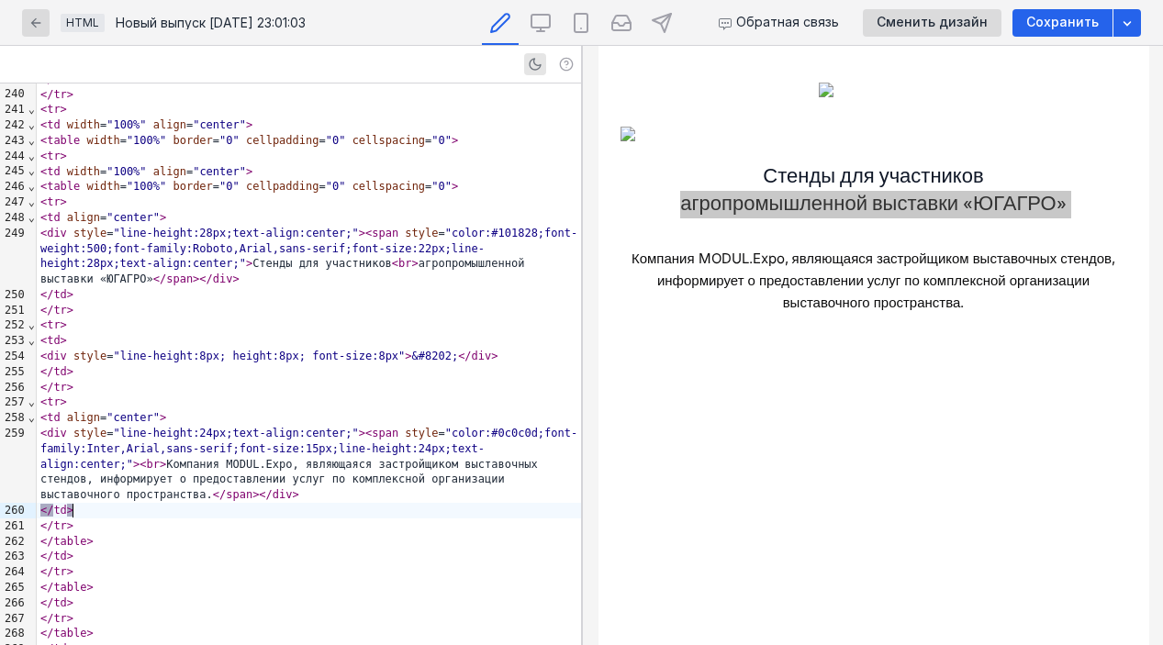
click at [339, 496] on div "< div style = "line-height:24px;text-align:center;" > < span style = "color:#0c…" at bounding box center [309, 464] width 544 height 77
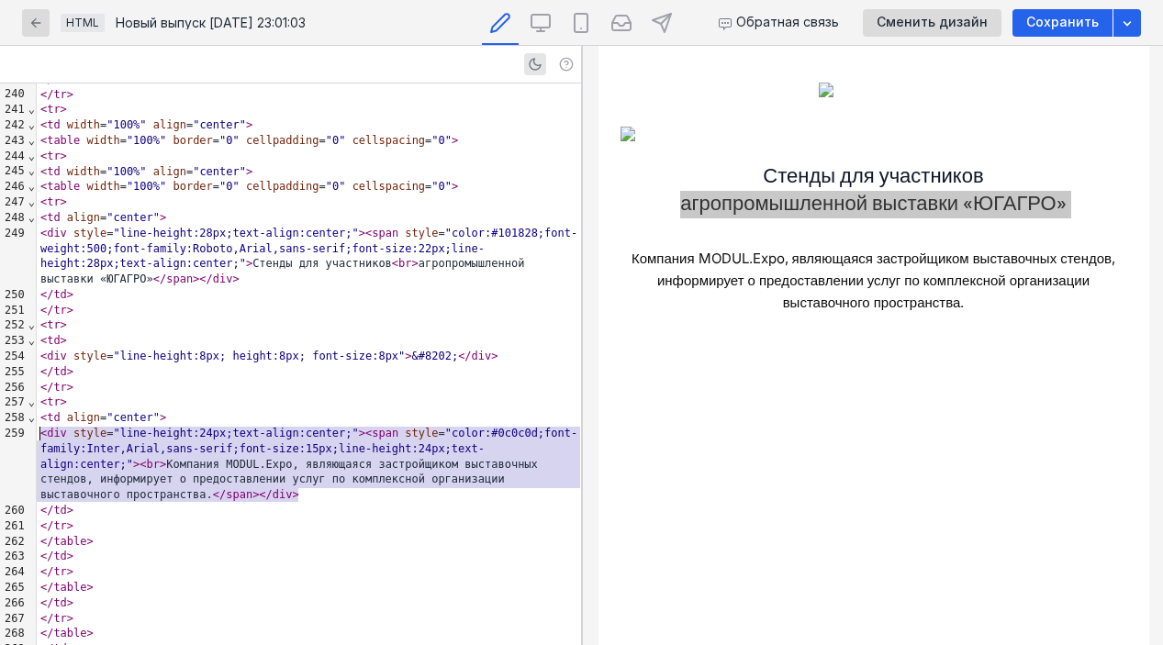
drag, startPoint x: 375, startPoint y: 493, endPoint x: 36, endPoint y: 437, distance: 344.2
click at [36, 437] on div "999 184 185 186 187 188 189 190 191 192 193 194 195 196 197 198 199 200 201 202…" at bounding box center [290, 365] width 581 height 562
copy div "< div style = "line-height:24px;text-align:center;" > < span style = "color:#0c…"
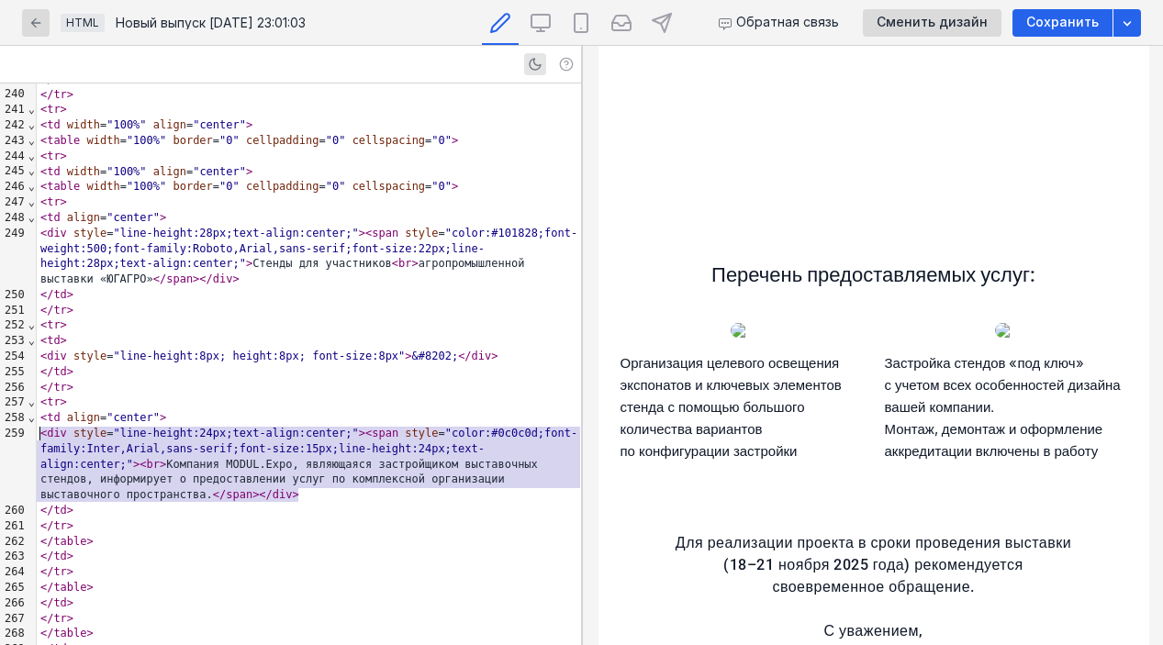
scroll to position [487, 0]
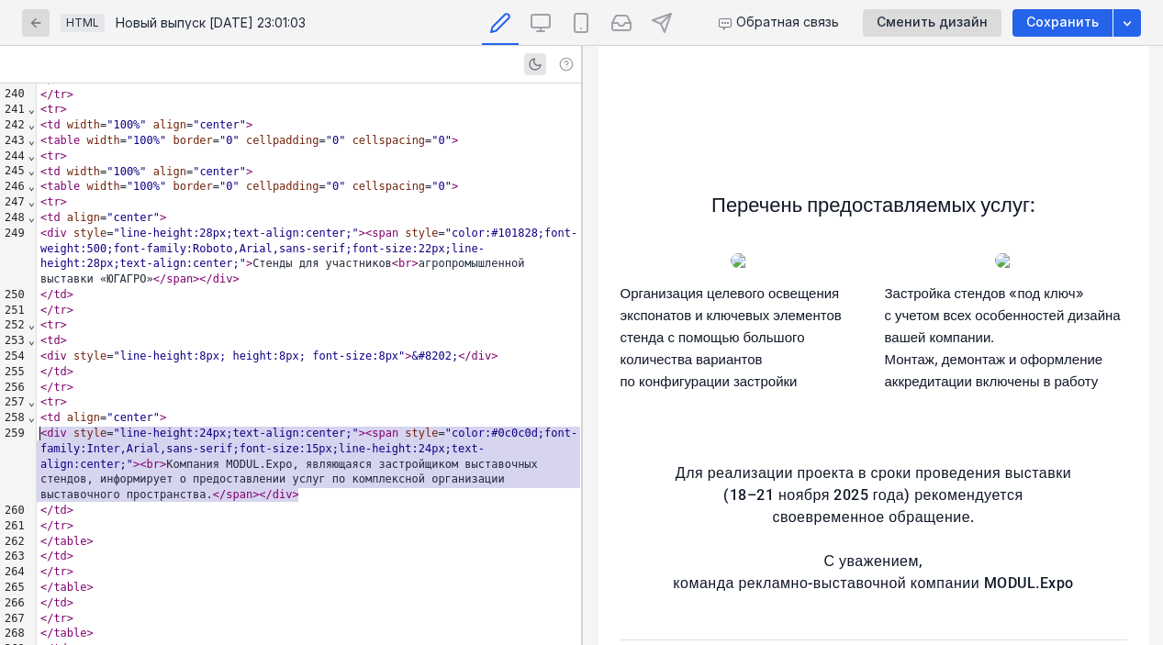
click at [762, 211] on span "Перечень предоставляемых услуг:" at bounding box center [872, 205] width 324 height 23
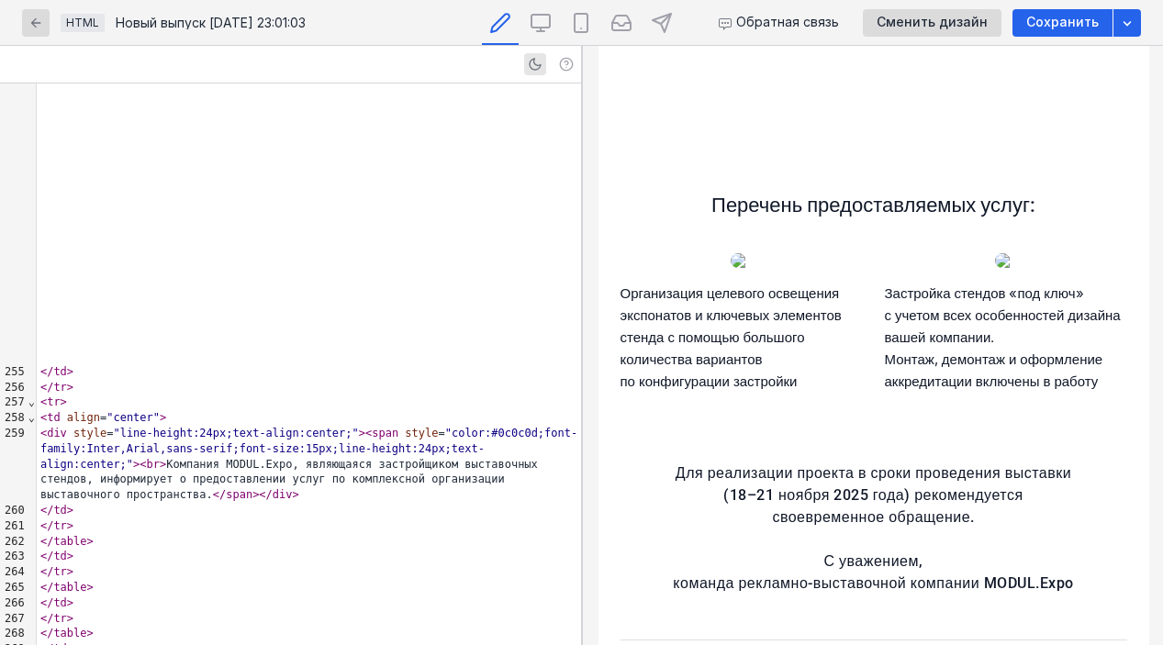
scroll to position [5034, 0]
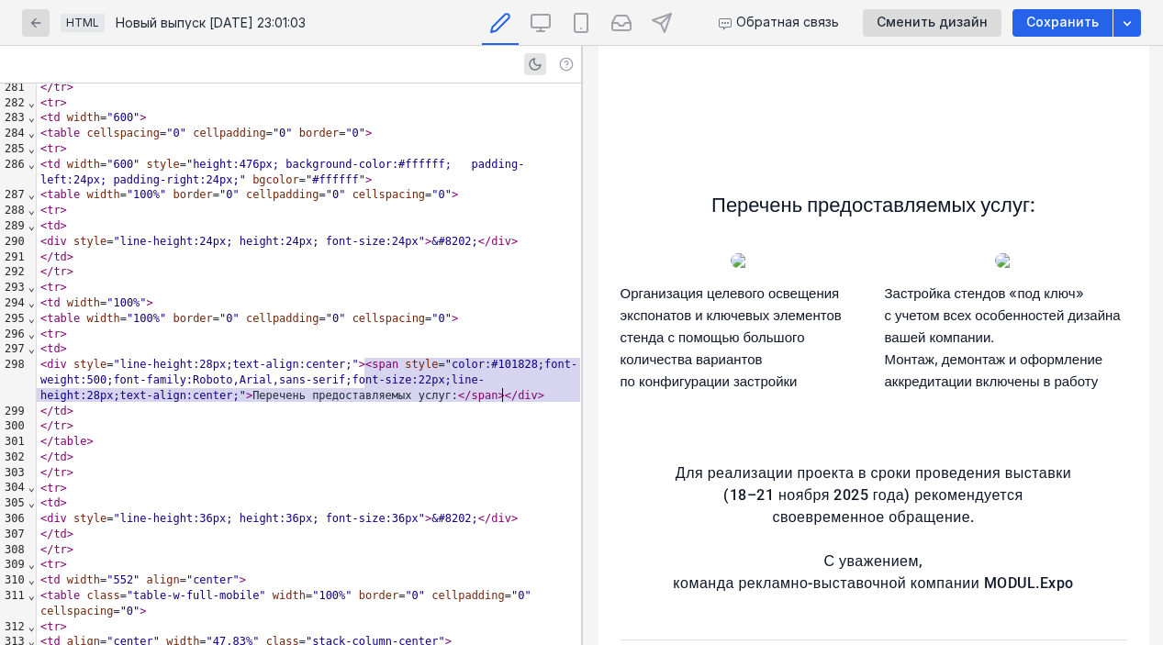
click at [762, 211] on span "Перечень предоставляемых услуг:" at bounding box center [872, 205] width 324 height 23
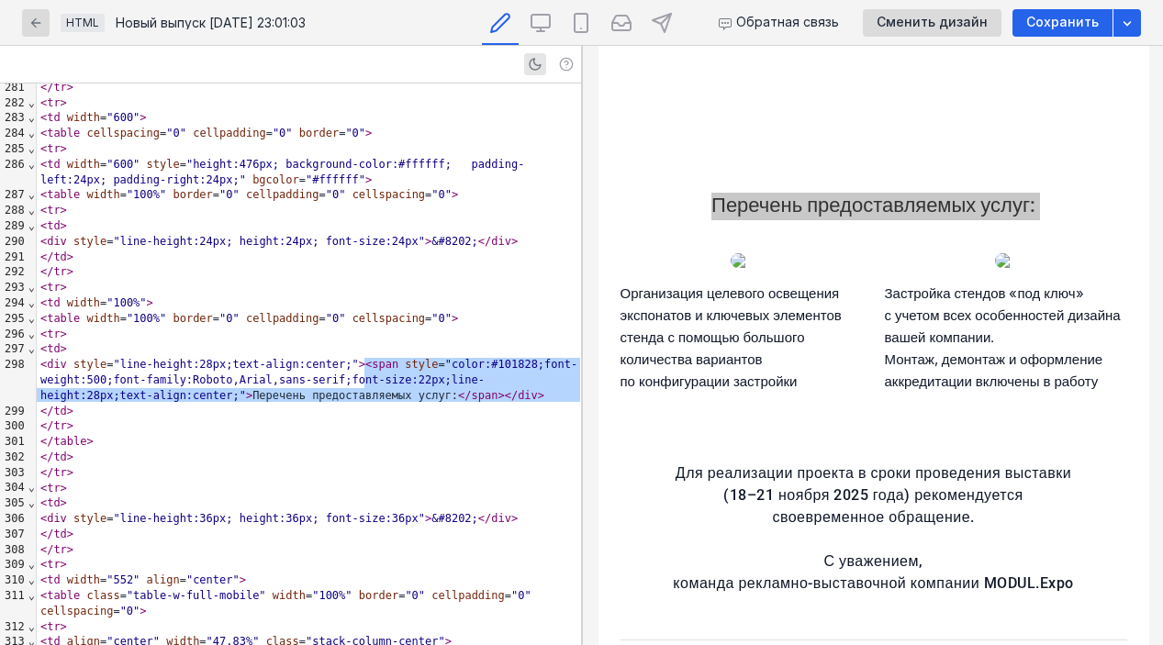
click at [404, 415] on div "</ td >" at bounding box center [309, 412] width 544 height 16
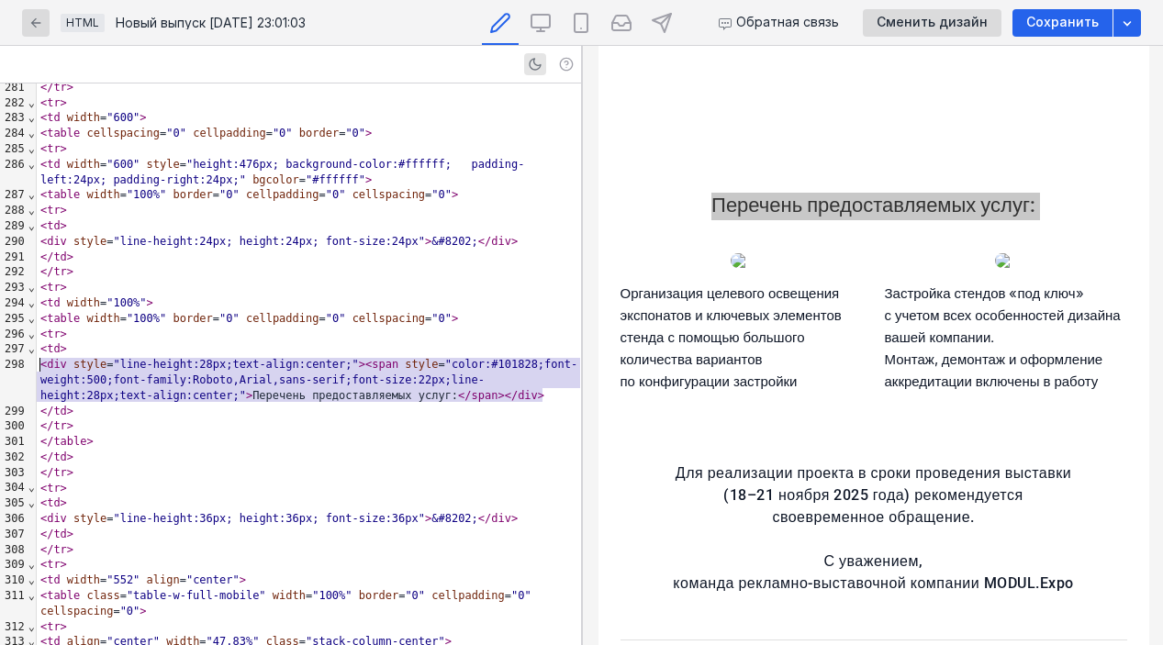
drag, startPoint x: 552, startPoint y: 393, endPoint x: 39, endPoint y: 371, distance: 513.6
click at [37, 371] on div "< div style = "line-height:28px;text-align:center;" > < span style = "color:#10…" at bounding box center [309, 380] width 544 height 46
copy div "< div style = "line-height:28px;text-align:center;" > < span style = "color:#10…"
